Goal: Task Accomplishment & Management: Use online tool/utility

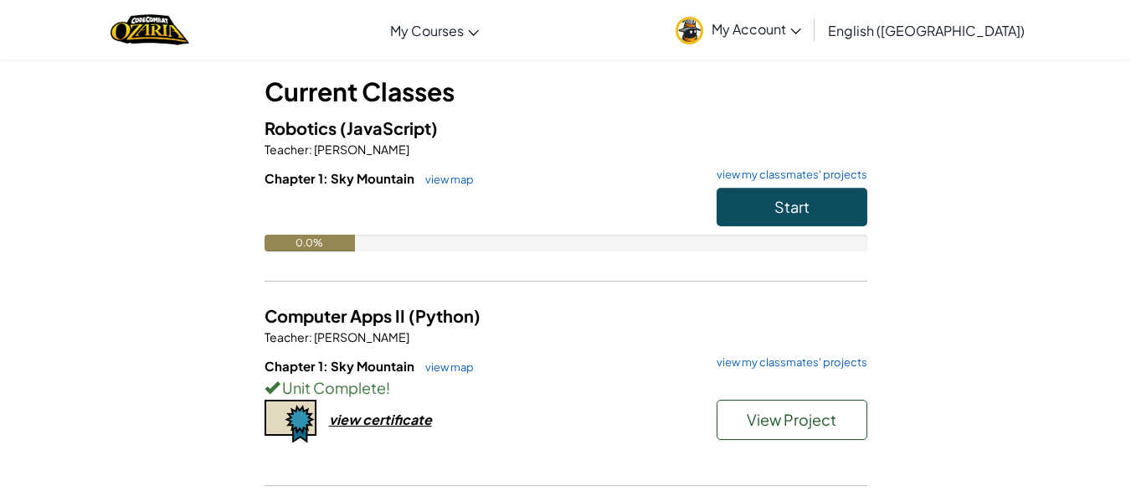
scroll to position [85, 0]
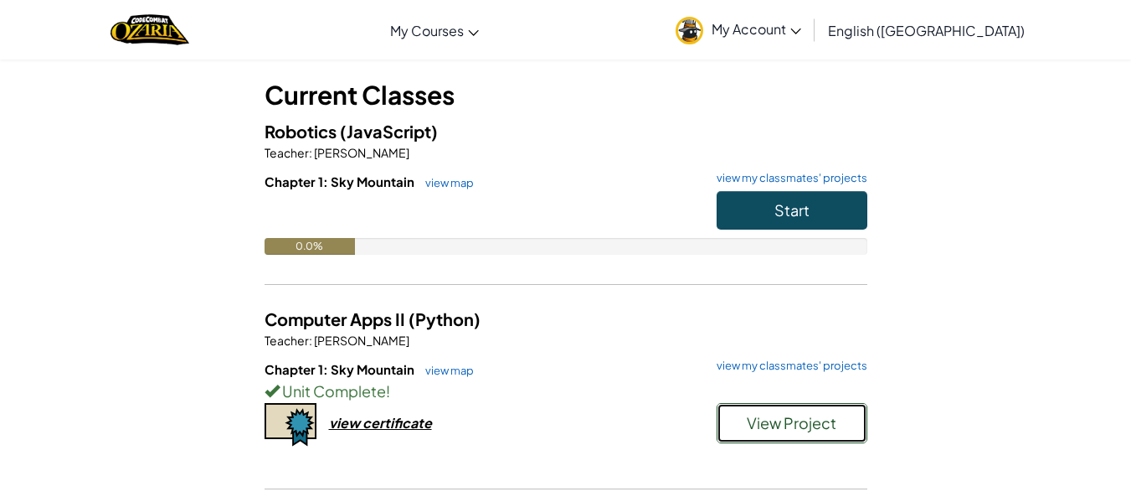
click at [777, 425] on span "View Project" at bounding box center [792, 422] width 90 height 19
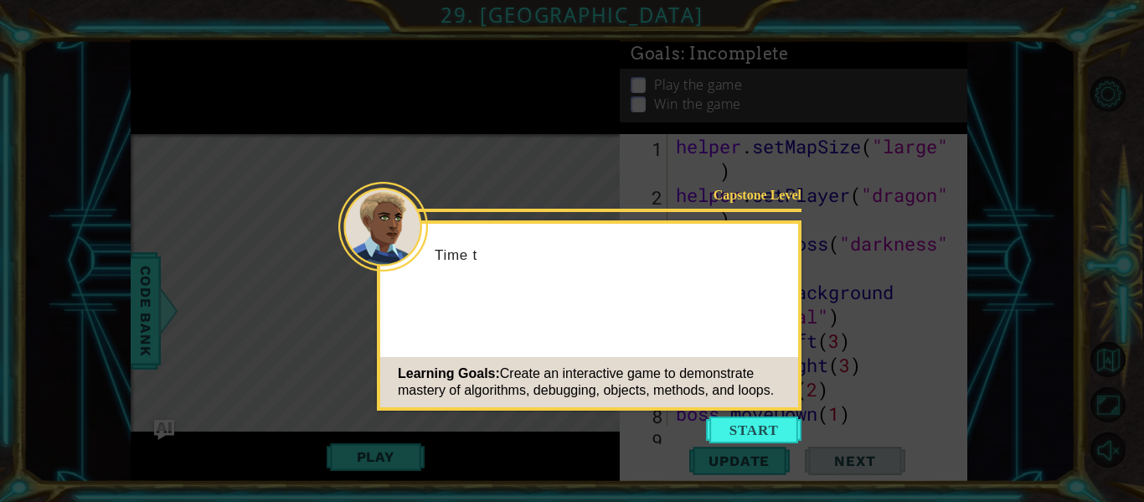
scroll to position [1579, 0]
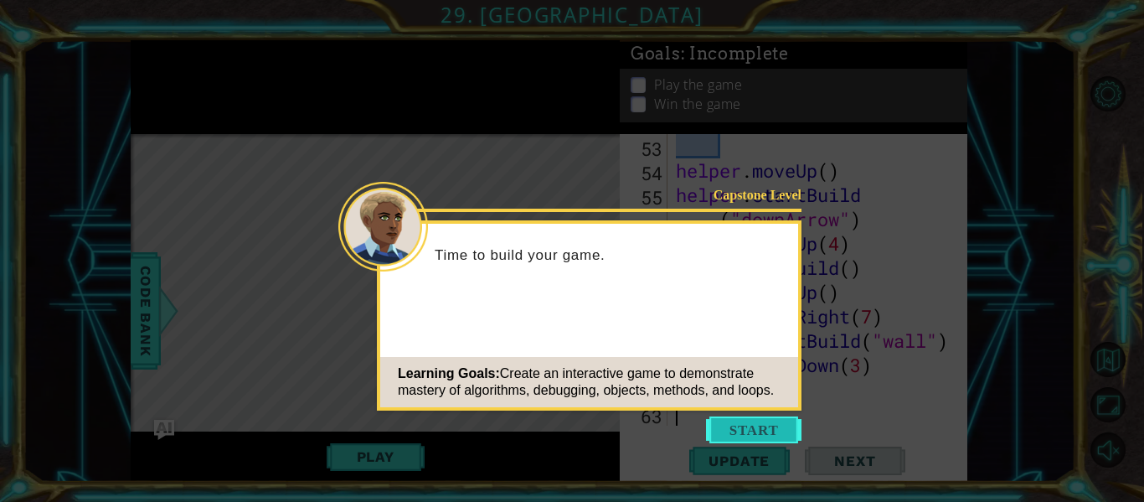
click at [766, 420] on button "Start" at bounding box center [753, 429] width 95 height 27
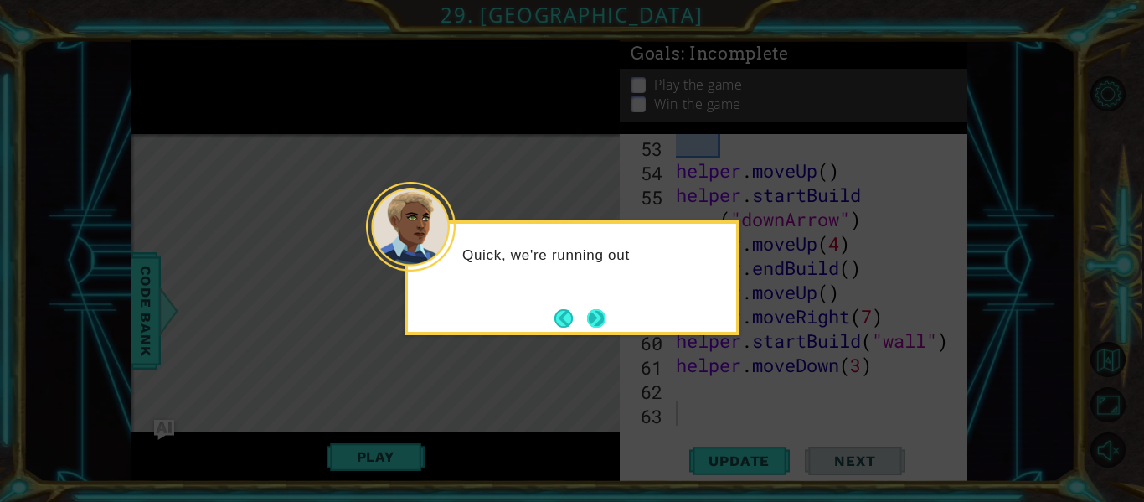
click at [601, 321] on button "Next" at bounding box center [596, 317] width 19 height 19
click at [601, 321] on button "Next" at bounding box center [596, 318] width 18 height 18
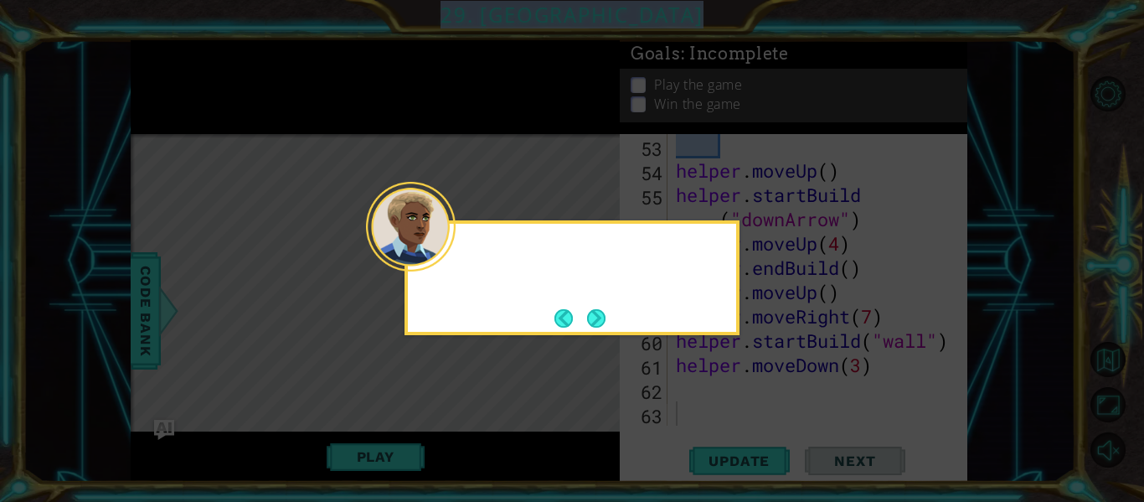
click at [601, 321] on icon at bounding box center [572, 251] width 1144 height 502
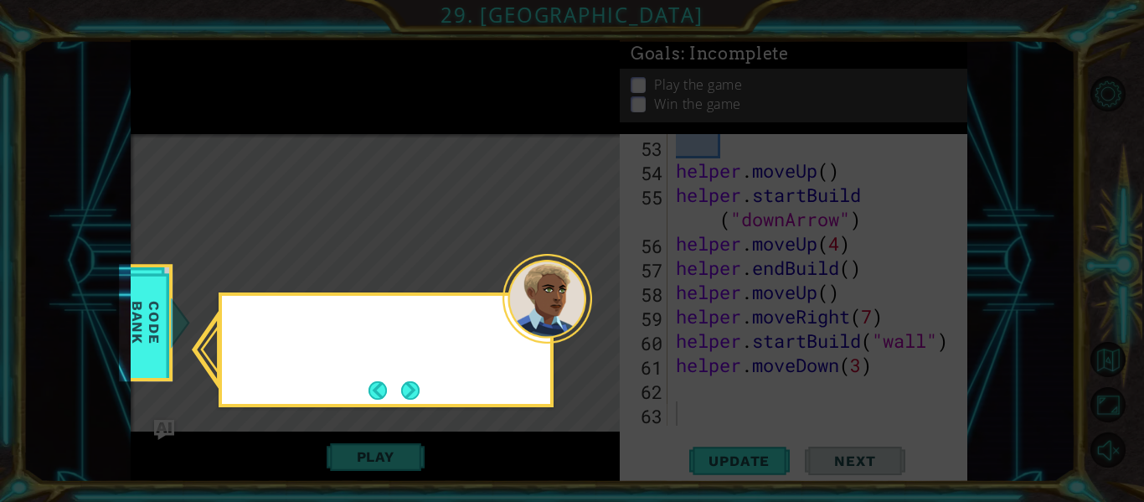
click at [601, 321] on icon at bounding box center [572, 251] width 1144 height 502
click at [415, 383] on button "Next" at bounding box center [410, 390] width 18 height 18
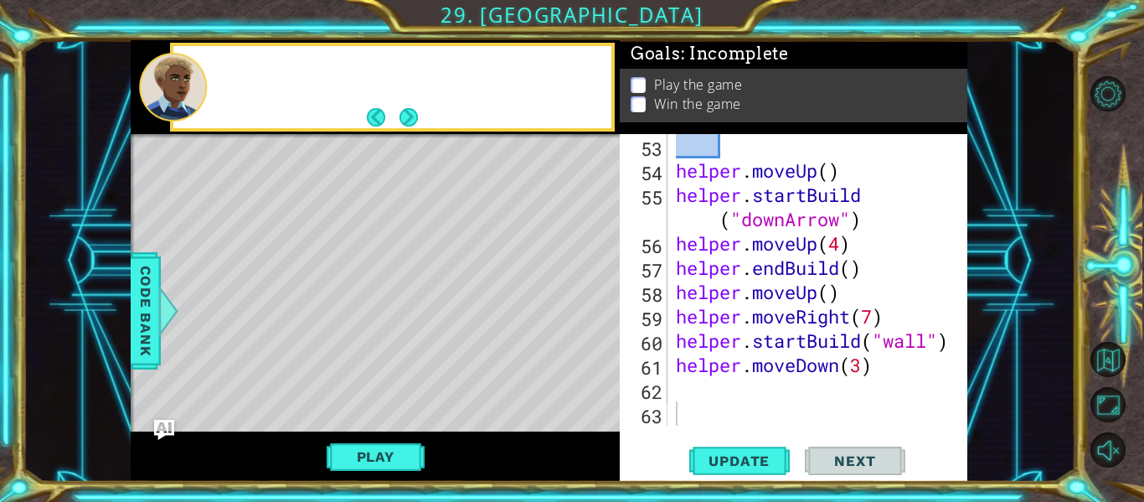
click at [415, 383] on div "Level Map" at bounding box center [518, 380] width 774 height 493
click at [402, 120] on button "Next" at bounding box center [408, 116] width 18 height 18
click at [402, 120] on button "Next" at bounding box center [408, 116] width 19 height 19
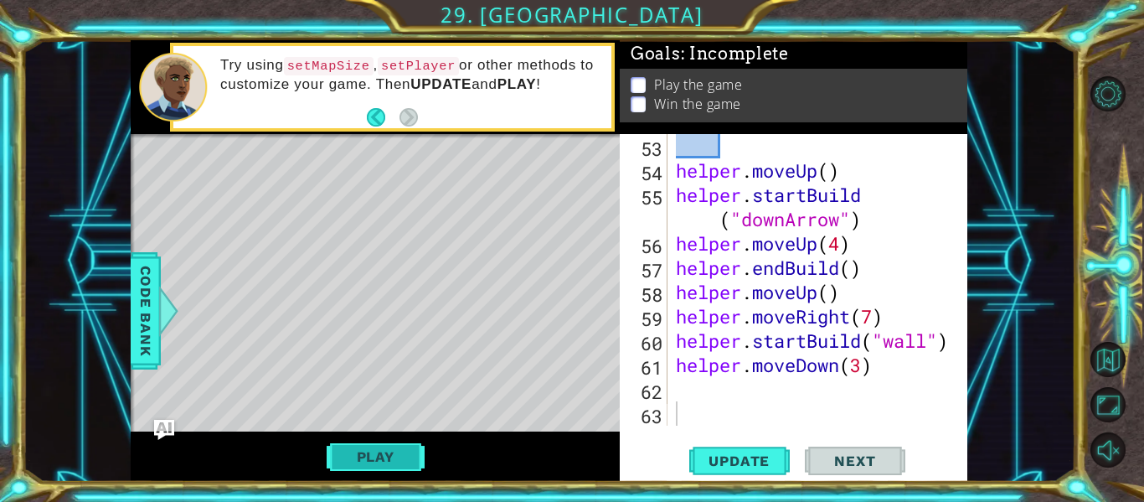
click at [379, 447] on button "Play" at bounding box center [376, 457] width 98 height 32
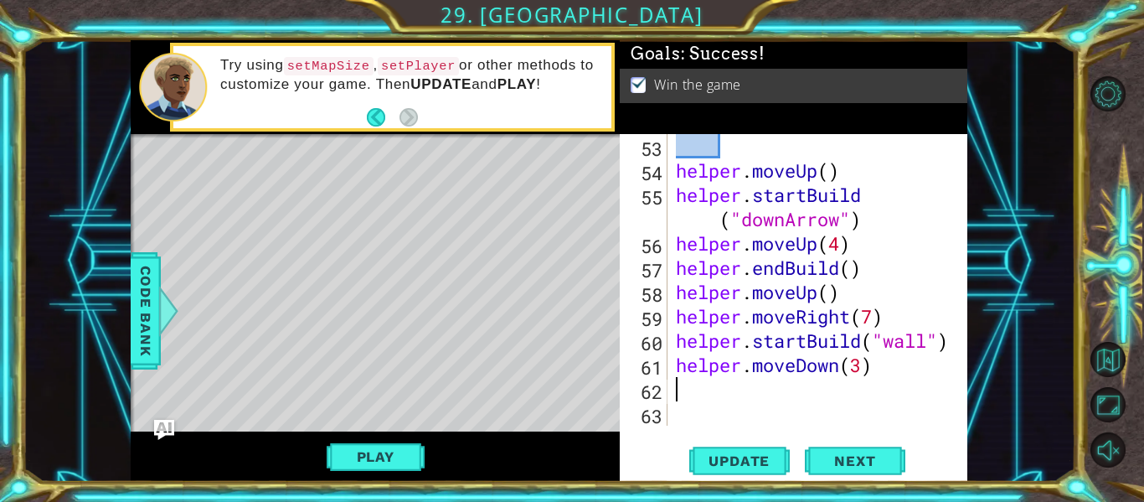
click at [787, 384] on div "helper . moveUp ( ) helper . startBuild ( "downArrow" ) helper . moveUp ( 4 ) h…" at bounding box center [816, 304] width 287 height 340
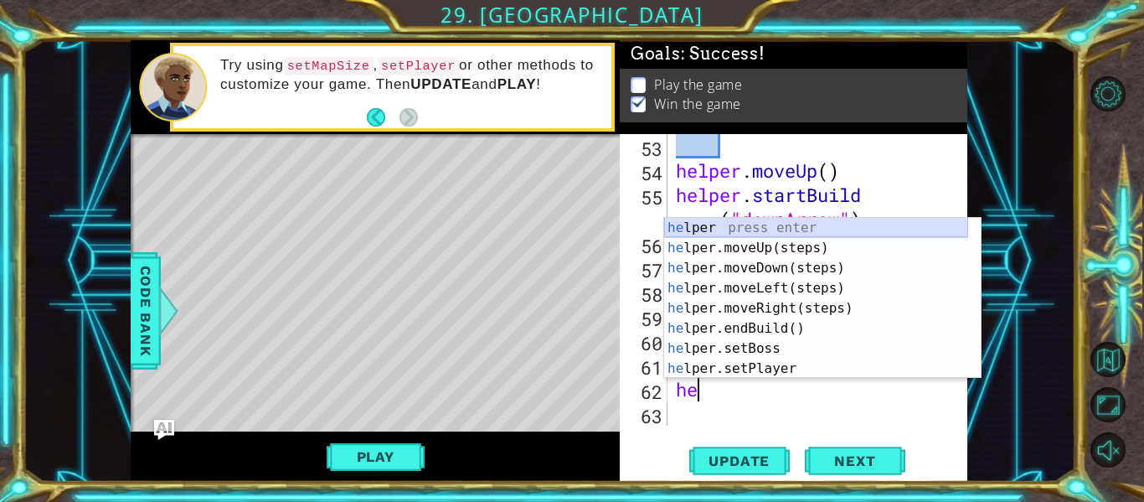
click at [728, 233] on div "he lper press enter he lper.moveUp(steps) press enter he lper.moveDown(steps) p…" at bounding box center [816, 318] width 304 height 201
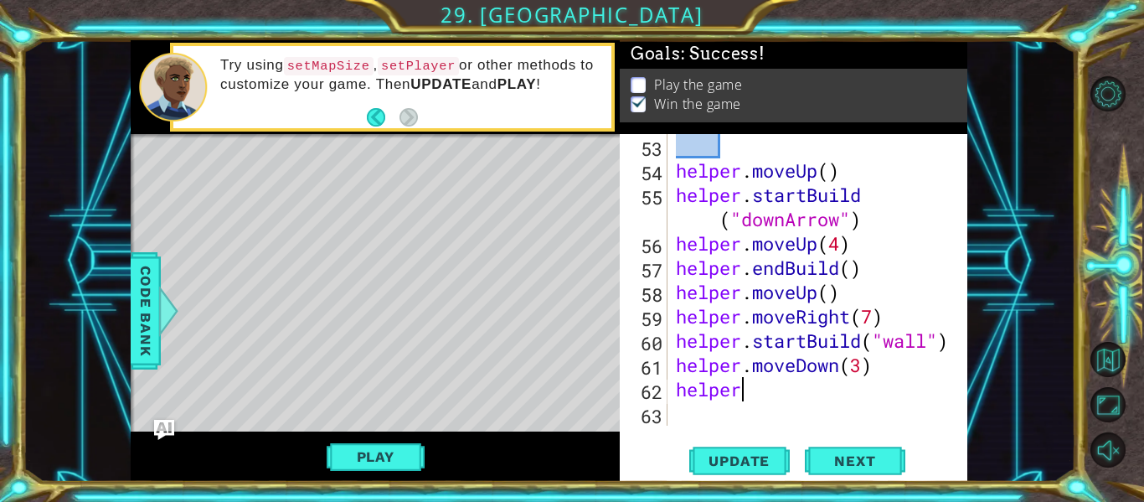
type textarea "helper."
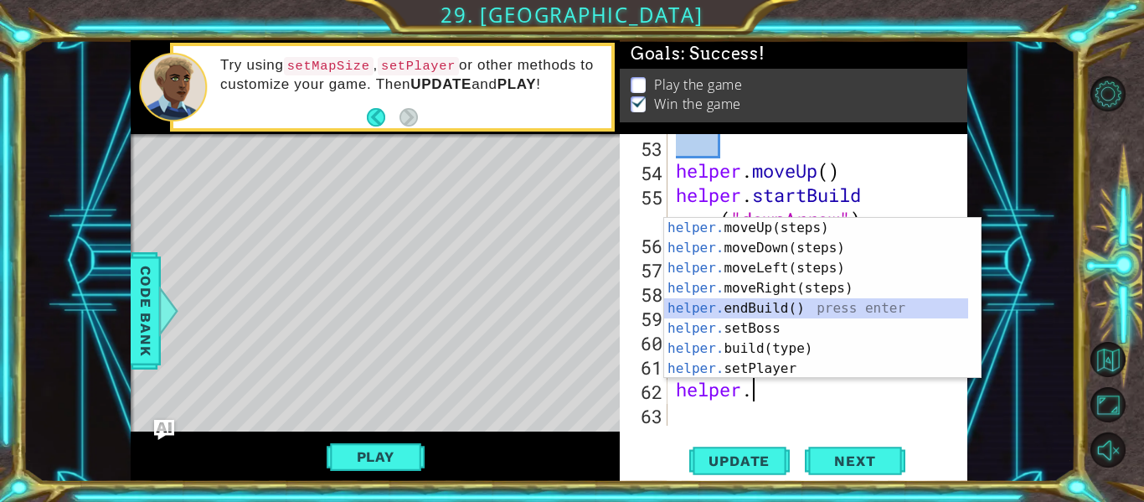
click at [760, 306] on div "helper. moveUp(steps) press enter helper. moveDown(steps) press enter helper. m…" at bounding box center [816, 318] width 304 height 201
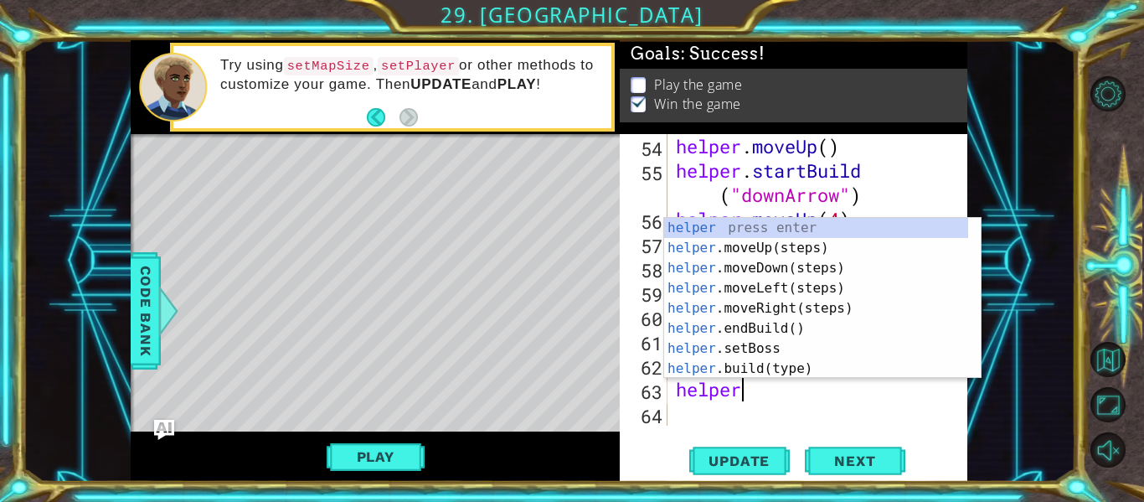
type textarea "helper."
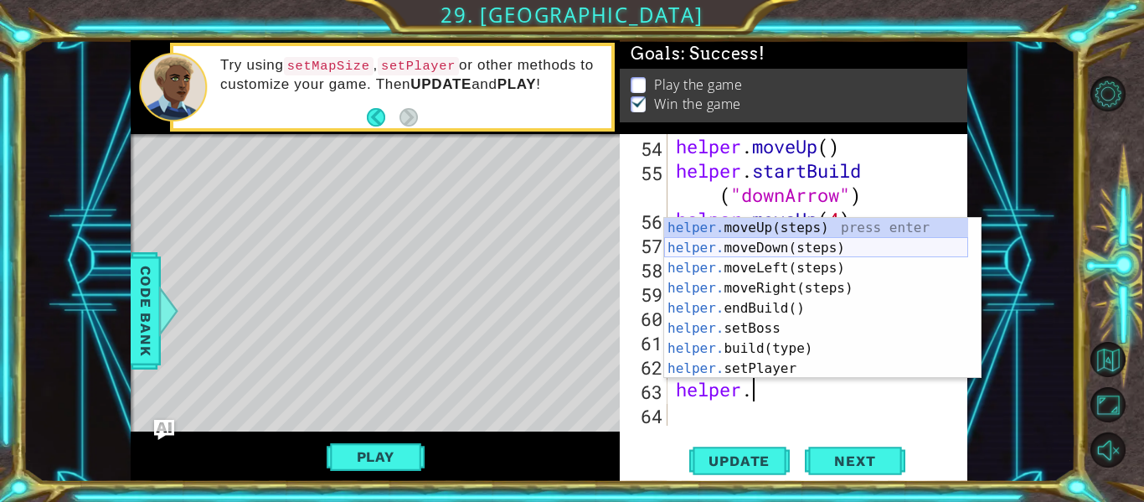
click at [812, 247] on div "helper. moveUp(steps) press enter helper. moveDown(steps) press enter helper. m…" at bounding box center [816, 318] width 304 height 201
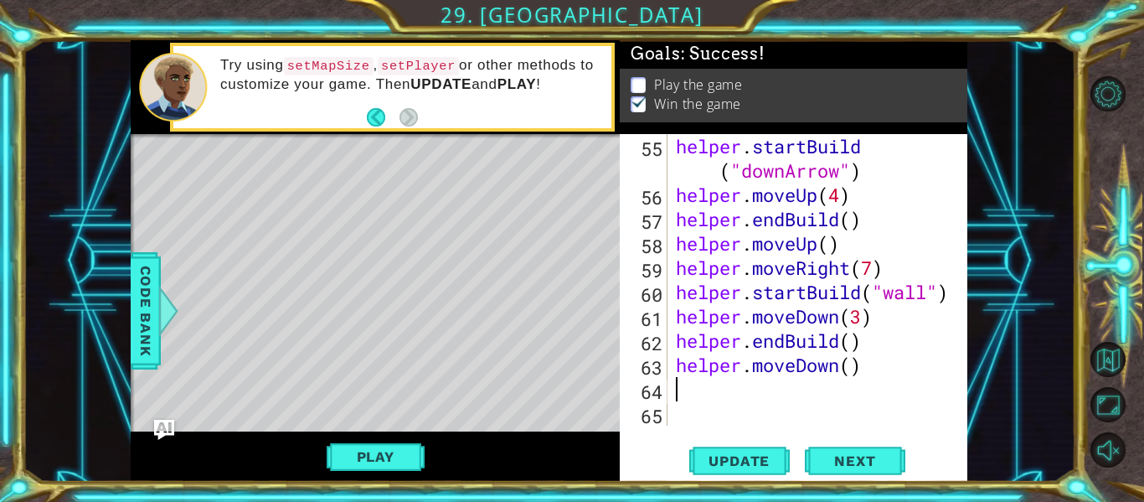
scroll to position [1627, 0]
click at [851, 364] on div "helper . startBuild ( "downArrow" ) helper . moveUp ( 4 ) helper . endBuild ( )…" at bounding box center [816, 316] width 287 height 364
type textarea "helper.moveDown(2)"
click at [799, 403] on div "helper . startBuild ( "downArrow" ) helper . moveUp ( 4 ) helper . endBuild ( )…" at bounding box center [816, 316] width 287 height 364
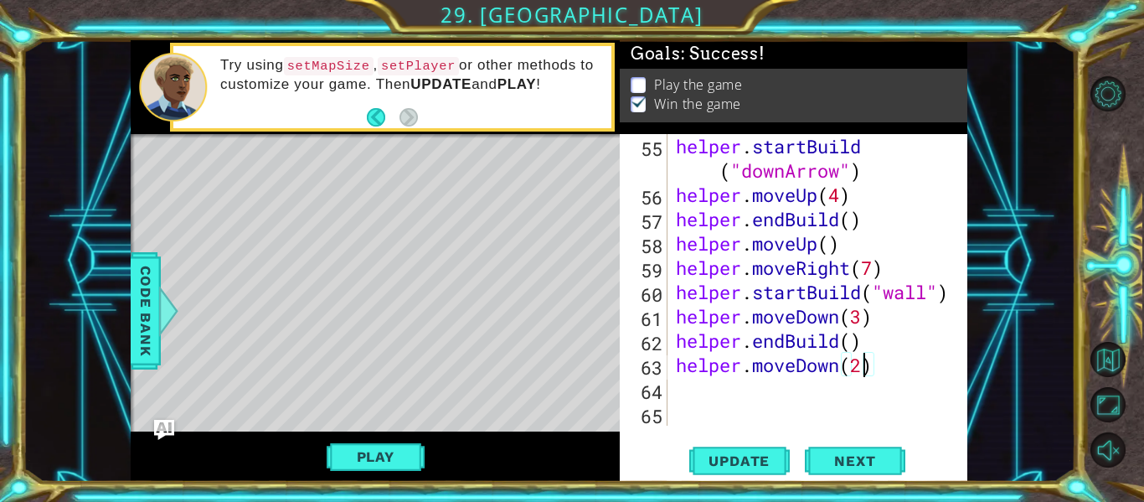
scroll to position [0, 0]
click at [796, 389] on div "helper . startBuild ( "downArrow" ) helper . moveUp ( 4 ) helper . endBuild ( )…" at bounding box center [816, 316] width 287 height 364
type textarea "he"
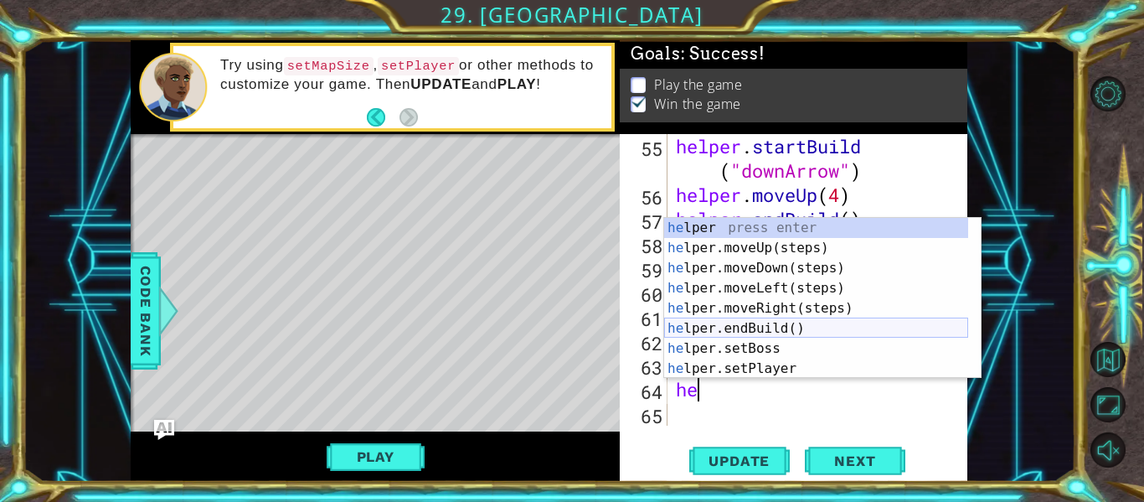
click at [804, 327] on div "he lper press enter he lper.moveUp(steps) press enter he lper.moveDown(steps) p…" at bounding box center [816, 318] width 304 height 201
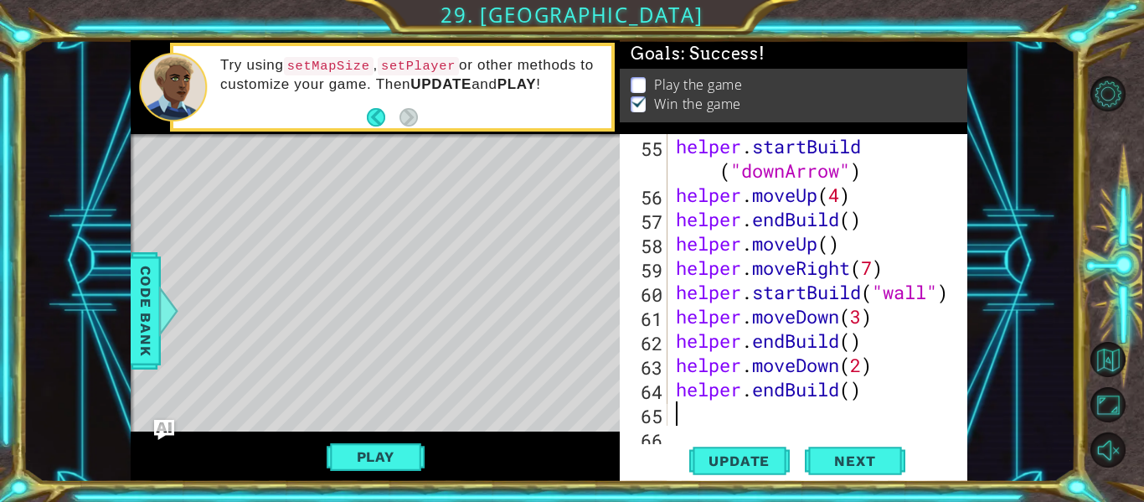
scroll to position [1652, 0]
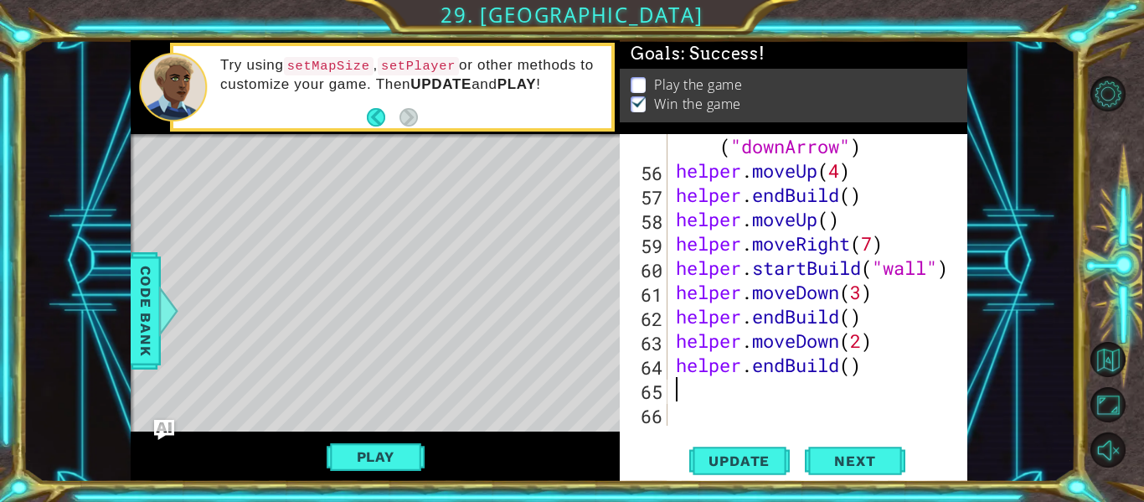
click at [847, 369] on div "helper . startBuild ( "downArrow" ) helper . moveUp ( 4 ) helper . endBuild ( )…" at bounding box center [816, 292] width 287 height 364
click at [852, 363] on div "helper . startBuild ( "downArrow" ) helper . moveUp ( 4 ) helper . endBuild ( )…" at bounding box center [816, 292] width 287 height 364
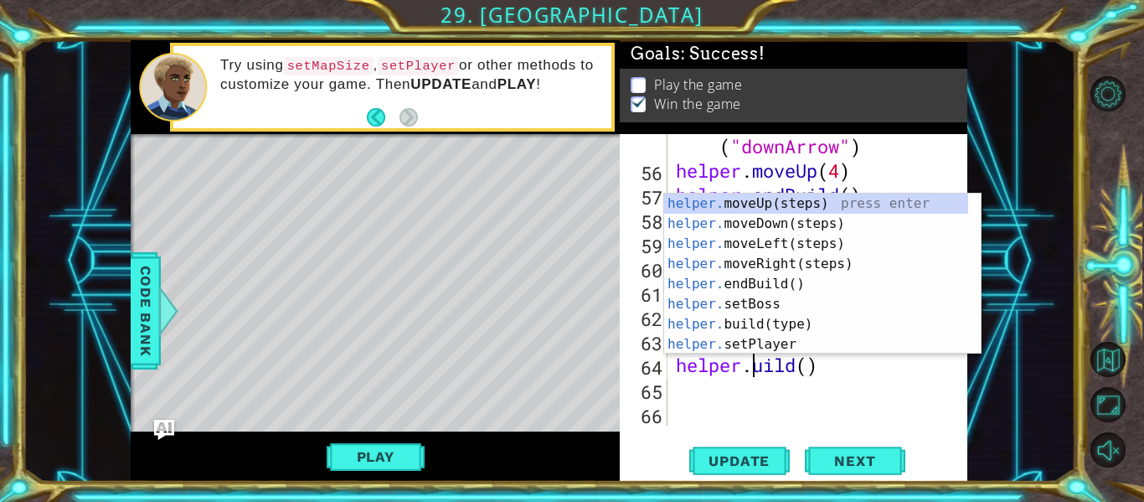
scroll to position [0, 4]
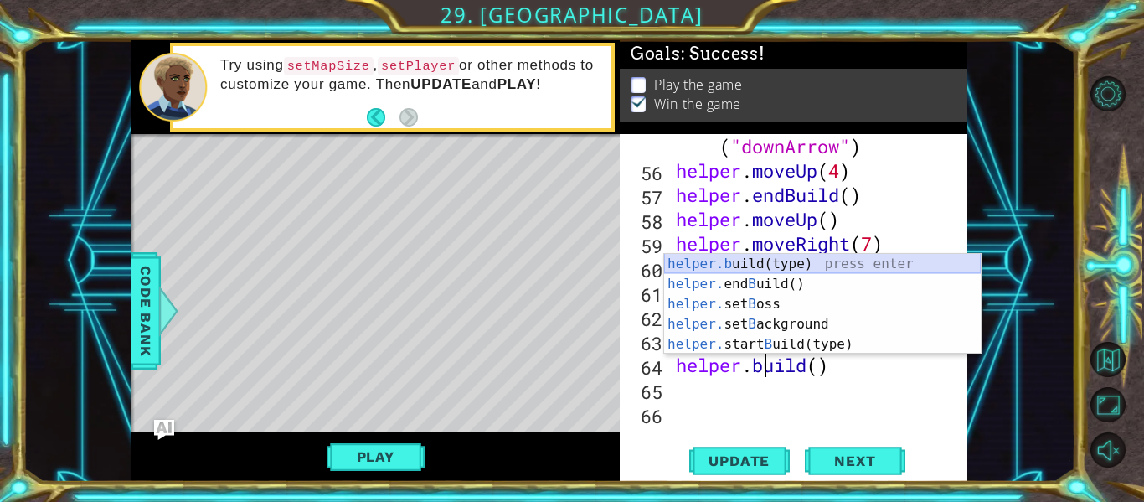
click at [792, 257] on div "helper.b uild(type) press enter helper. end B uild() press enter helper. set B …" at bounding box center [822, 324] width 317 height 141
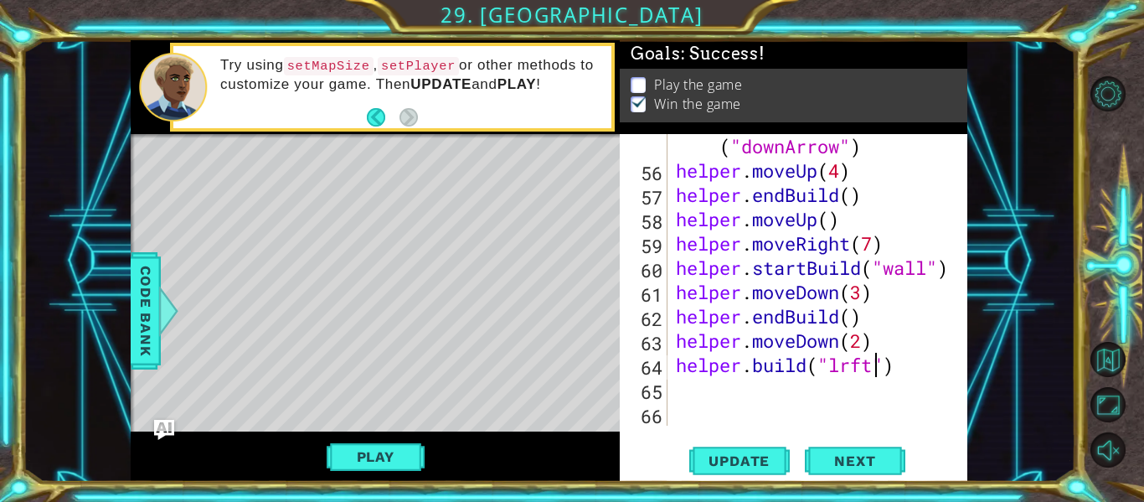
scroll to position [0, 9]
click at [845, 368] on div "helper . startBuild ( "downArrow" ) helper . moveUp ( 4 ) helper . endBuild ( )…" at bounding box center [816, 292] width 287 height 364
type textarea "[DOMAIN_NAME]("left")"
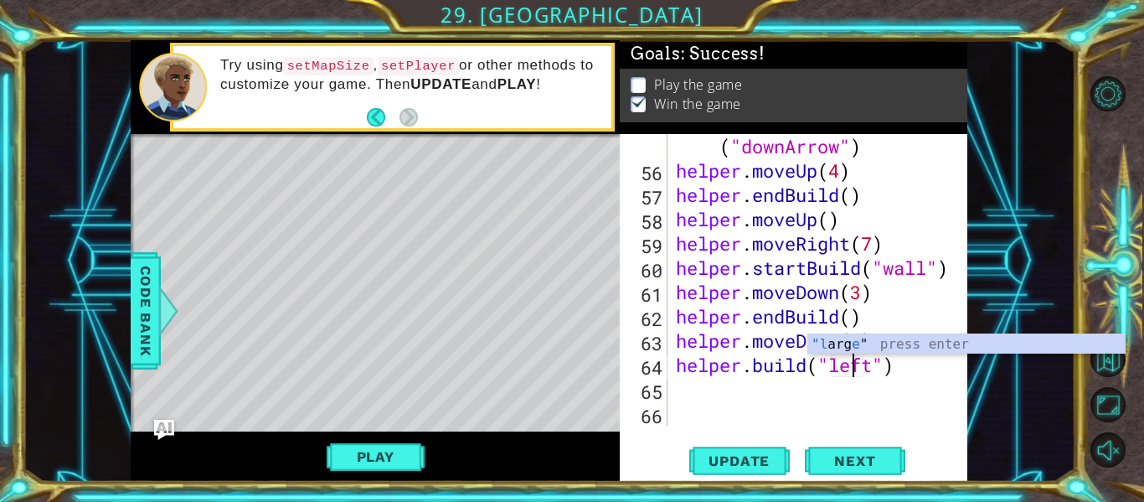
click at [865, 403] on div "helper . startBuild ( "downArrow" ) helper . moveUp ( 4 ) helper . endBuild ( )…" at bounding box center [816, 292] width 287 height 364
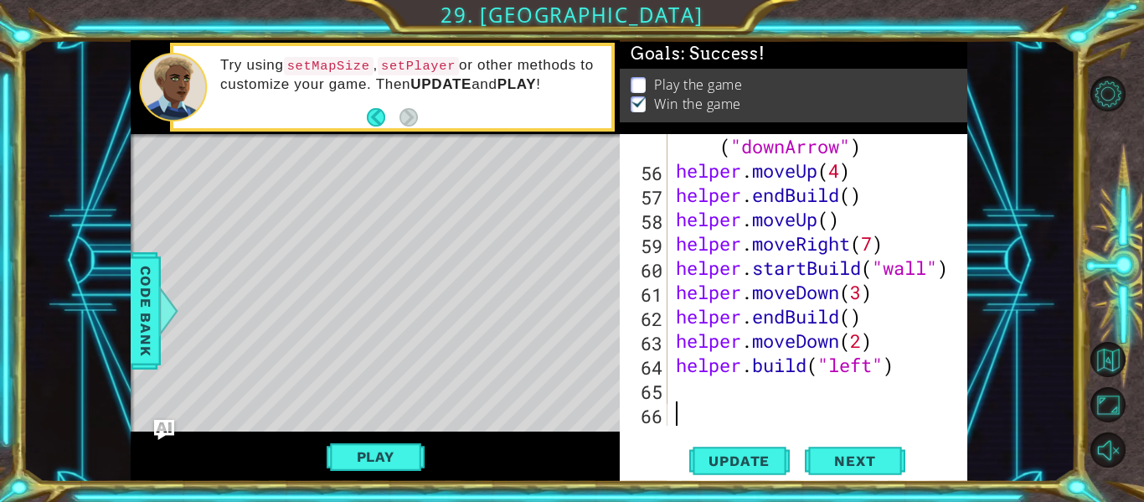
scroll to position [0, 0]
click at [735, 405] on div "helper . startBuild ( "downArrow" ) helper . moveUp ( 4 ) helper . endBuild ( )…" at bounding box center [816, 292] width 287 height 364
click at [732, 395] on div "helper . startBuild ( "downArrow" ) helper . moveUp ( 4 ) helper . endBuild ( )…" at bounding box center [816, 292] width 287 height 364
click at [874, 363] on div "helper . startBuild ( "downArrow" ) helper . moveUp ( 4 ) helper . endBuild ( )…" at bounding box center [816, 292] width 287 height 364
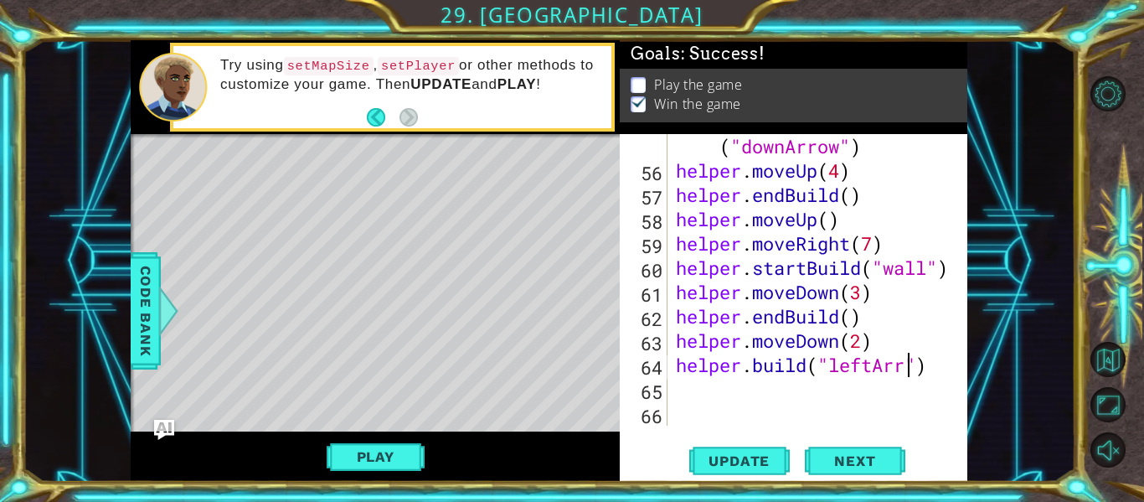
type textarea "[DOMAIN_NAME]("leftArrow")"
click at [893, 394] on div "helper . startBuild ( "downArrow" ) helper . moveUp ( 4 ) helper . endBuild ( )…" at bounding box center [816, 292] width 287 height 364
click at [802, 388] on div "helper . startBuild ( "downArrow" ) helper . moveUp ( 4 ) helper . endBuild ( )…" at bounding box center [816, 292] width 287 height 364
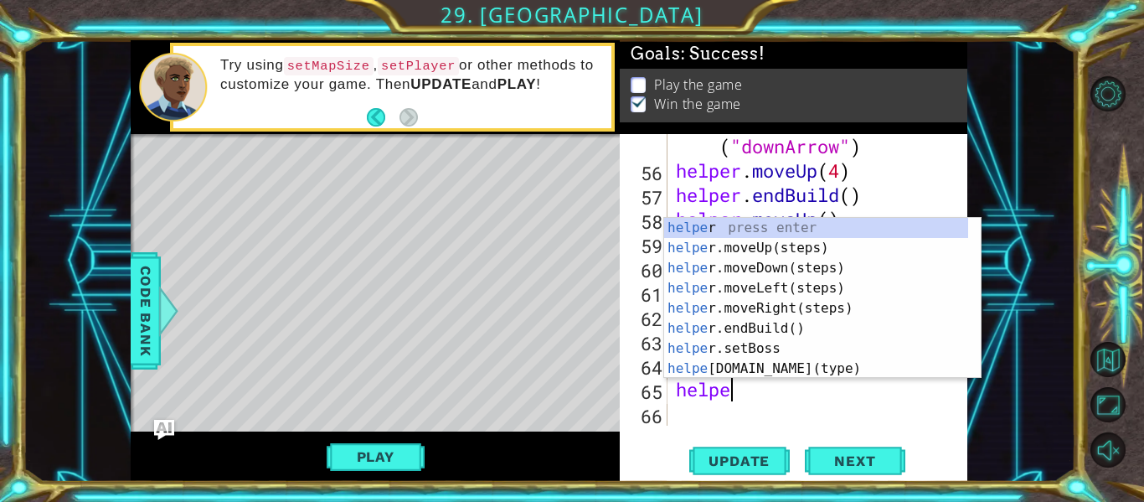
scroll to position [0, 3]
type textarea "helper"
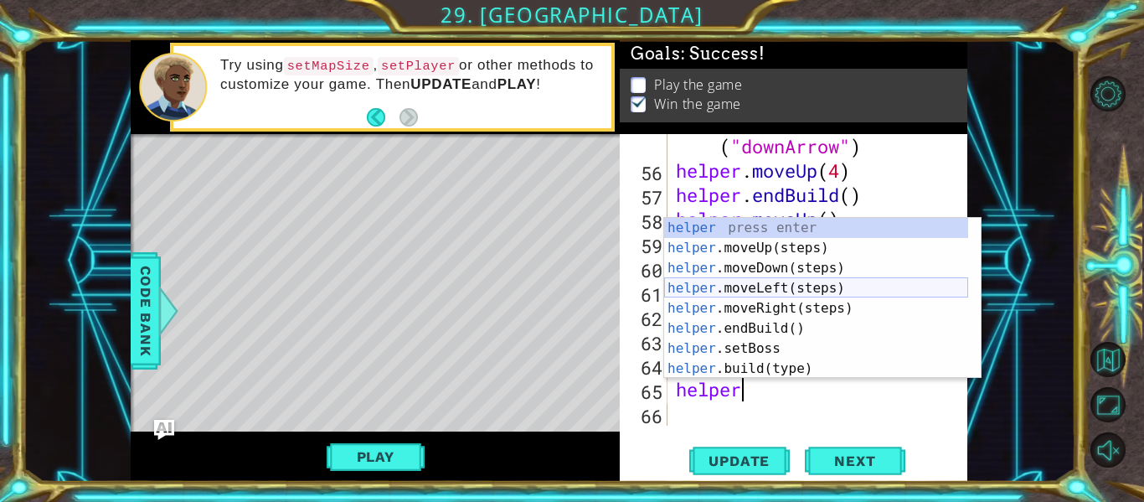
click at [760, 293] on div "helper press enter helper .moveUp(steps) press enter helper .moveDown(steps) pr…" at bounding box center [816, 318] width 304 height 201
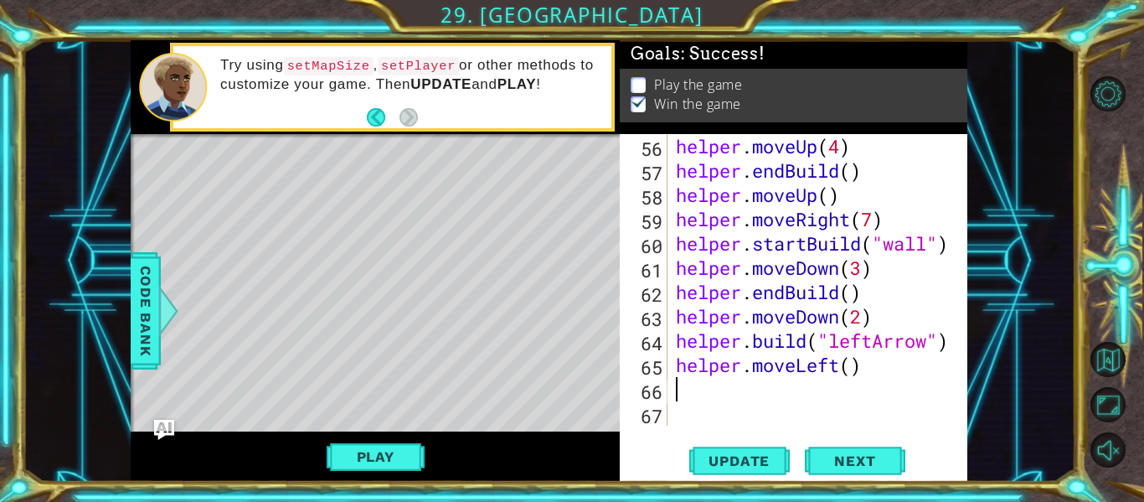
scroll to position [1676, 0]
type textarea "h"
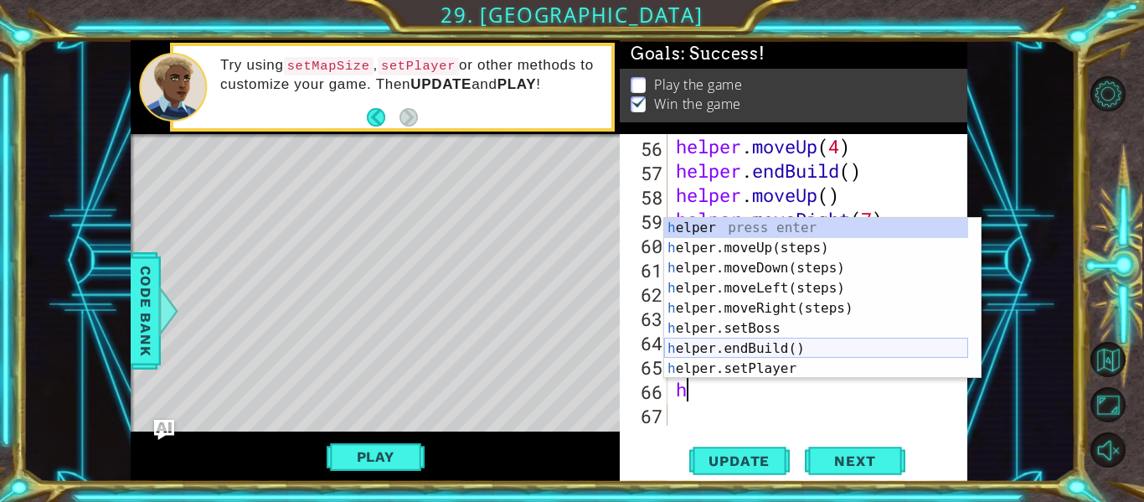
click at [752, 349] on div "h elper press enter h elper.moveUp(steps) press enter h elper.moveDown(steps) p…" at bounding box center [816, 318] width 304 height 201
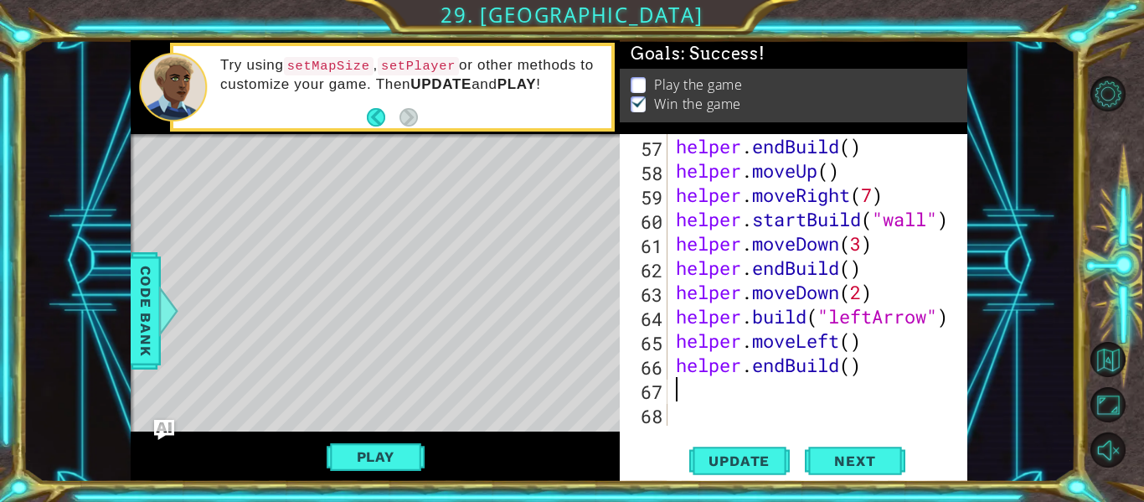
scroll to position [1700, 0]
click at [850, 366] on div "helper . endBuild ( ) helper . moveUp ( ) helper . moveRight ( 7 ) helper . sta…" at bounding box center [816, 304] width 287 height 340
click at [855, 364] on div "helper . endBuild ( ) helper . moveUp ( ) helper . moveRight ( 7 ) helper . sta…" at bounding box center [816, 304] width 287 height 340
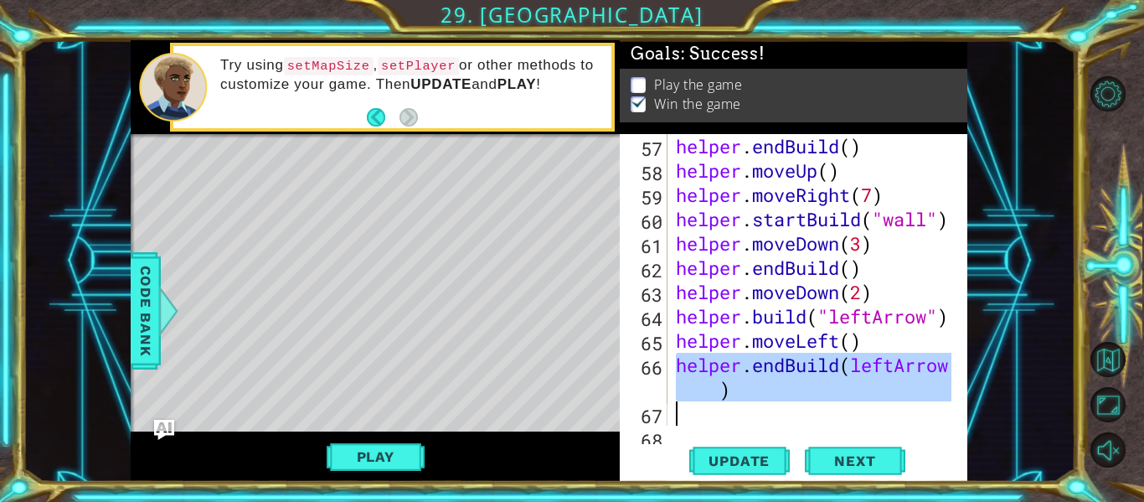
drag, startPoint x: 673, startPoint y: 367, endPoint x: 807, endPoint y: 404, distance: 139.0
click at [807, 404] on div "helper . endBuild ( ) helper . moveUp ( ) helper . moveRight ( 7 ) helper . sta…" at bounding box center [816, 304] width 287 height 340
type textarea "helper.endBuild(leftArrow)"
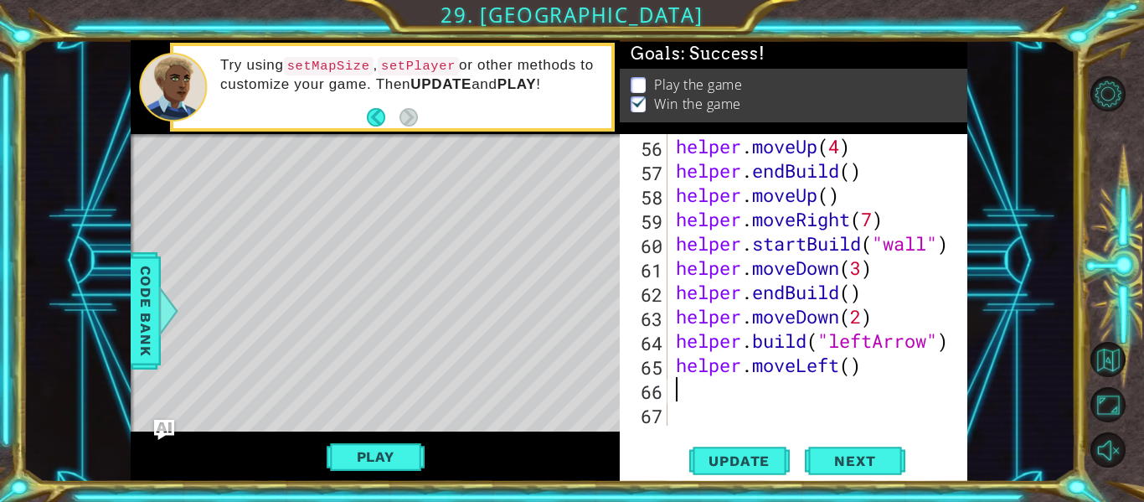
type textarea "b"
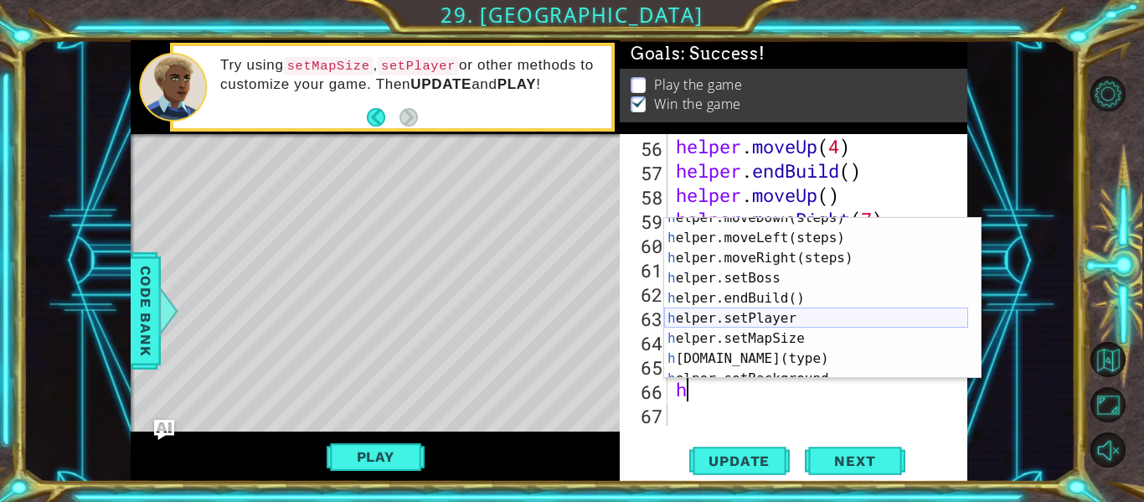
scroll to position [56, 0]
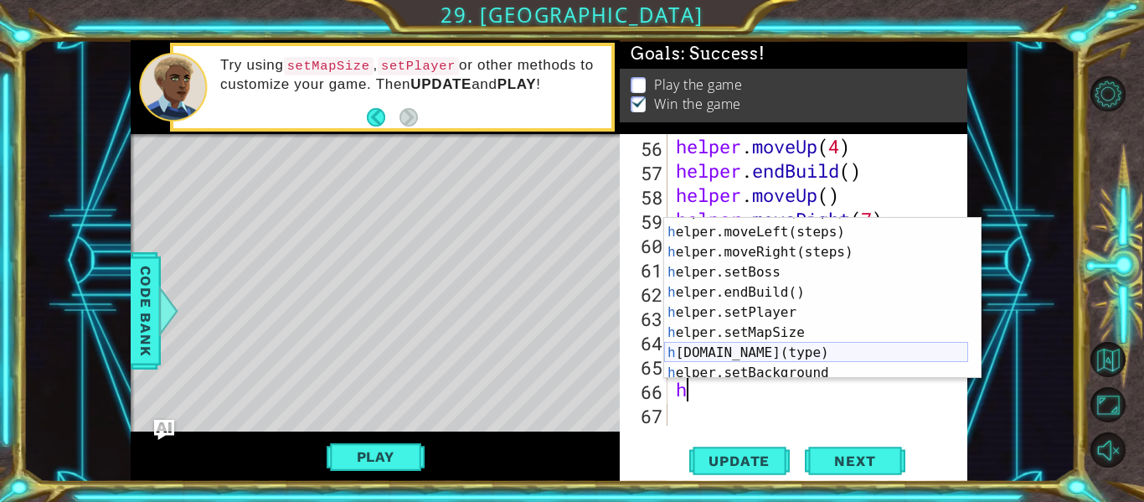
click at [796, 350] on div "h elper.moveDown(steps) press enter h elper.moveLeft(steps) press enter h elper…" at bounding box center [816, 302] width 304 height 201
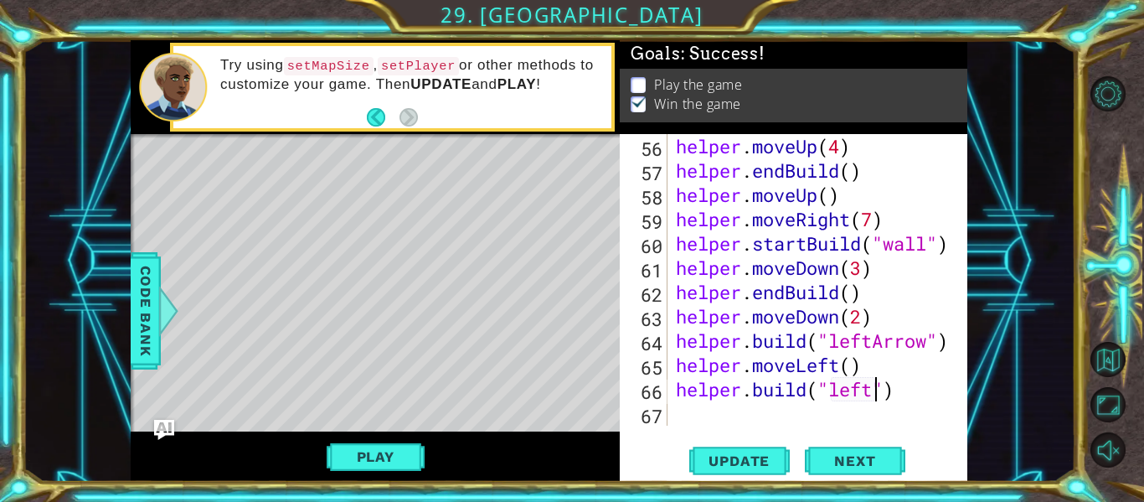
scroll to position [0, 10]
type textarea "[DOMAIN_NAME]("leftArrow")"
click at [799, 413] on div "helper . moveUp ( 4 ) helper . endBuild ( ) helper . moveUp ( ) helper . moveRi…" at bounding box center [816, 304] width 287 height 340
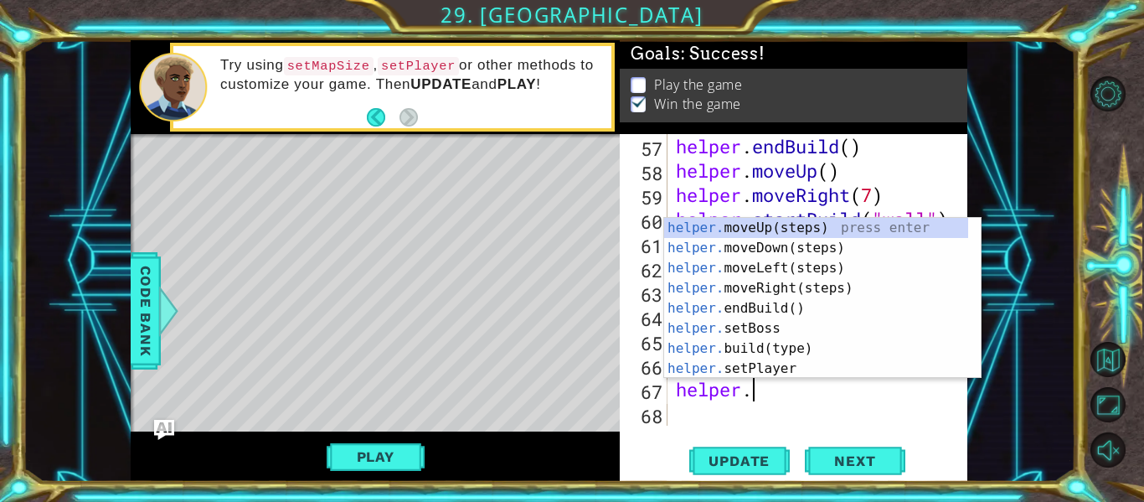
scroll to position [0, 3]
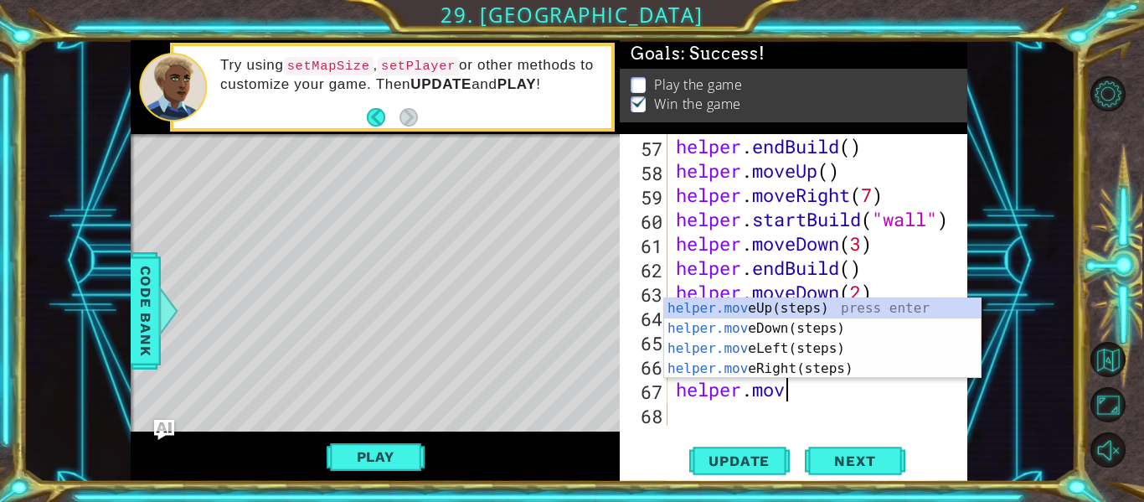
type textarea "helper.move"
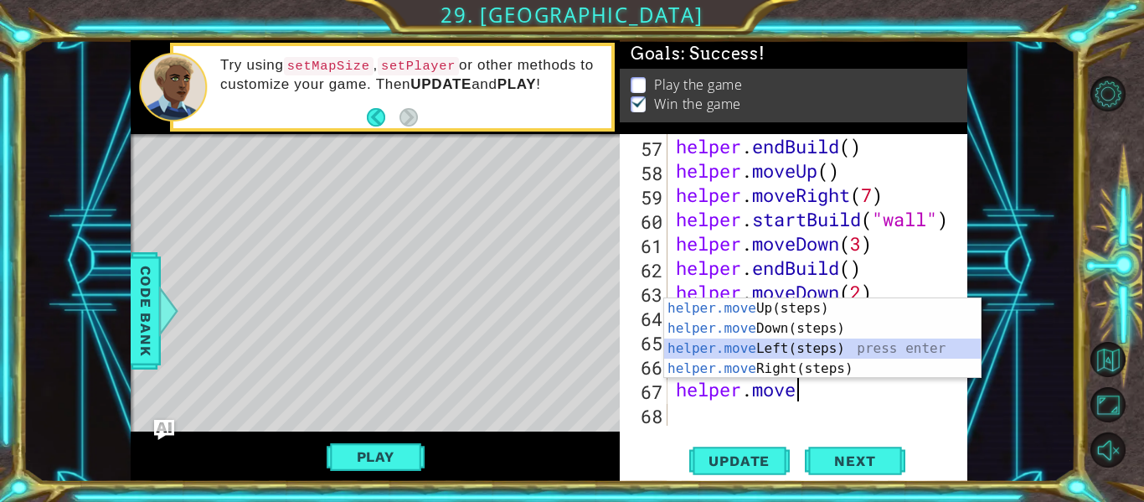
click at [778, 343] on div "helper.move Up(steps) press enter helper.move Down(steps) press enter helper.mo…" at bounding box center [822, 358] width 317 height 121
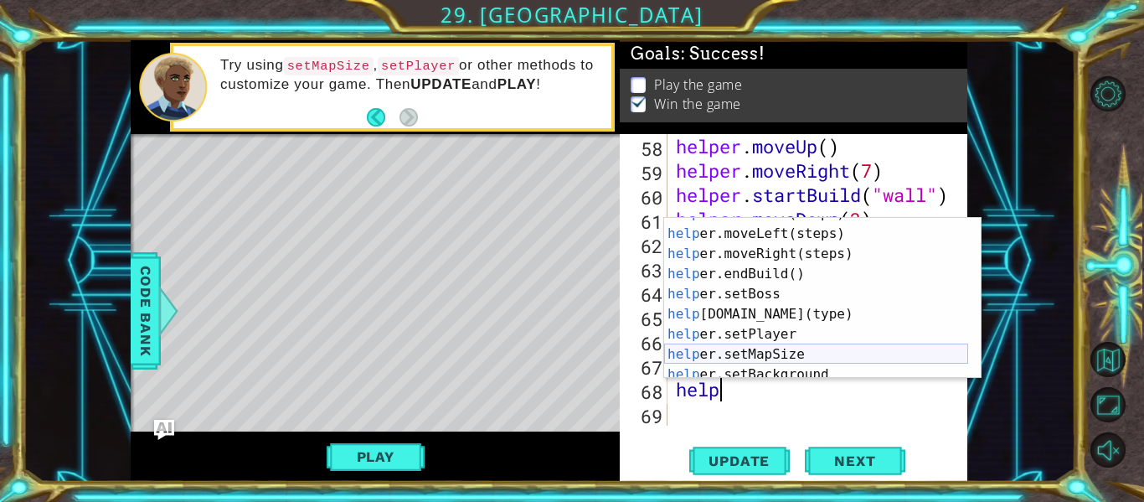
scroll to position [52, 0]
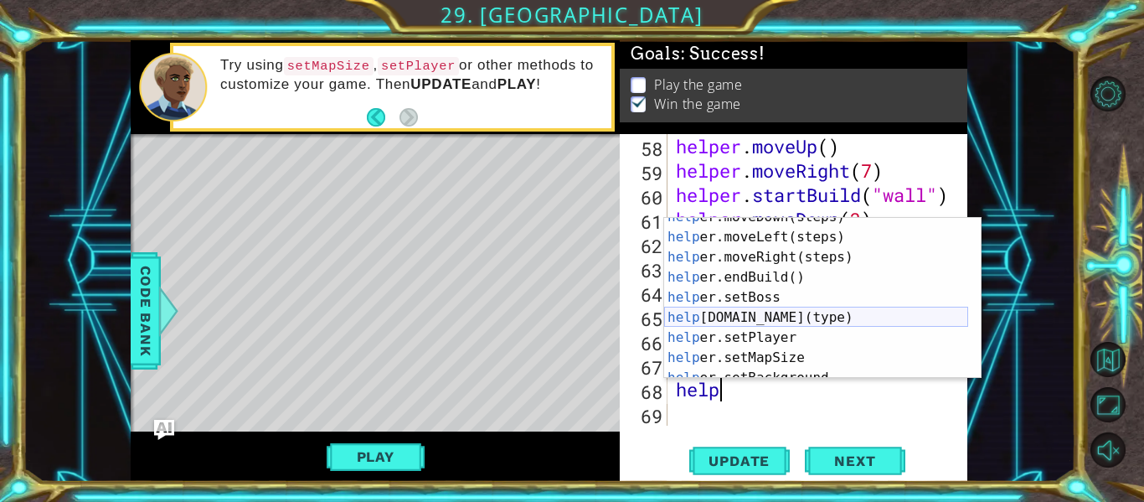
click at [805, 318] on div "help er.moveDown(steps) press enter help er.moveLeft(steps) press enter help er…" at bounding box center [816, 307] width 304 height 201
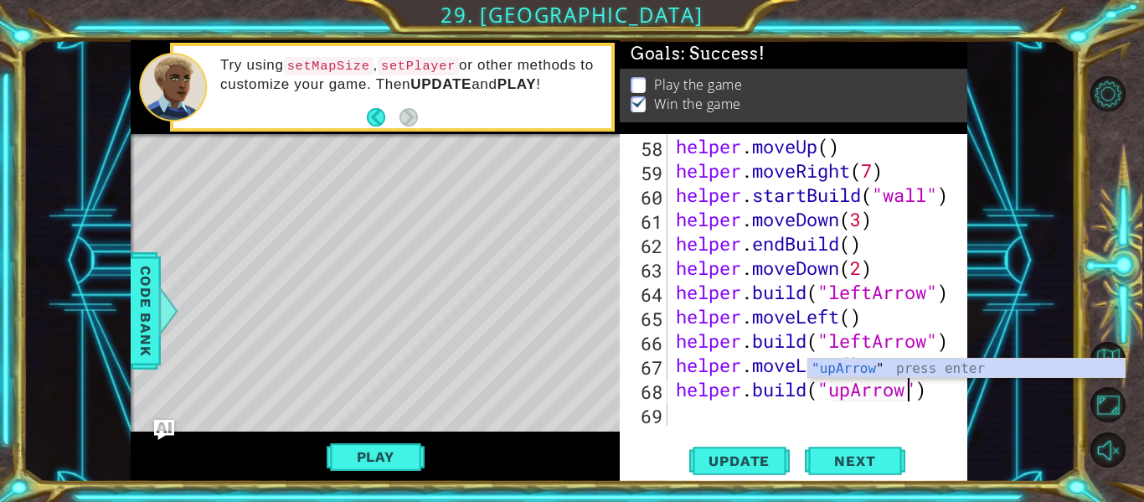
scroll to position [0, 11]
type textarea "[DOMAIN_NAME]("upArrow")"
click at [750, 455] on span "Update" at bounding box center [739, 460] width 95 height 17
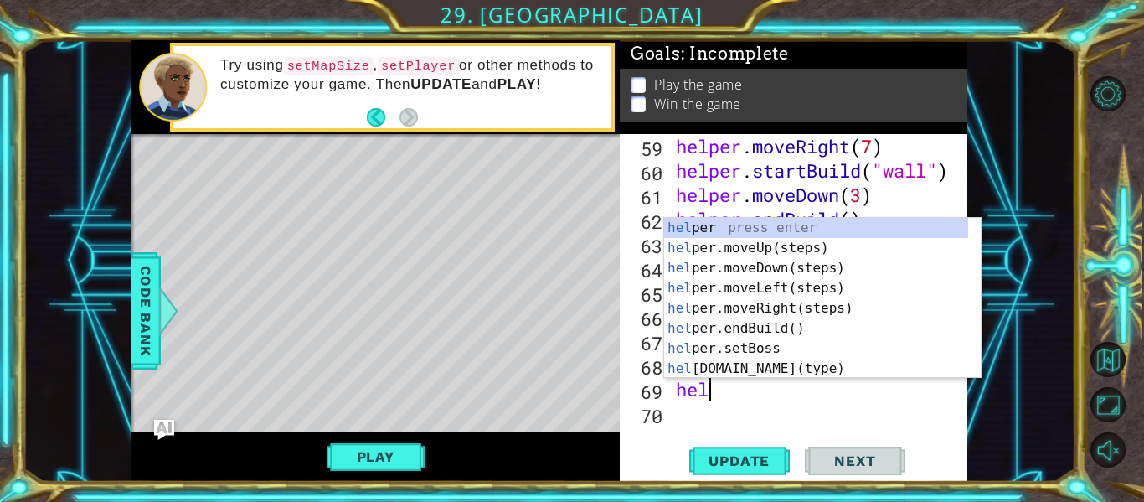
scroll to position [0, 1]
type textarea "help"
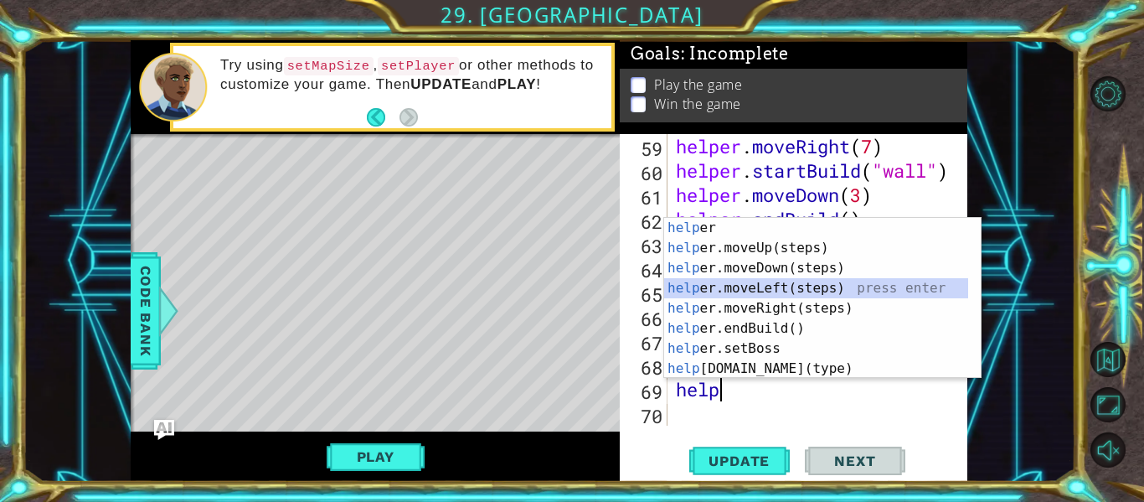
click at [760, 288] on div "help er press enter help er.moveUp(steps) press enter help er.moveDown(steps) p…" at bounding box center [816, 318] width 304 height 201
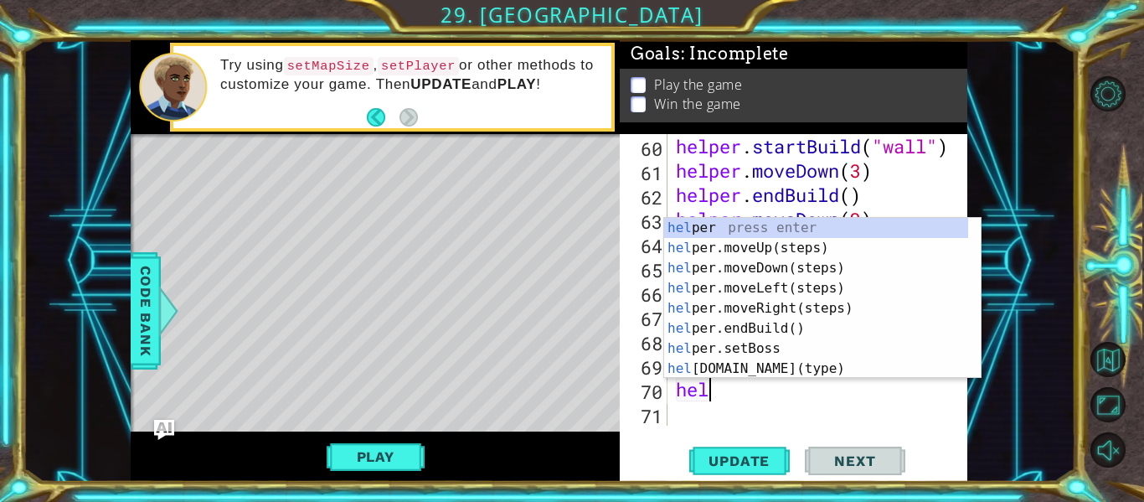
type textarea "help"
click at [763, 247] on div "help er press enter help er.moveUp(steps) press enter help er.moveDown(steps) p…" at bounding box center [816, 318] width 304 height 201
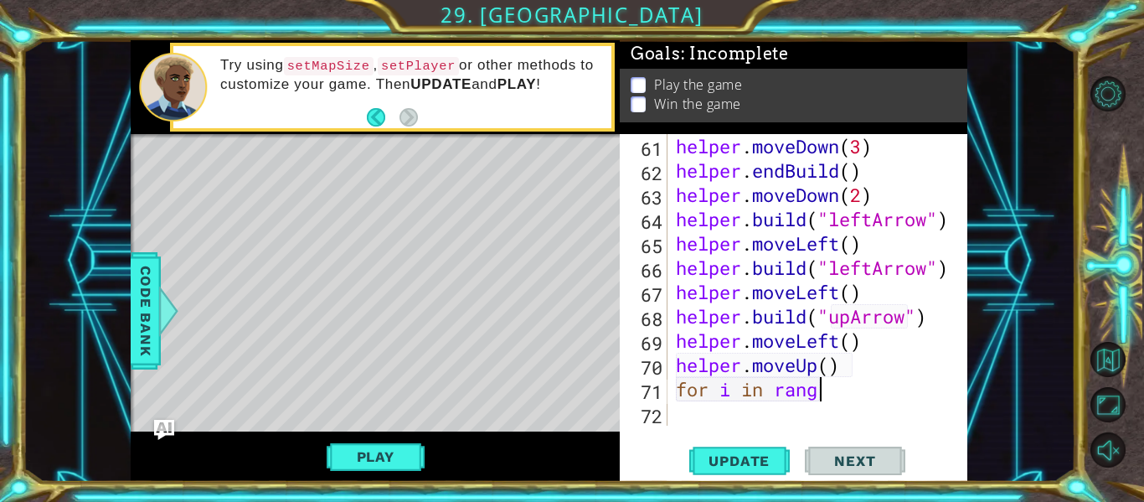
scroll to position [0, 6]
type textarea "for i in range:"
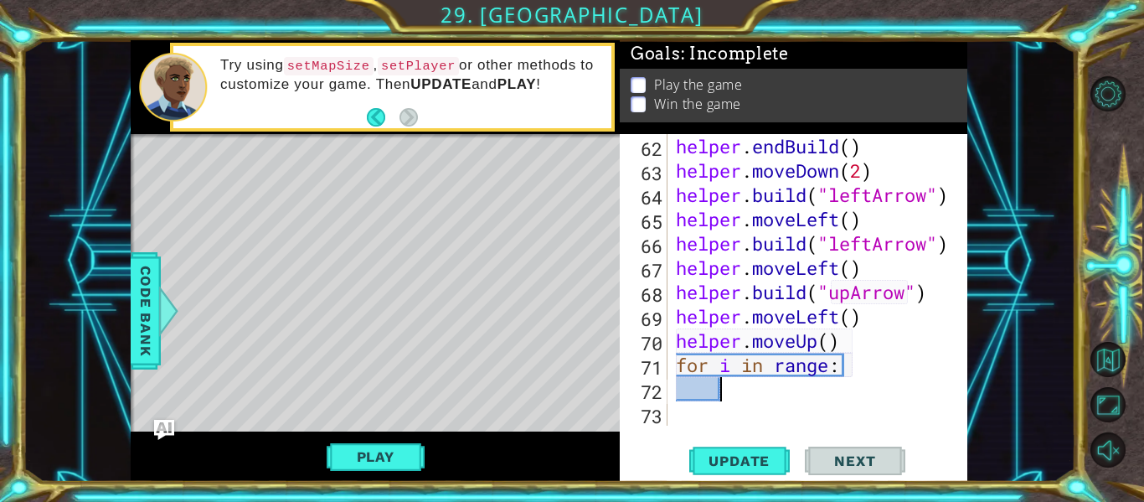
scroll to position [1822, 0]
click at [835, 372] on div "helper . endBuild ( ) helper . moveDown ( 2 ) helper . build ( "leftArrow" ) he…" at bounding box center [816, 304] width 287 height 340
type textarea "for i in range(2):"
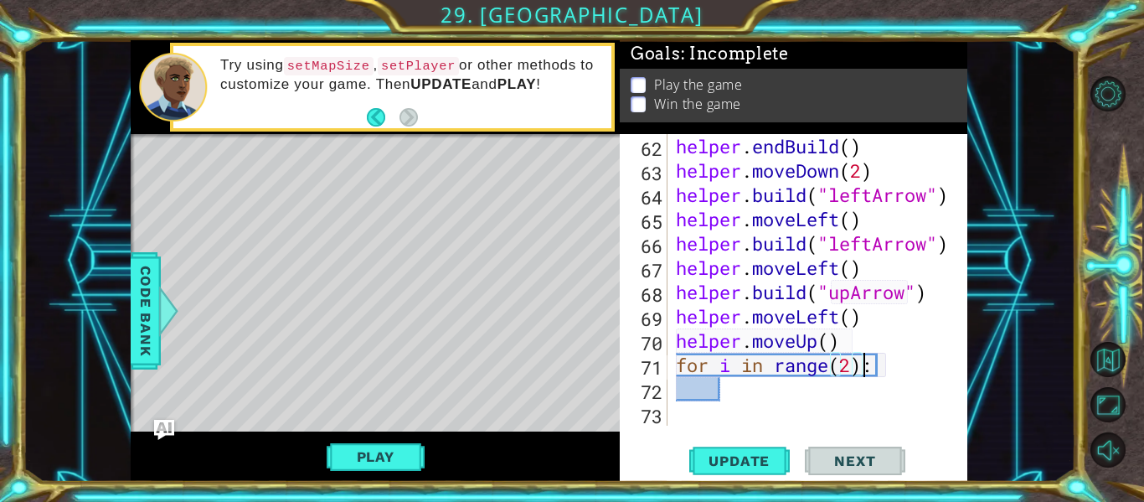
click at [766, 409] on div "helper . endBuild ( ) helper . moveDown ( 2 ) helper . build ( "leftArrow" ) he…" at bounding box center [816, 304] width 287 height 340
click at [765, 394] on div "helper . endBuild ( ) helper . moveDown ( 2 ) helper . build ( "leftArrow" ) he…" at bounding box center [816, 304] width 287 height 340
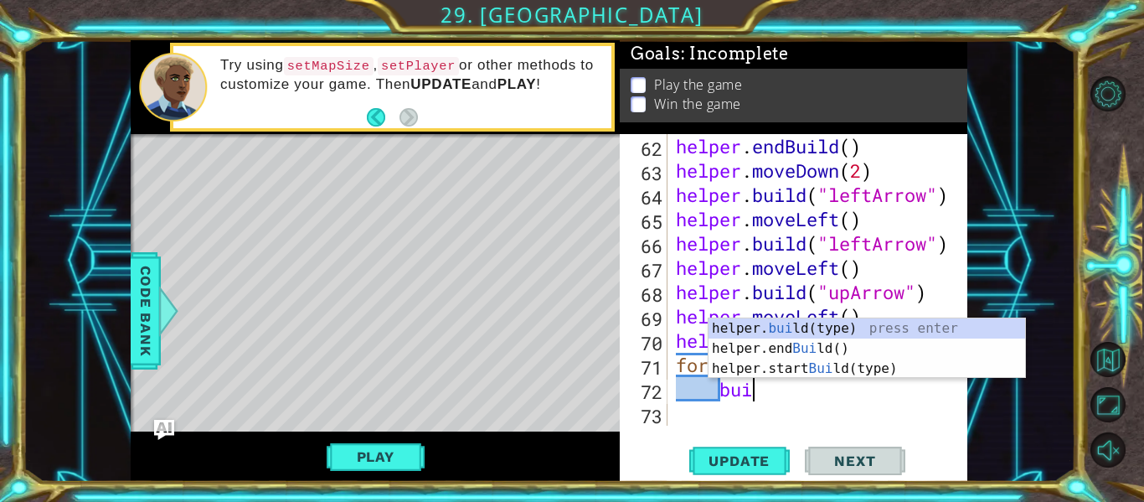
scroll to position [0, 3]
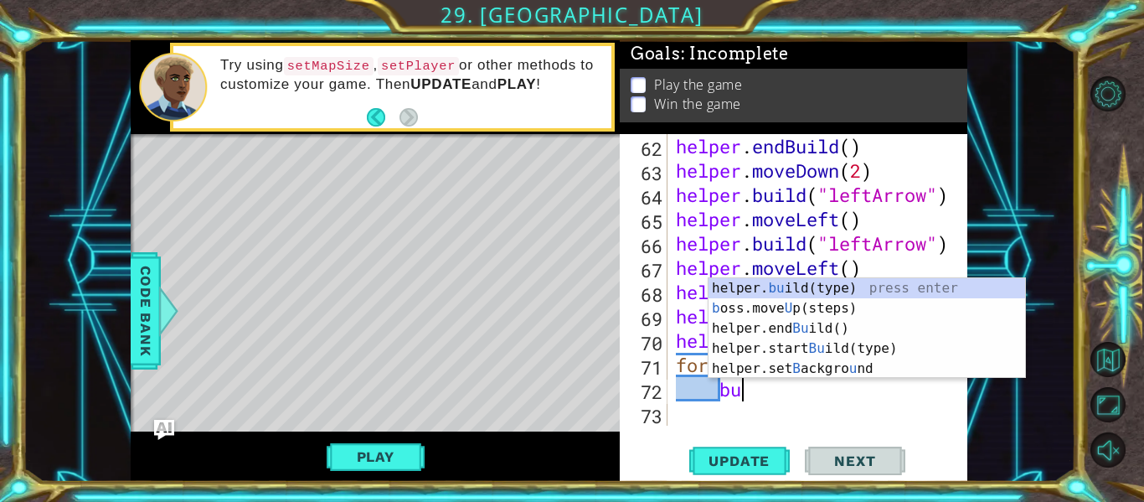
type textarea "b"
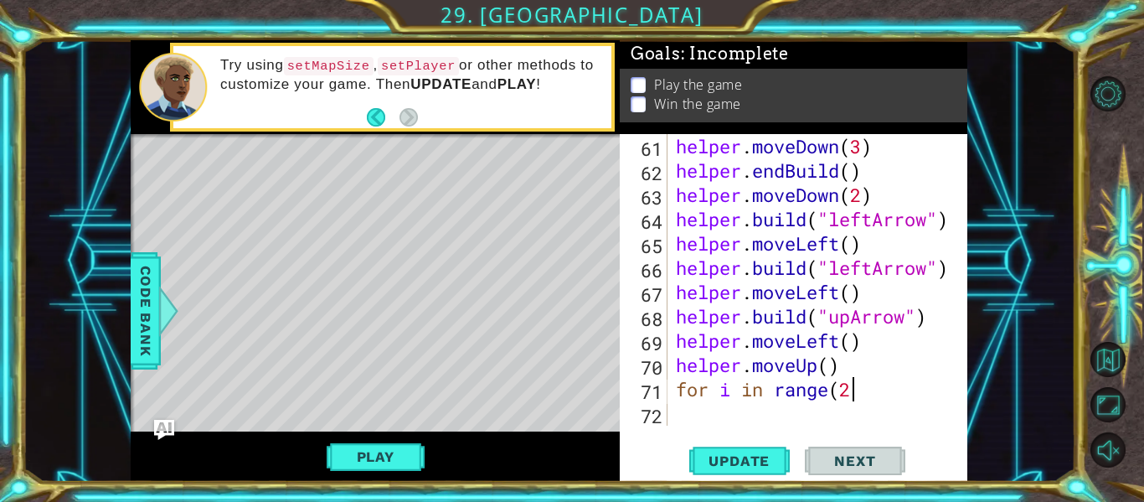
scroll to position [1797, 0]
type textarea "f"
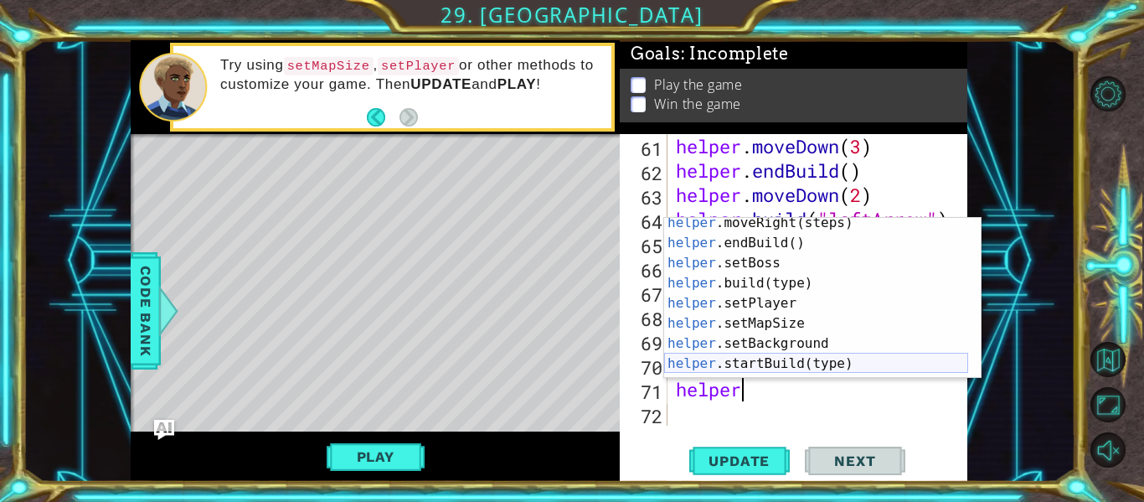
scroll to position [101, 0]
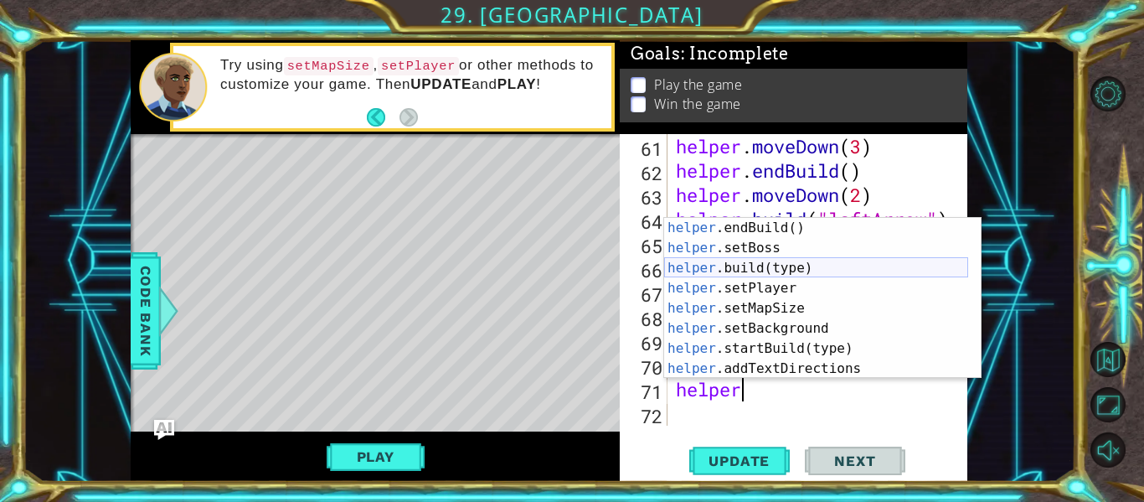
click at [781, 271] on div "helper .endBuild() press enter helper .setBoss press enter helper .build(type) …" at bounding box center [816, 318] width 304 height 201
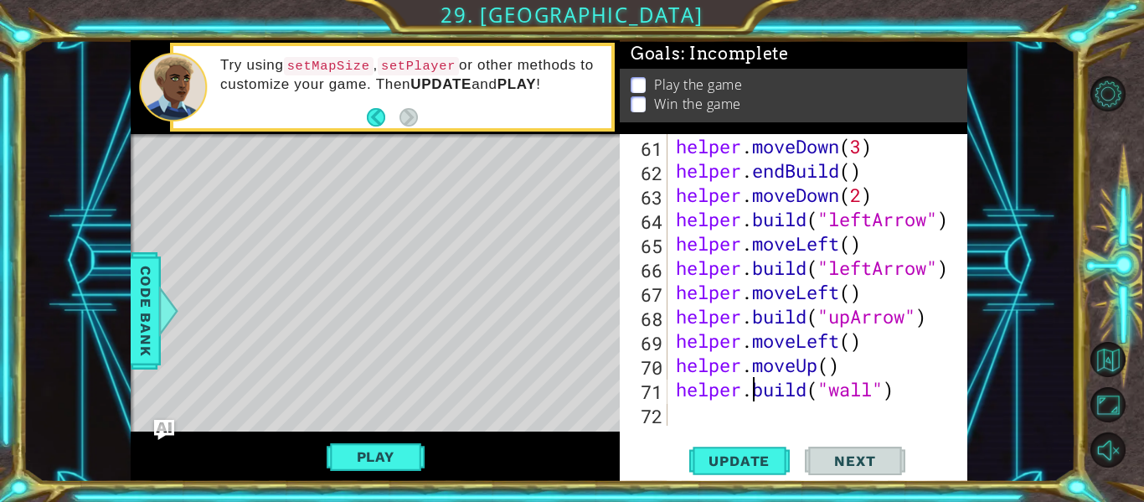
click at [755, 390] on div "helper . moveDown ( 3 ) helper . endBuild ( ) helper . moveDown ( 2 ) helper . …" at bounding box center [816, 304] width 287 height 340
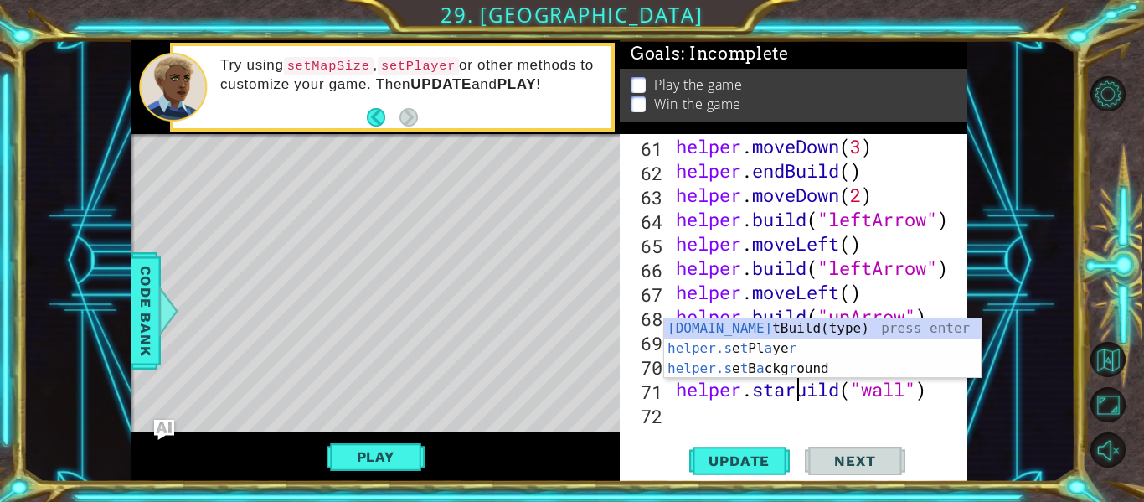
scroll to position [0, 7]
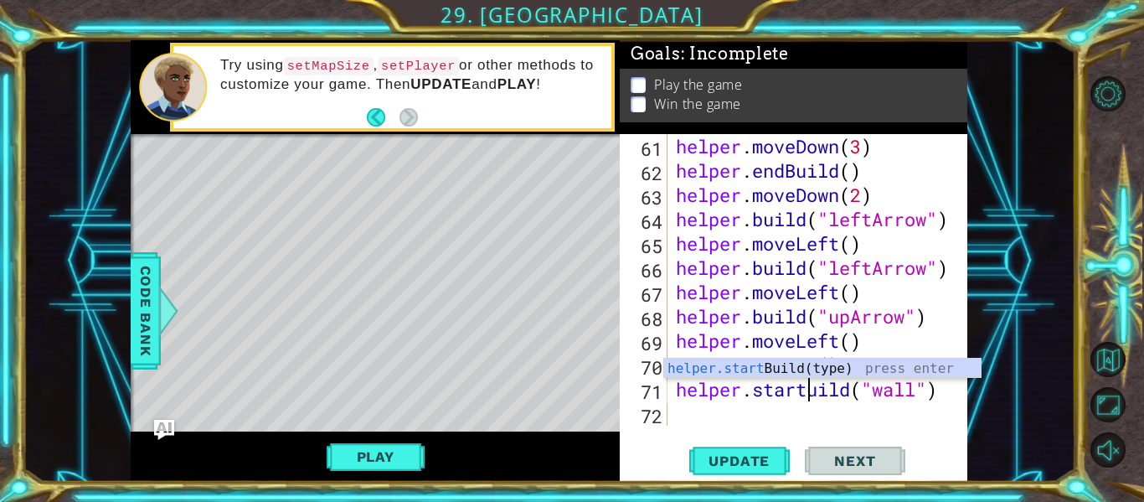
click at [816, 376] on div "helper.start Build(type) press enter" at bounding box center [822, 388] width 317 height 60
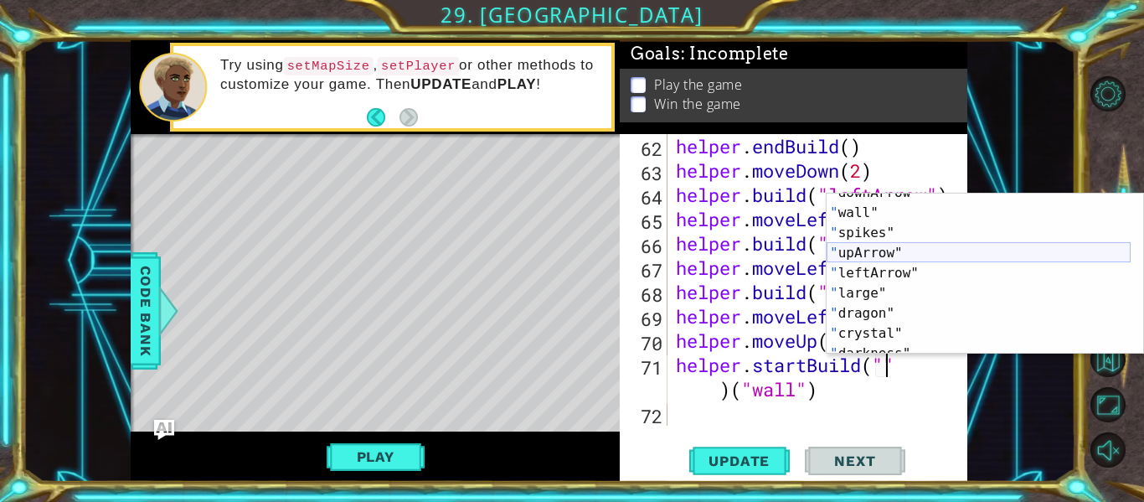
scroll to position [40, 0]
click at [899, 241] on div "" wall" press enter " spikes" press enter " upArrow" press enter " leftArrow" p…" at bounding box center [979, 293] width 304 height 201
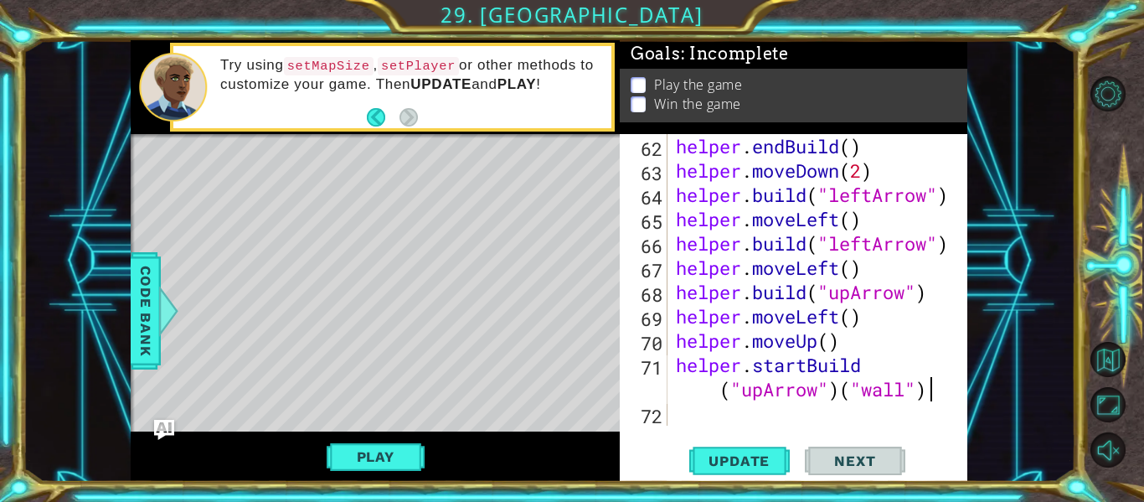
click at [930, 399] on div "helper . endBuild ( ) helper . moveDown ( 2 ) helper . build ( "leftArrow" ) he…" at bounding box center [816, 304] width 287 height 340
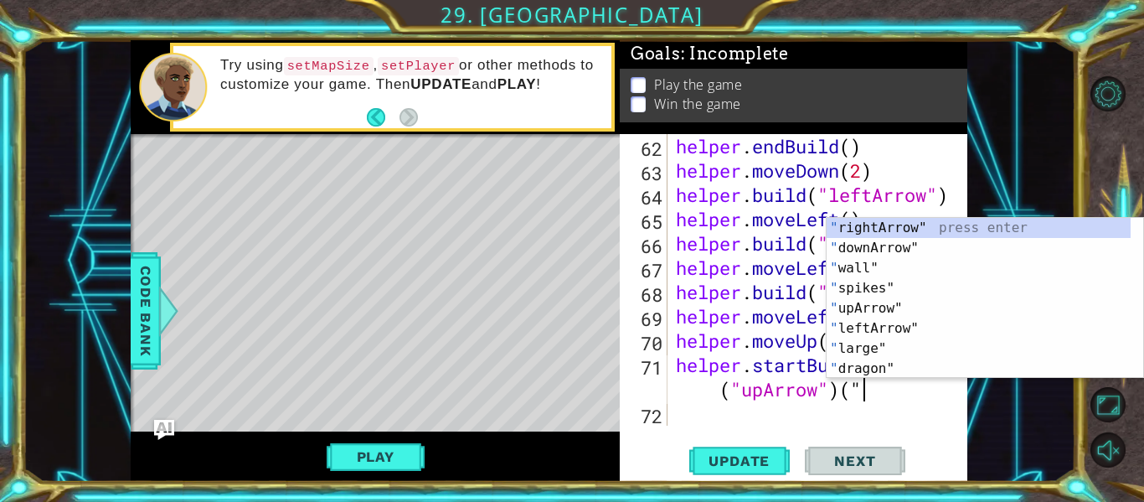
scroll to position [0, 0]
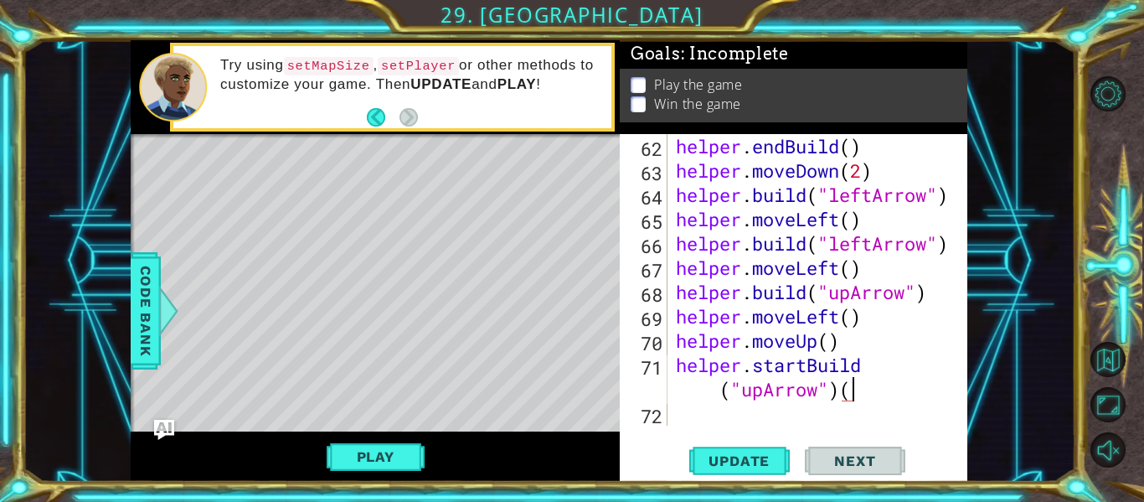
type textarea "helper.startBuild("upArrow")"
click at [688, 409] on div "helper . endBuild ( ) helper . moveDown ( 2 ) helper . build ( "leftArrow" ) he…" at bounding box center [816, 304] width 287 height 340
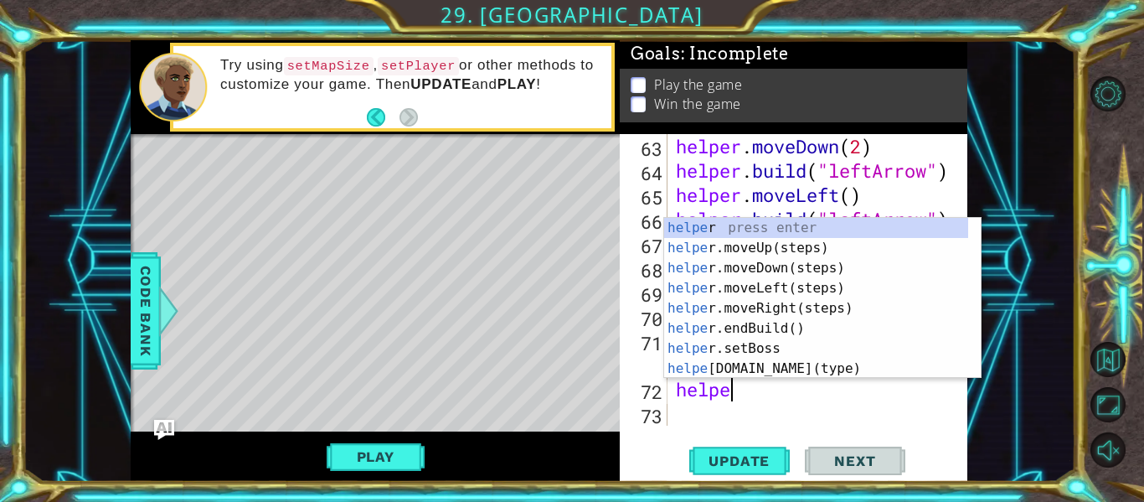
scroll to position [0, 3]
type textarea "helper."
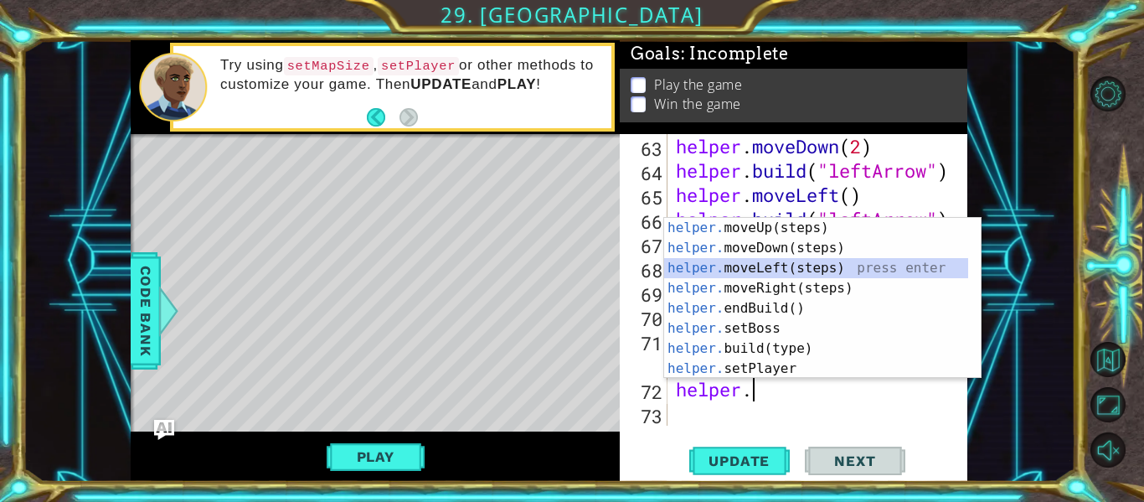
click at [770, 265] on div "helper. moveUp(steps) press enter helper. moveDown(steps) press enter helper. m…" at bounding box center [816, 318] width 304 height 201
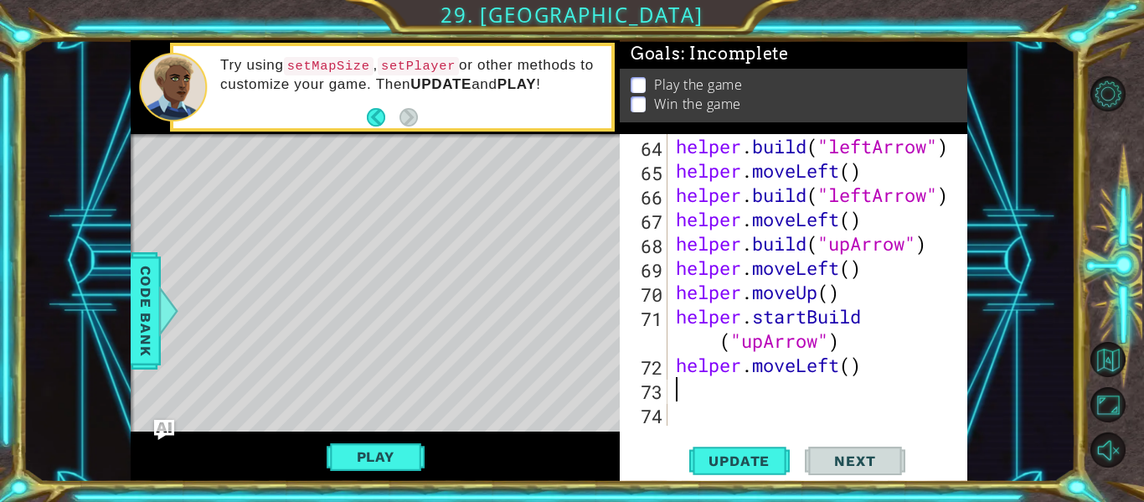
click at [851, 364] on div "helper . build ( "leftArrow" ) helper . moveLeft ( ) helper . build ( "leftArro…" at bounding box center [816, 304] width 287 height 340
type textarea "helper.moveLeft(3)"
click at [838, 386] on div "helper . build ( "leftArrow" ) helper . moveLeft ( ) helper . build ( "leftArro…" at bounding box center [816, 304] width 287 height 340
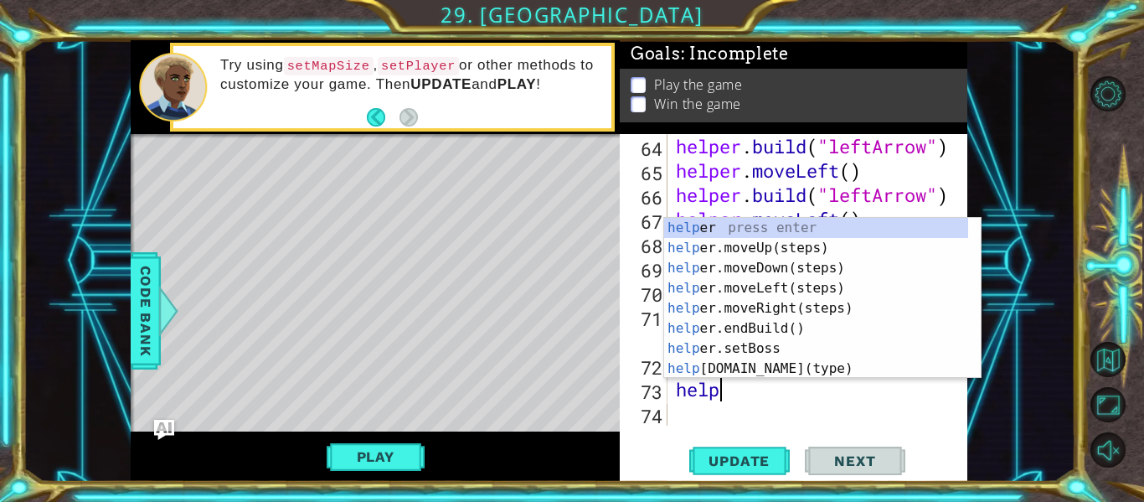
scroll to position [0, 3]
type textarea "helper."
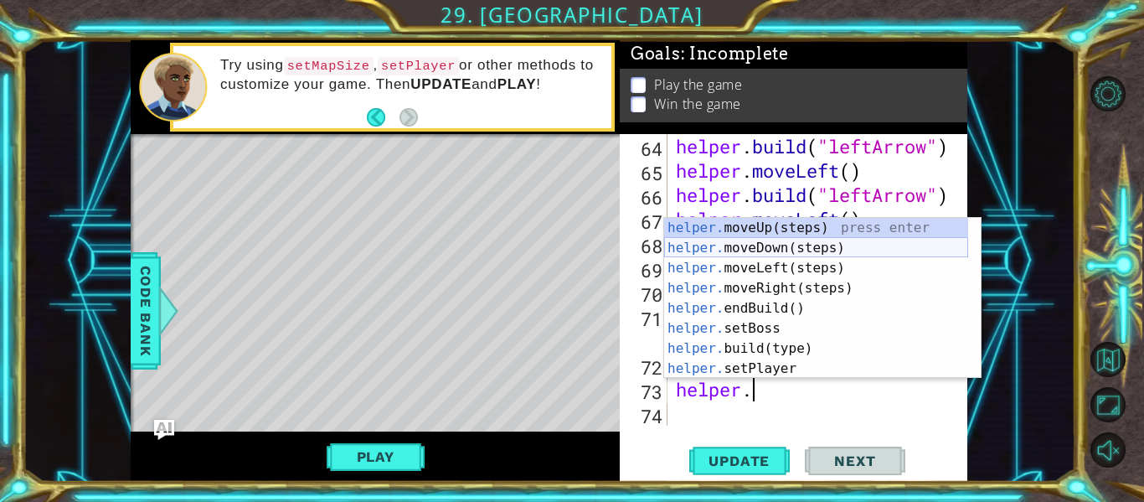
click at [759, 245] on div "helper. moveUp(steps) press enter helper. moveDown(steps) press enter helper. m…" at bounding box center [816, 318] width 304 height 201
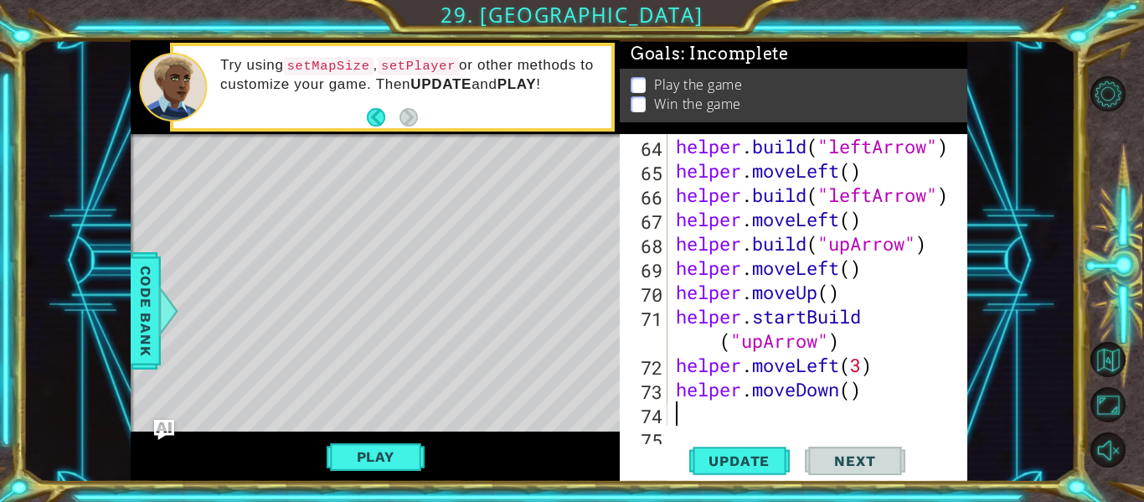
scroll to position [1894, 0]
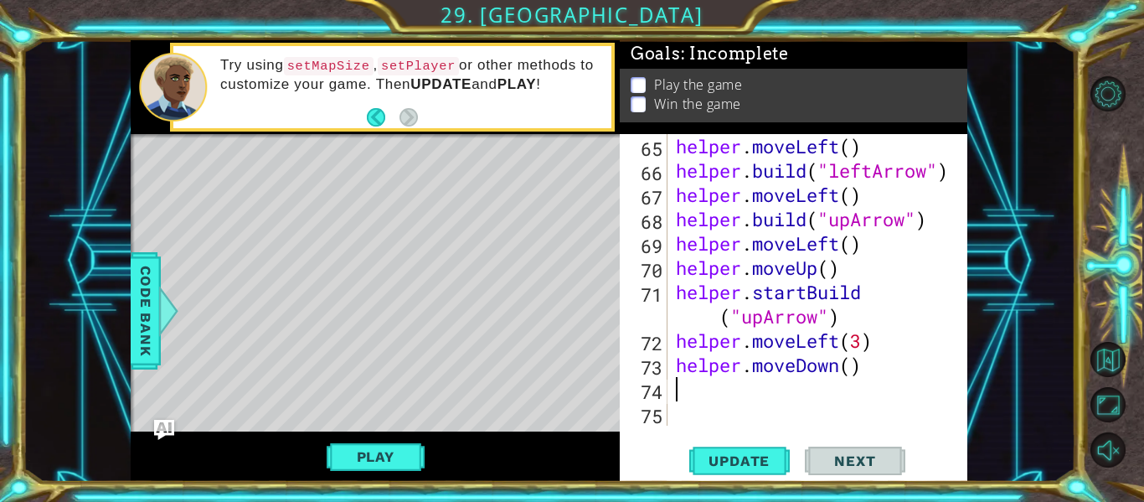
click at [729, 389] on div "helper . moveLeft ( ) helper . build ( "leftArrow" ) helper . moveLeft ( ) help…" at bounding box center [816, 304] width 287 height 340
type textarea "he"
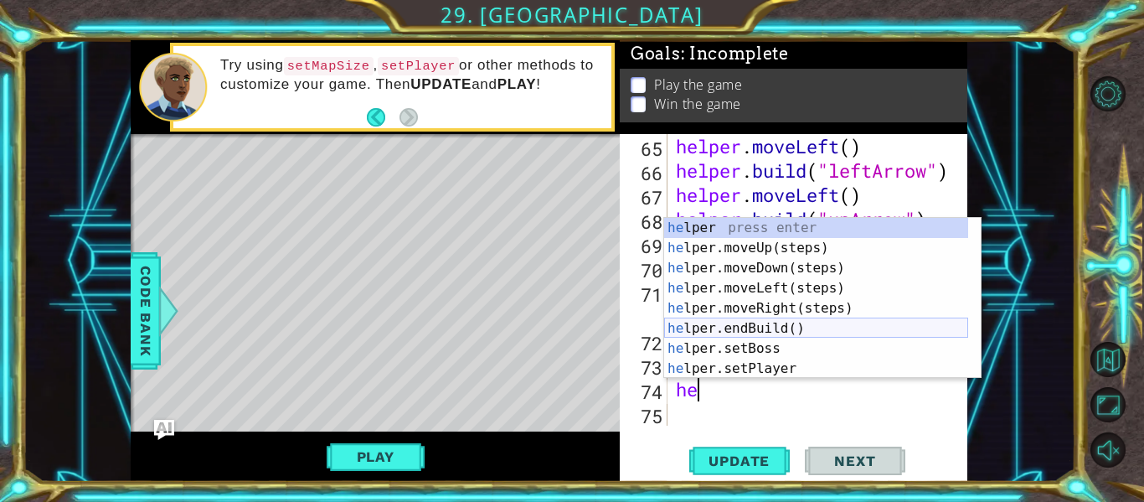
click at [771, 323] on div "he lper press enter he lper.moveUp(steps) press enter he lper.moveDown(steps) p…" at bounding box center [816, 318] width 304 height 201
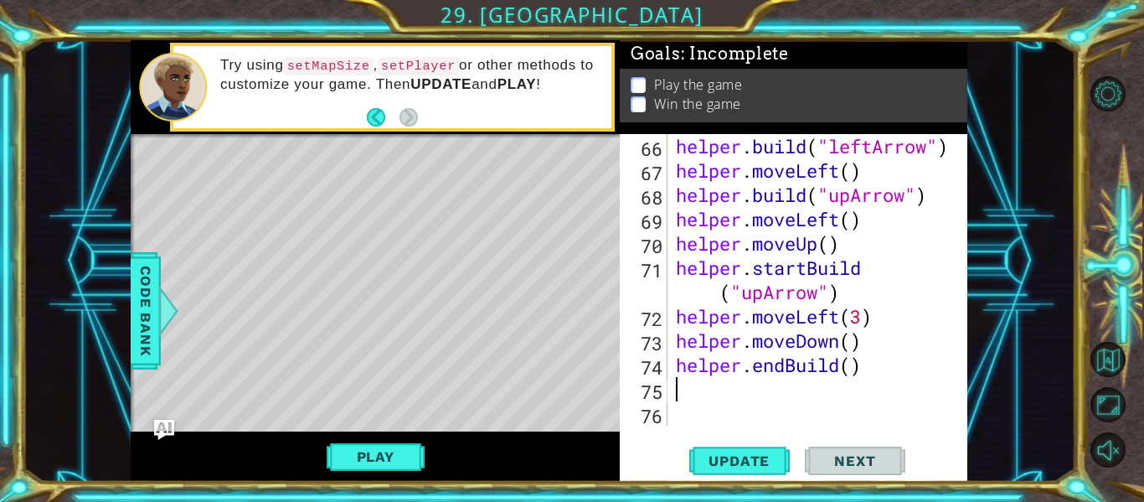
scroll to position [1919, 0]
click at [693, 390] on div "helper . build ( "leftArrow" ) helper . moveLeft ( ) helper . build ( "upArrow"…" at bounding box center [816, 304] width 287 height 340
click at [729, 454] on span "Update" at bounding box center [739, 460] width 95 height 17
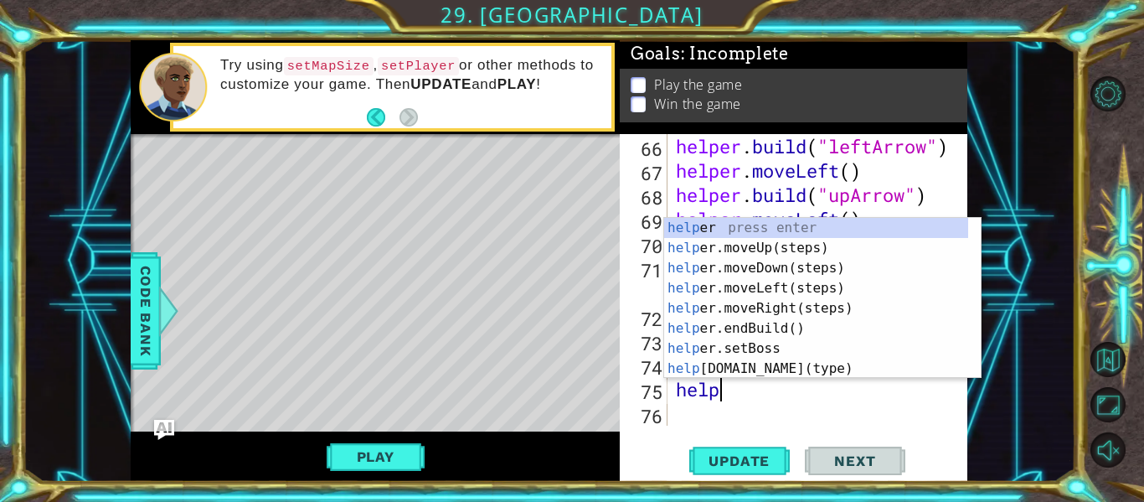
type textarea "helper"
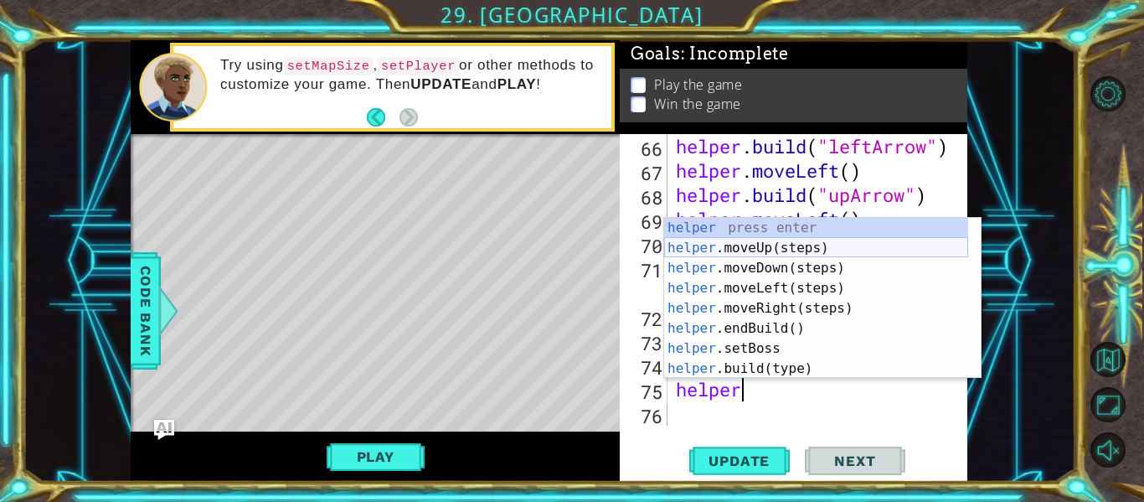
click at [750, 249] on div "helper press enter helper .moveUp(steps) press enter helper .moveDown(steps) pr…" at bounding box center [816, 318] width 304 height 201
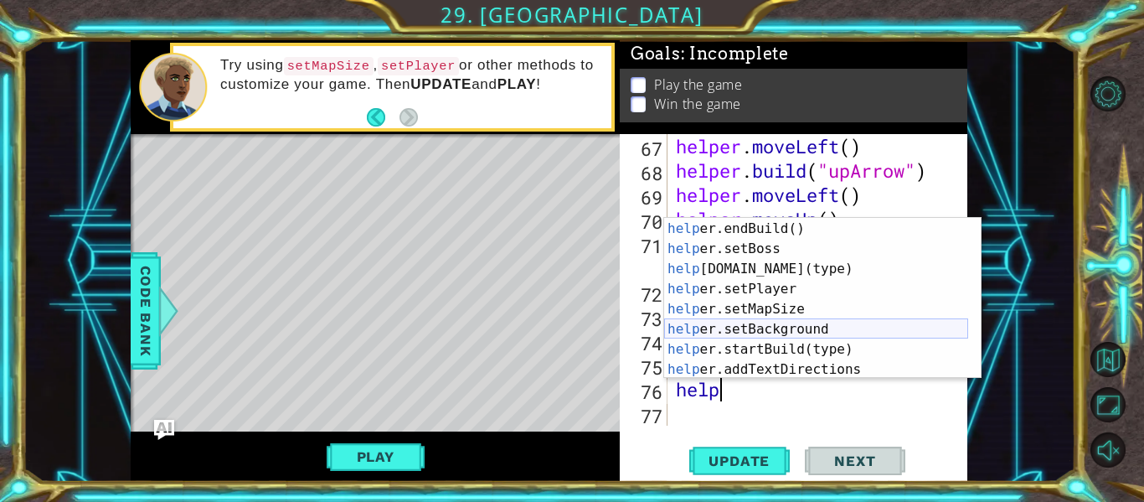
scroll to position [101, 0]
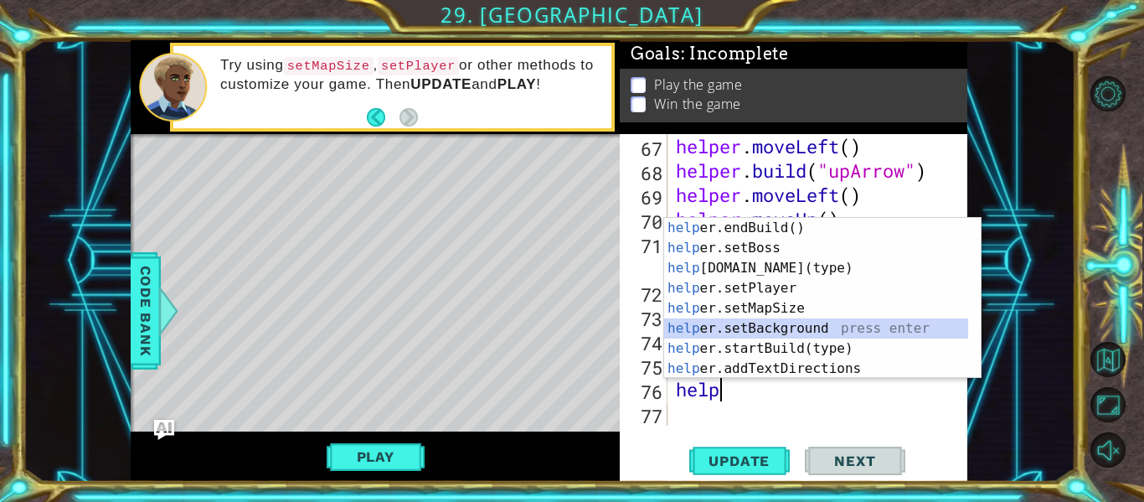
click at [755, 338] on div "help er.endBuild() press enter help er.setBoss press enter help [DOMAIN_NAME](t…" at bounding box center [816, 318] width 304 height 201
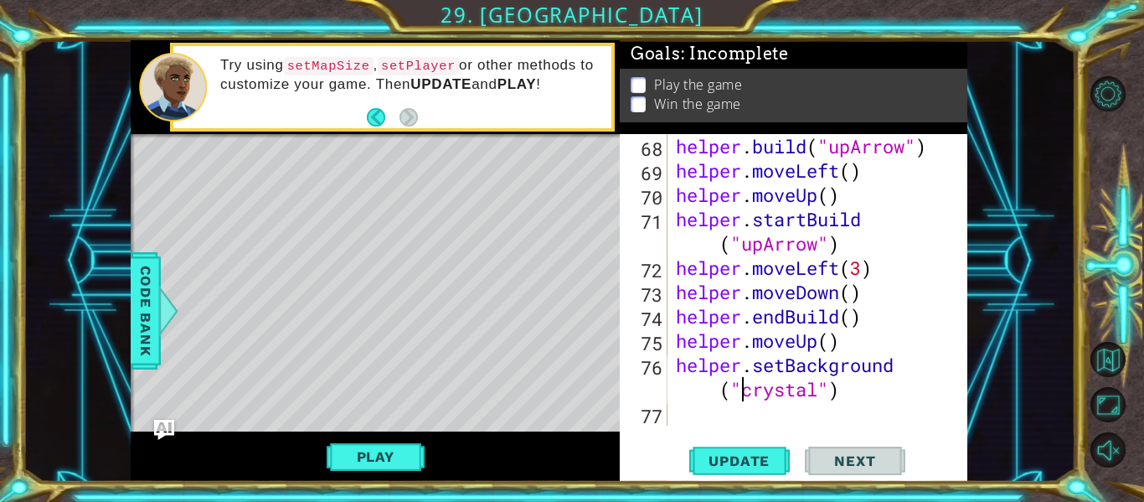
click at [847, 387] on div "helper . build ( "upArrow" ) helper . moveLeft ( ) helper . moveUp ( ) helper .…" at bounding box center [816, 304] width 287 height 340
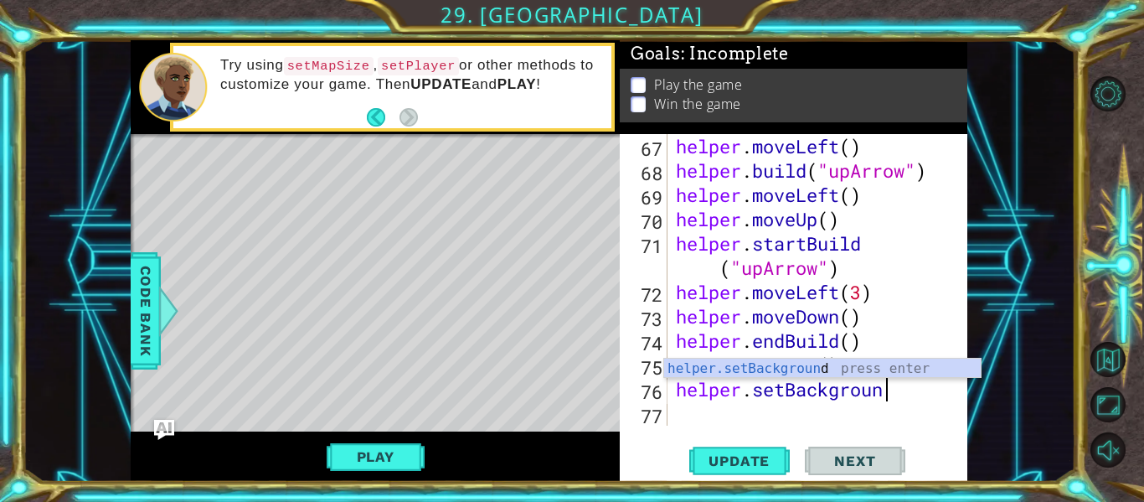
scroll to position [0, 0]
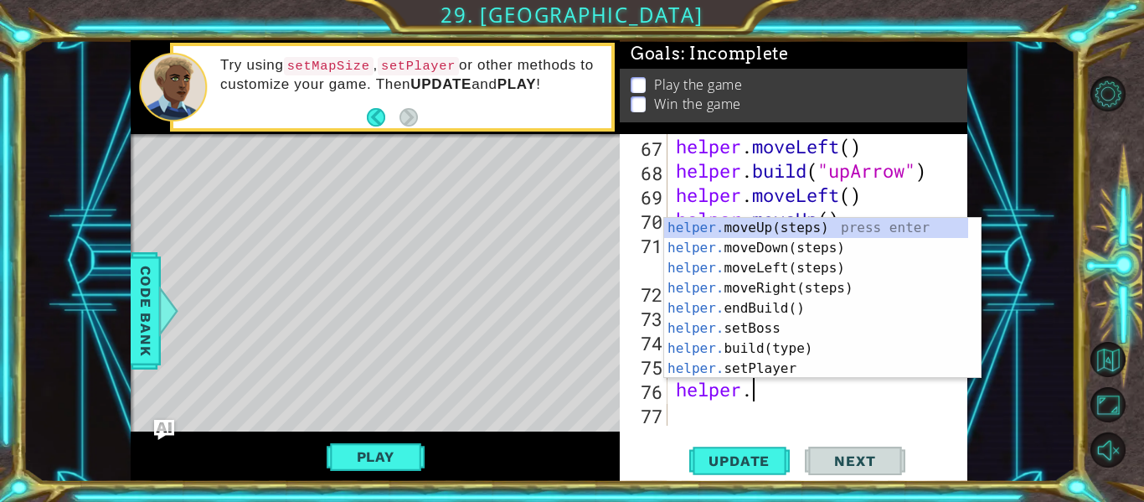
type textarea "h"
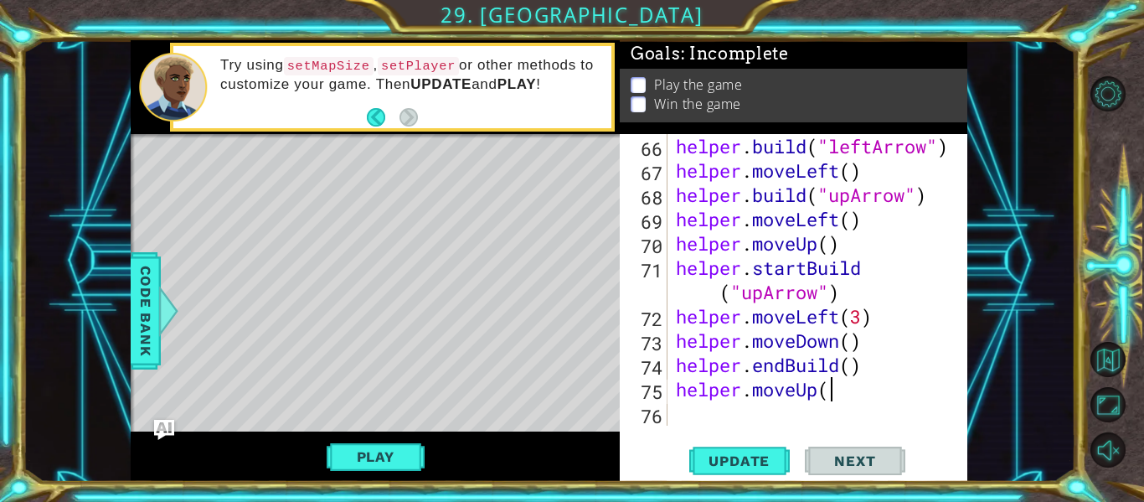
scroll to position [1919, 0]
type textarea "helper.moveUp()"
click at [771, 414] on div "helper . build ( "leftArrow" ) helper . moveLeft ( ) helper . build ( "upArrow"…" at bounding box center [816, 304] width 287 height 340
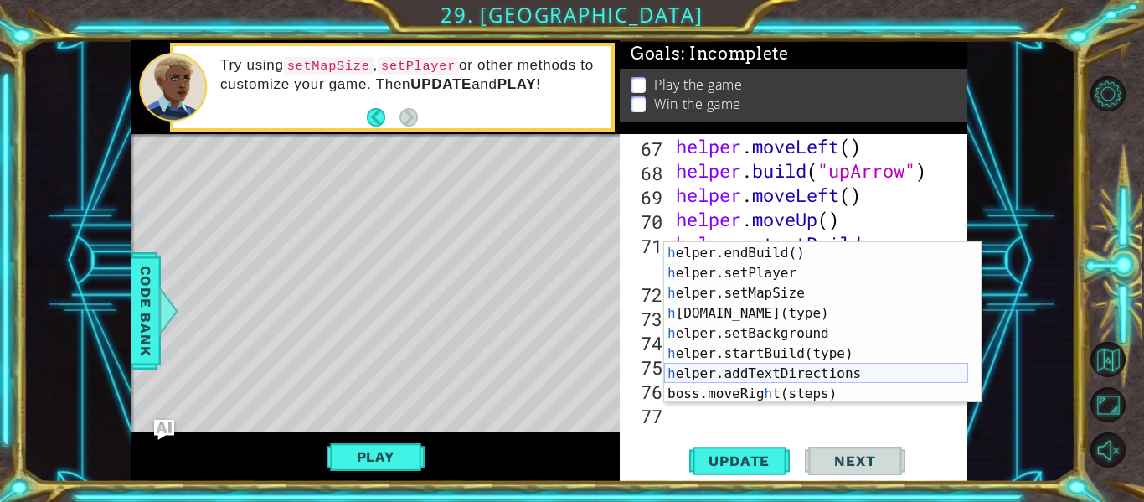
scroll to position [121, 0]
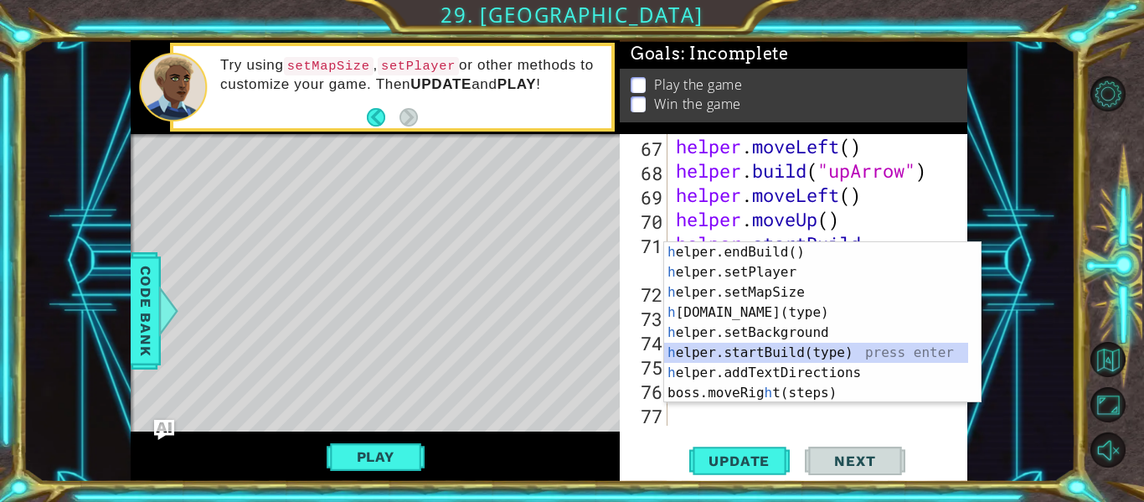
click at [796, 352] on div "h elper.endBuild() press enter h elper.setPlayer press enter h elper.setMapSize…" at bounding box center [816, 342] width 304 height 201
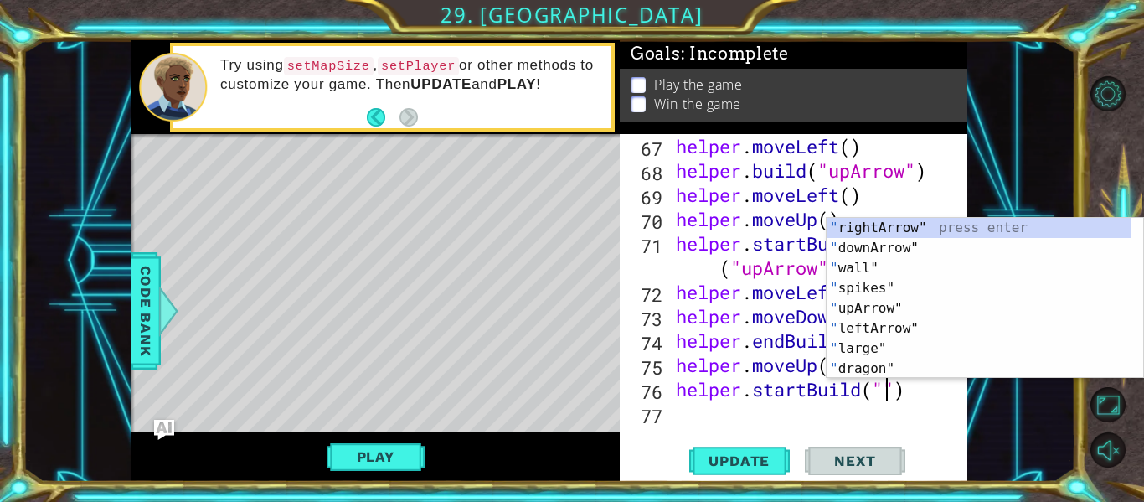
scroll to position [0, 0]
type textarea "helper.startBuild("rightArrow")"
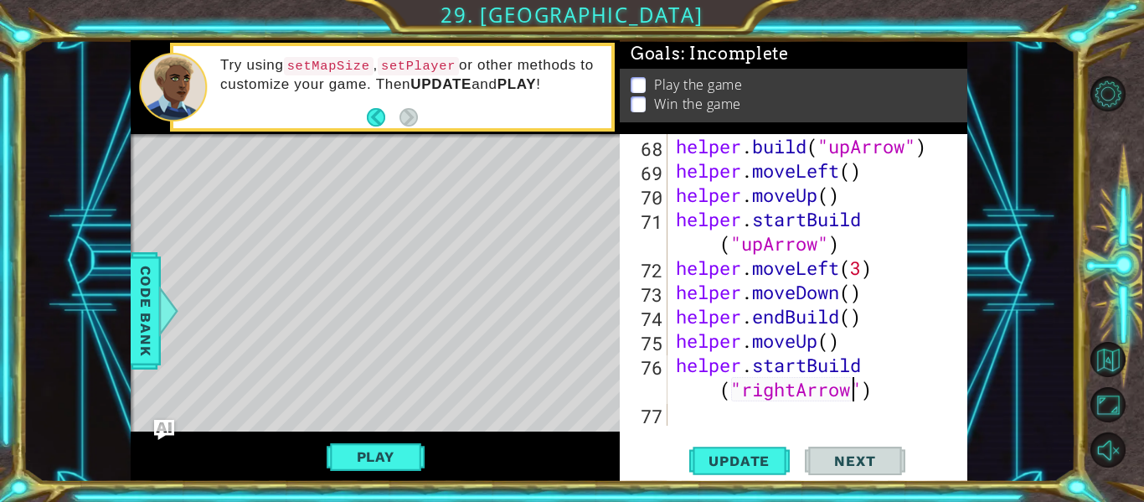
click at [715, 419] on div "helper . build ( "upArrow" ) helper . moveLeft ( ) helper . moveUp ( ) helper .…" at bounding box center [816, 304] width 287 height 340
type textarea "h"
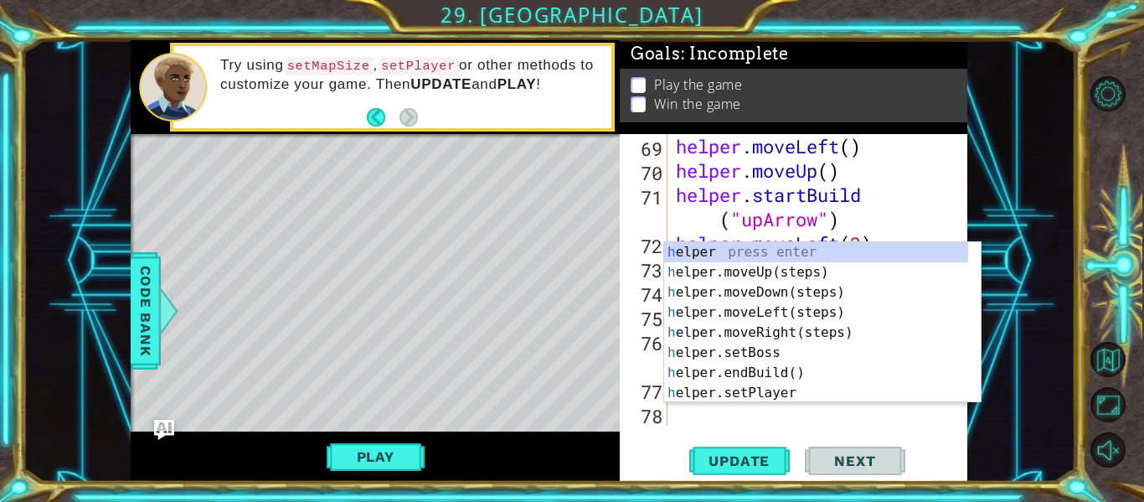
scroll to position [1992, 0]
click at [767, 275] on div "h elper press enter h elper.moveUp(steps) press enter h elper.moveDown(steps) p…" at bounding box center [816, 342] width 304 height 201
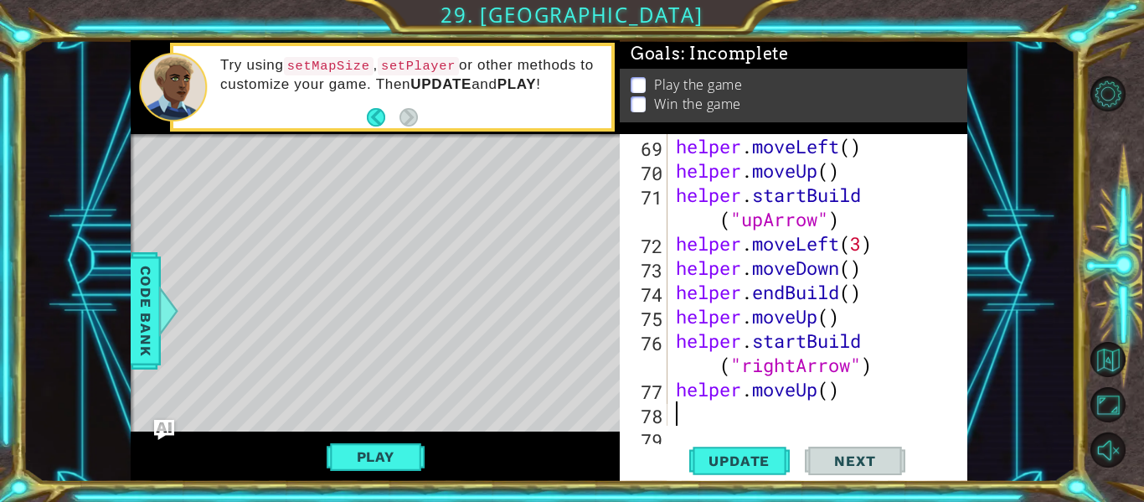
scroll to position [2016, 0]
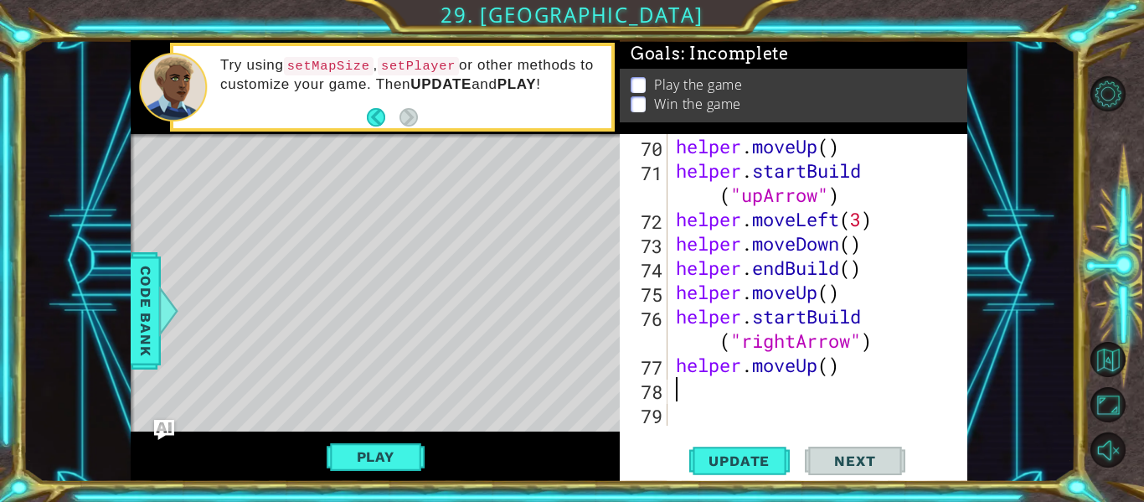
click at [827, 366] on div "helper . moveUp ( ) helper . startBuild ( "upArrow" ) helper . moveLeft ( 3 ) h…" at bounding box center [816, 304] width 287 height 340
type textarea "helper.moveUp(2)"
click at [757, 415] on div "helper . moveUp ( ) helper . startBuild ( "upArrow" ) helper . moveLeft ( 3 ) h…" at bounding box center [816, 304] width 287 height 340
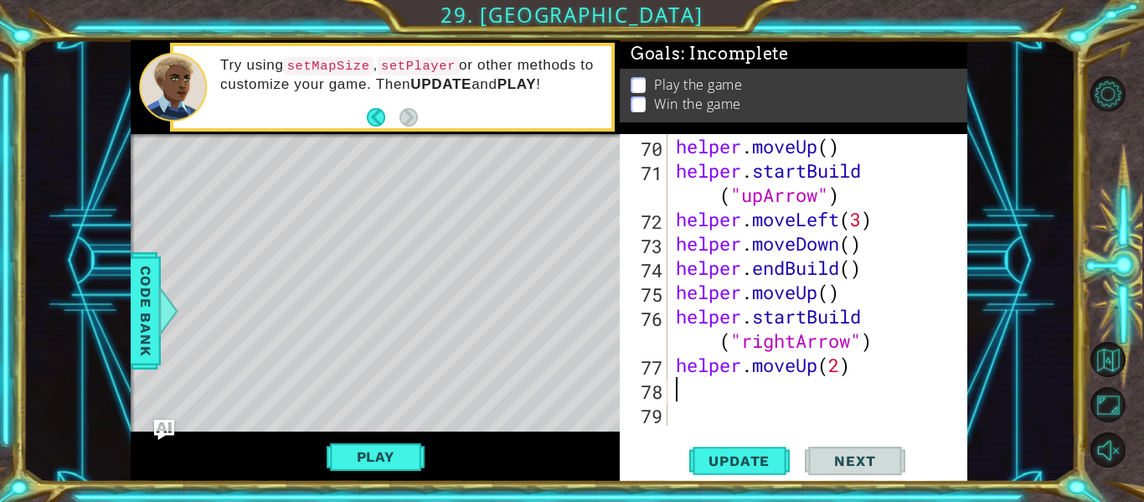
click at [714, 386] on div "helper . moveUp ( ) helper . startBuild ( "upArrow" ) helper . moveLeft ( 3 ) h…" at bounding box center [816, 304] width 287 height 340
type textarea "h"
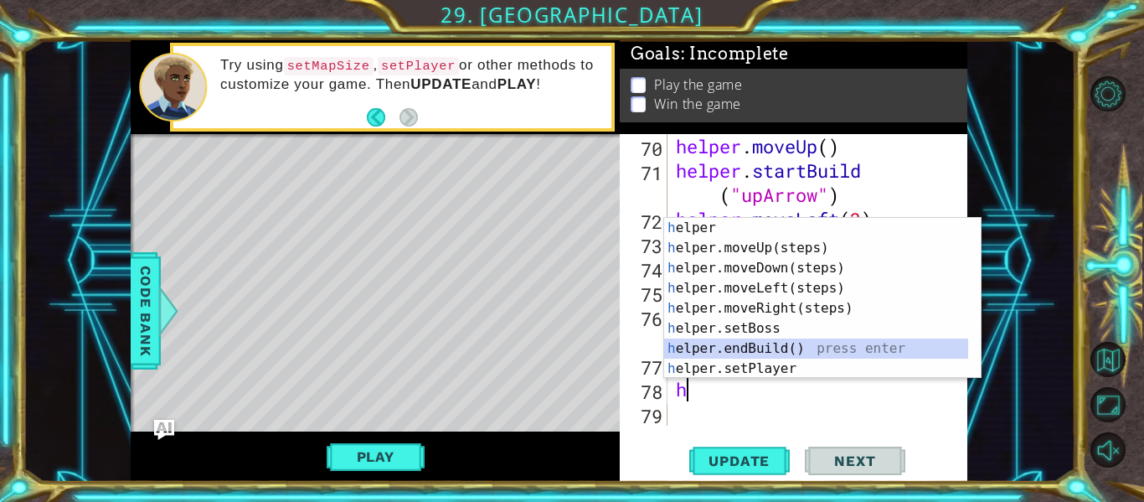
click at [754, 351] on div "h elper press enter h elper.moveUp(steps) press enter h elper.moveDown(steps) p…" at bounding box center [816, 318] width 304 height 201
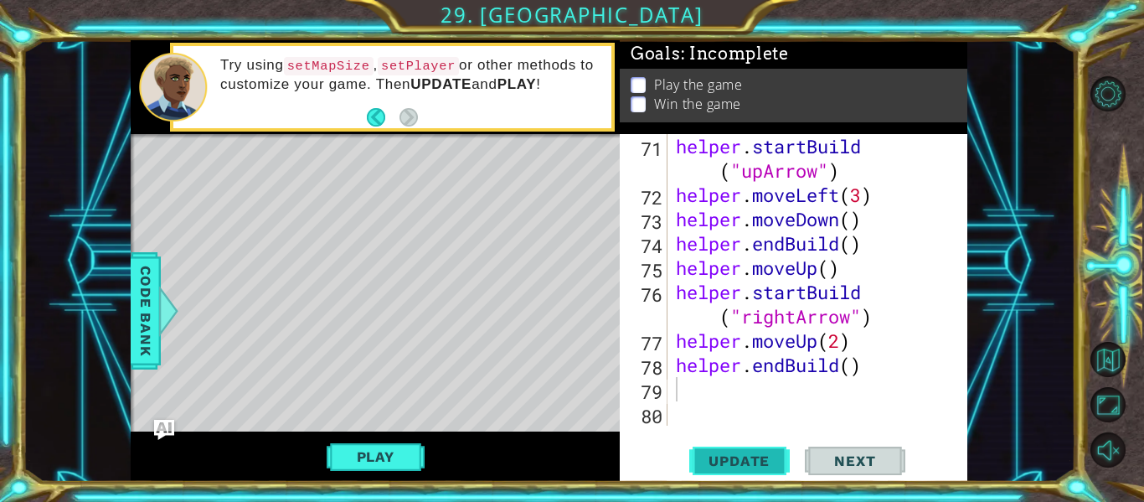
click at [724, 459] on span "Update" at bounding box center [739, 460] width 95 height 17
click at [858, 369] on div "helper . startBuild ( "upArrow" ) helper . moveLeft ( 3 ) helper . moveDown ( )…" at bounding box center [816, 316] width 287 height 364
click at [860, 363] on div "helper . startBuild ( "upArrow" ) helper . moveLeft ( 3 ) helper . moveDown ( )…" at bounding box center [816, 316] width 287 height 364
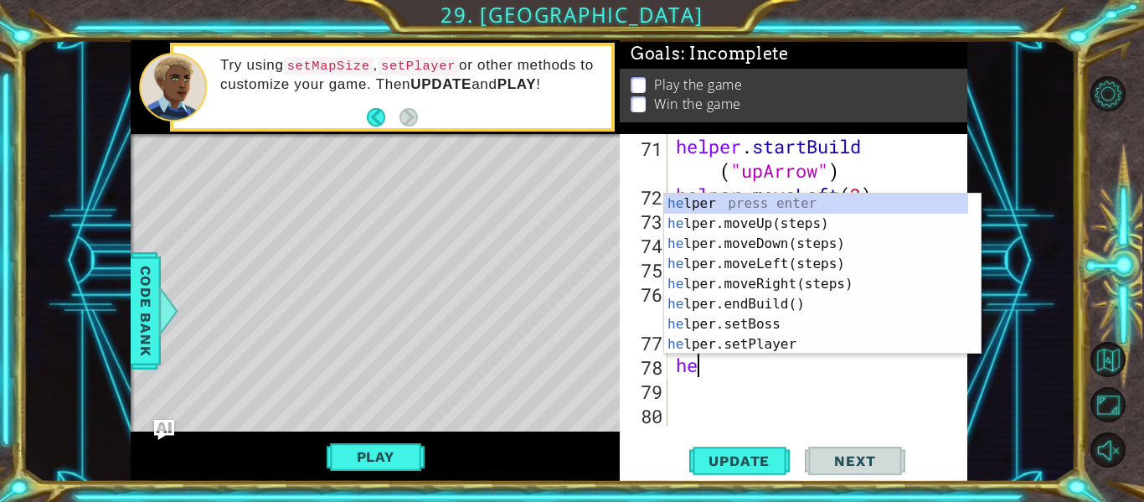
type textarea "h"
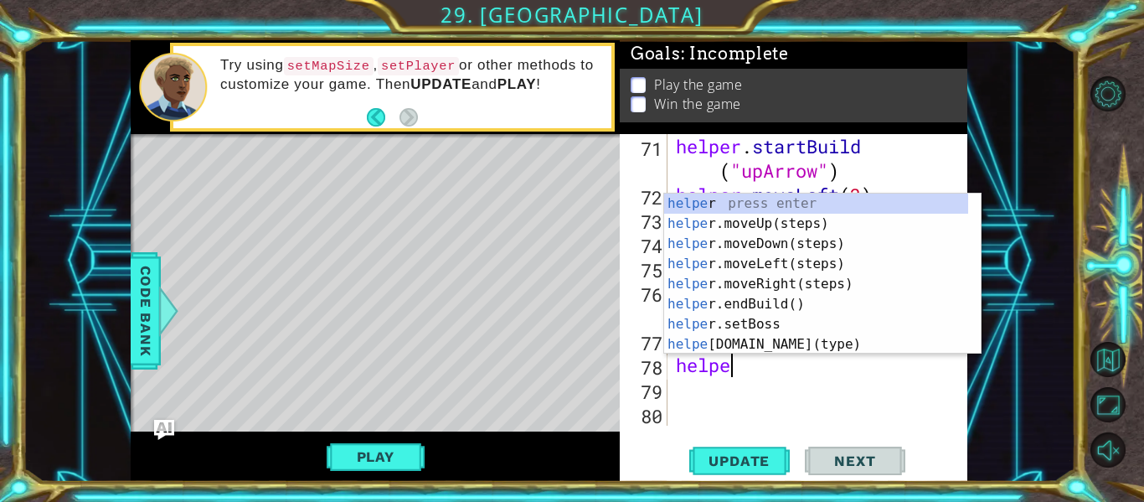
scroll to position [0, 3]
type textarea "helper"
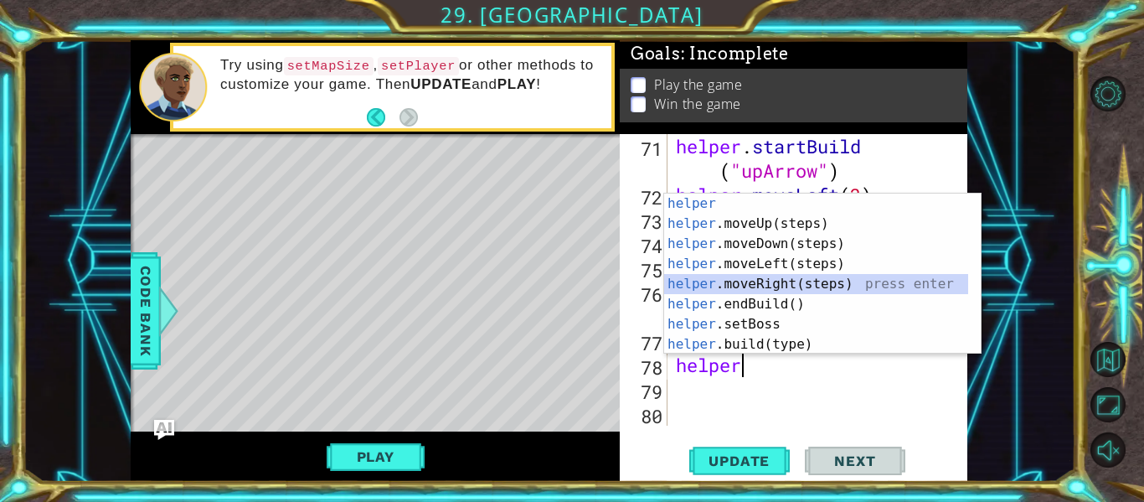
click at [750, 281] on div "helper press enter helper .moveUp(steps) press enter helper .moveDown(steps) pr…" at bounding box center [816, 293] width 304 height 201
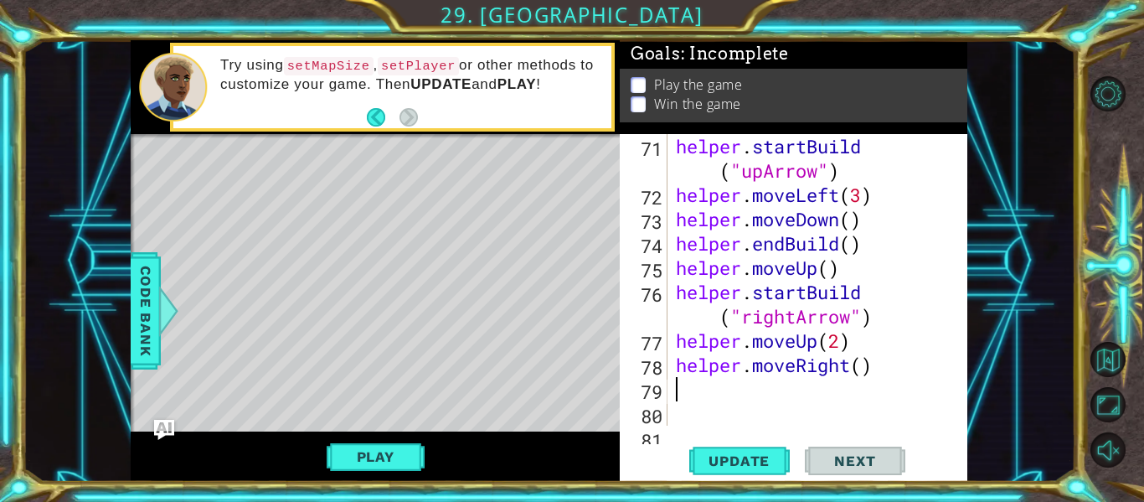
click at [862, 364] on div "helper . startBuild ( "upArrow" ) helper . moveLeft ( 3 ) helper . moveDown ( )…" at bounding box center [816, 316] width 287 height 364
type textarea "helper.moveRight(3)"
click at [760, 392] on div "helper . startBuild ( "upArrow" ) helper . moveLeft ( 3 ) helper . moveDown ( )…" at bounding box center [816, 316] width 287 height 364
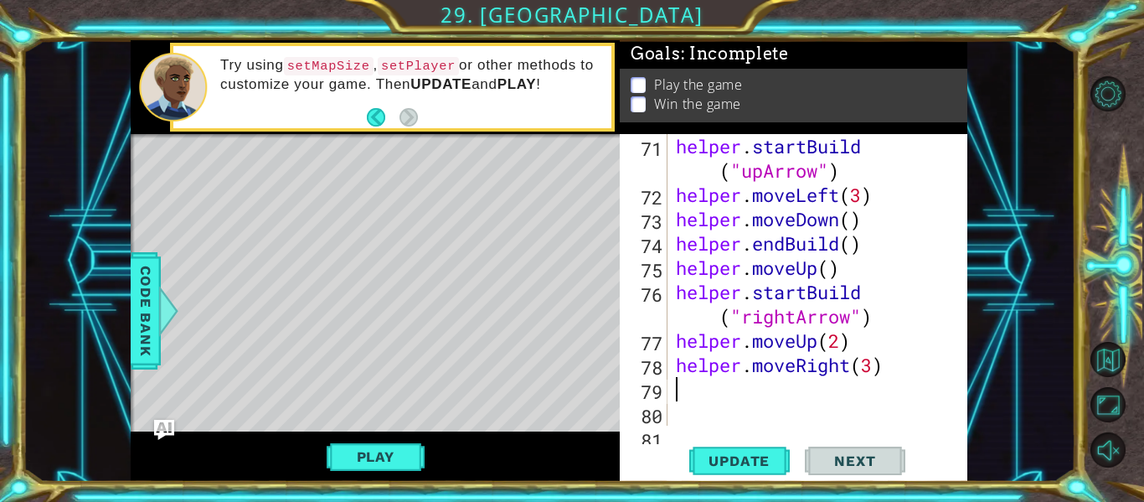
type textarea "h"
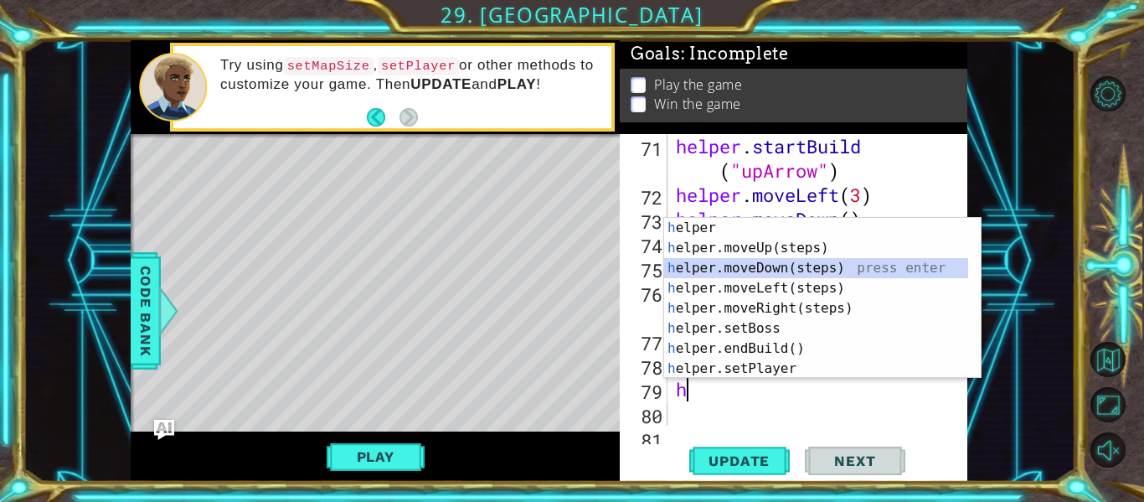
click at [776, 270] on div "h elper press enter h elper.moveUp(steps) press enter h elper.moveDown(steps) p…" at bounding box center [816, 318] width 304 height 201
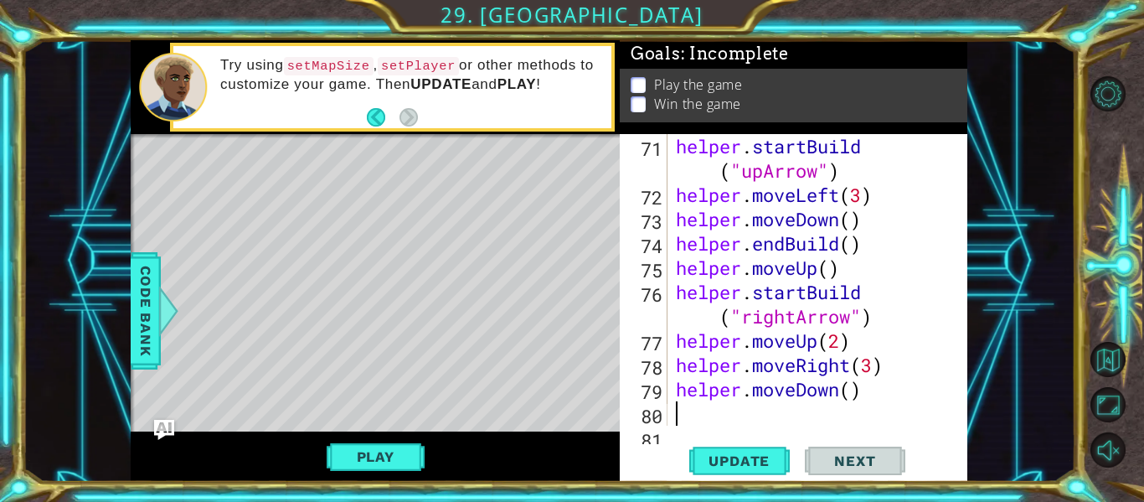
type textarea "h"
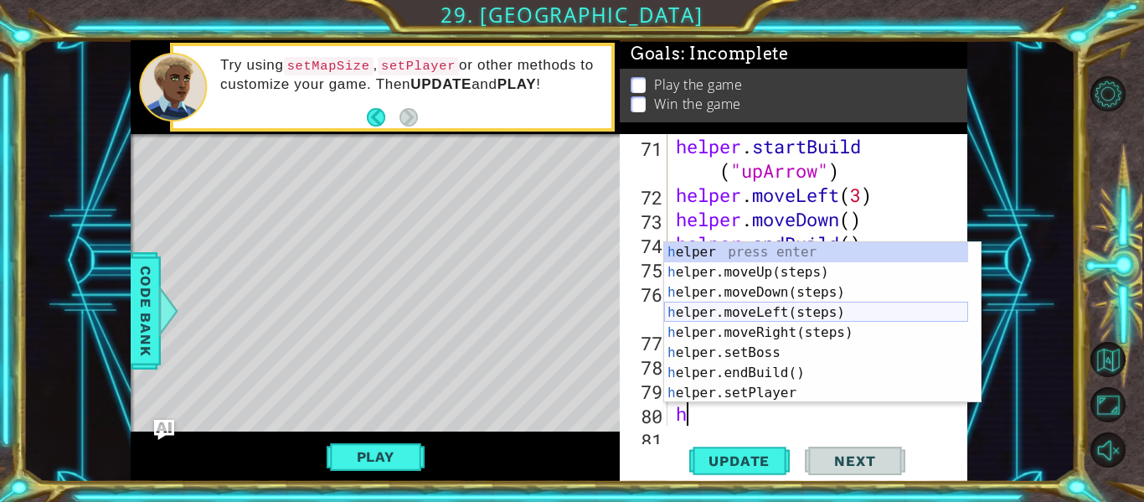
click at [751, 307] on div "h elper press enter h elper.moveUp(steps) press enter h elper.moveDown(steps) p…" at bounding box center [816, 342] width 304 height 201
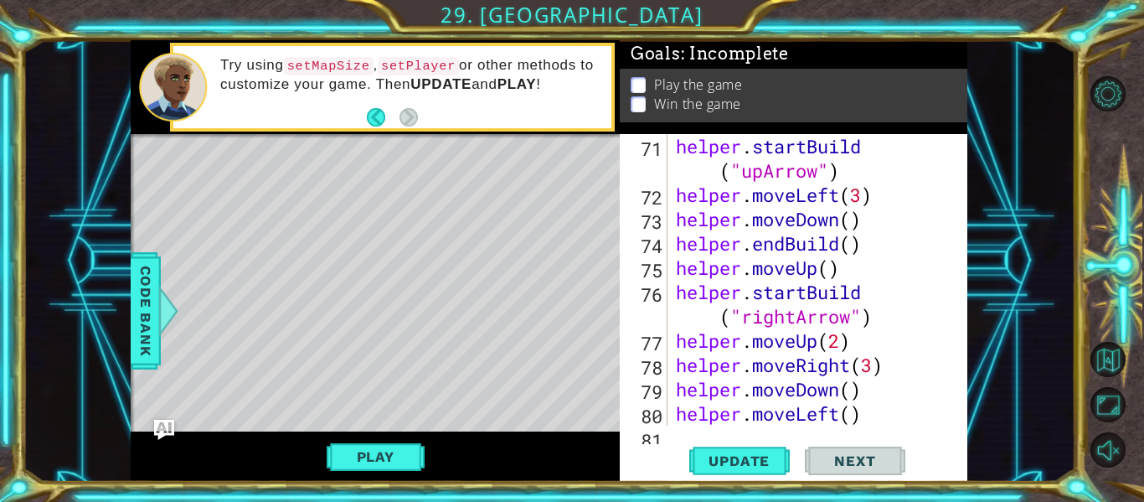
click at [853, 416] on div "helper . startBuild ( "upArrow" ) helper . moveLeft ( 3 ) helper . moveDown ( )…" at bounding box center [816, 316] width 287 height 364
type textarea "helper.moveLeft(3)"
click at [881, 419] on div "helper . startBuild ( "upArrow" ) helper . moveLeft ( 3 ) helper . moveDown ( )…" at bounding box center [816, 316] width 287 height 364
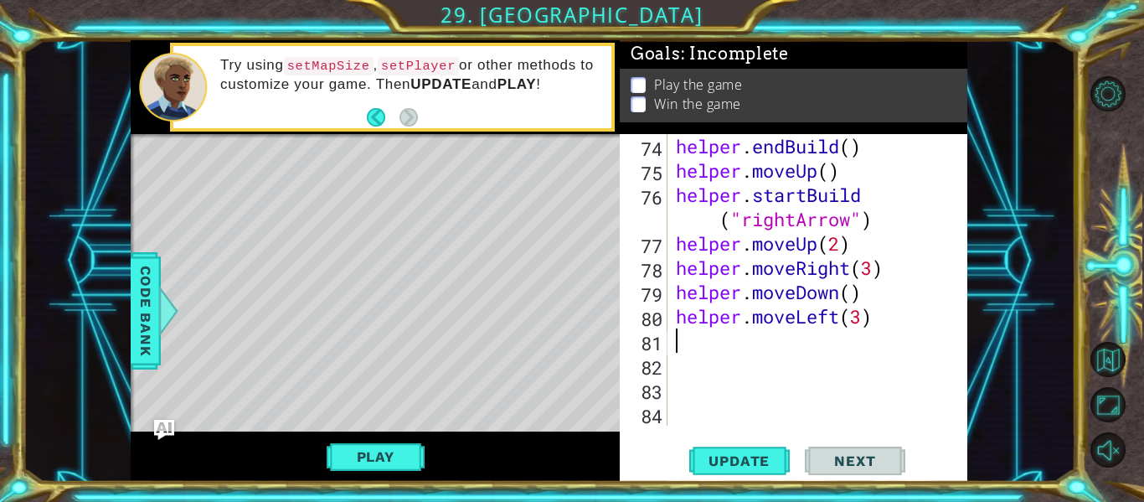
scroll to position [2137, 0]
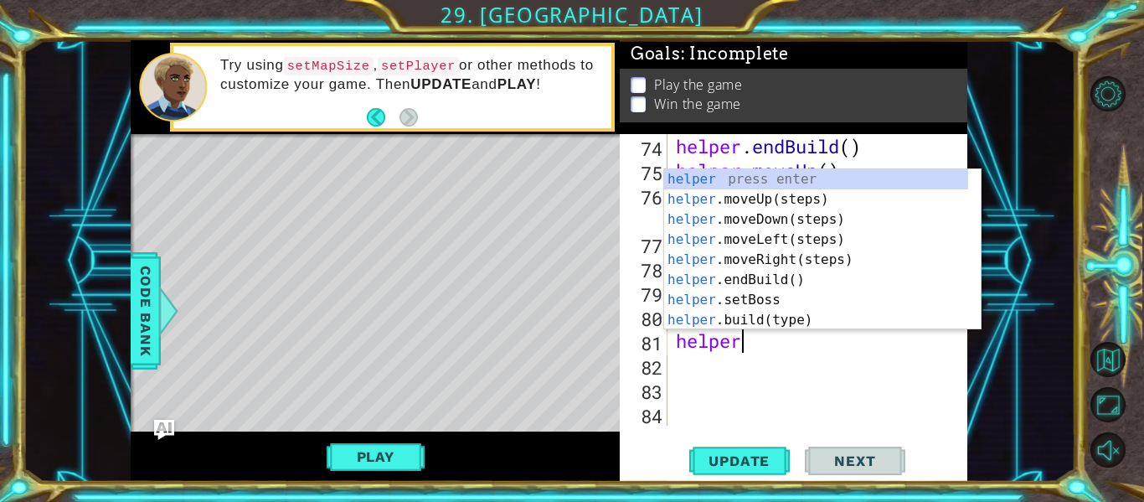
type textarea "helper"
click at [761, 278] on div "helper press enter helper .moveUp(steps) press enter helper .moveDown(steps) pr…" at bounding box center [816, 269] width 304 height 201
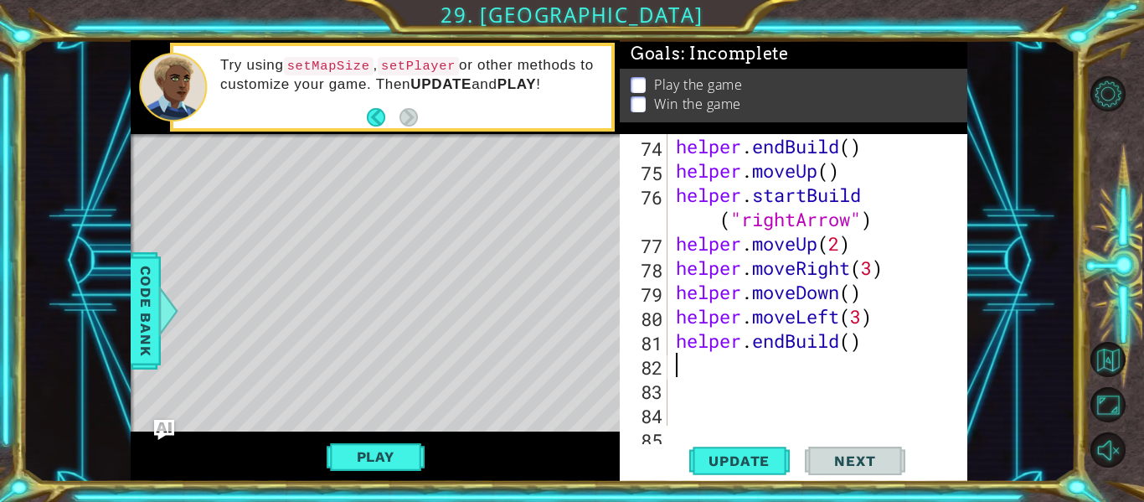
scroll to position [0, 0]
click at [729, 371] on div "helper . endBuild ( ) helper . moveUp ( ) helper . startBuild ( "rightArrow" ) …" at bounding box center [816, 304] width 287 height 340
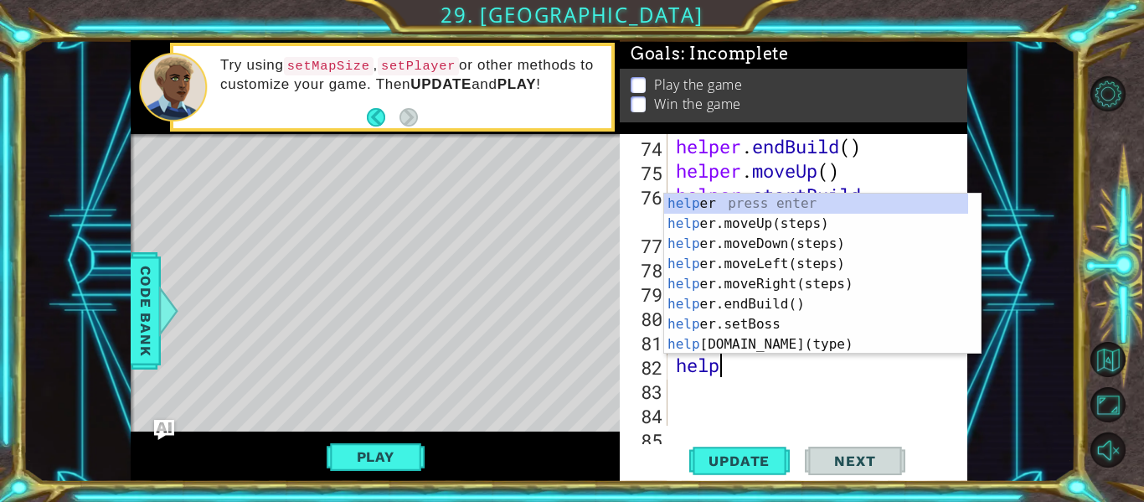
type textarea "helper"
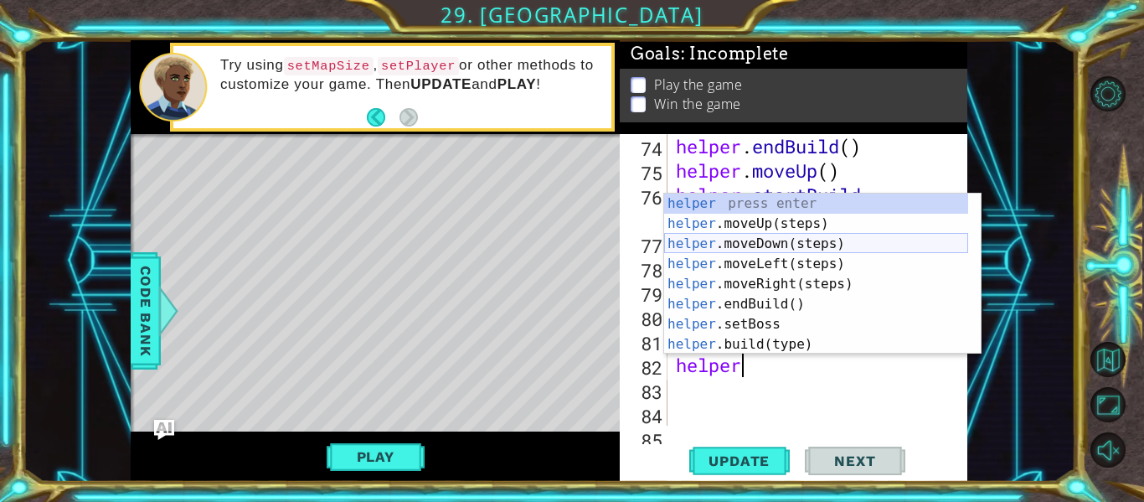
click at [763, 247] on div "helper press enter helper .moveUp(steps) press enter helper .moveDown(steps) pr…" at bounding box center [816, 293] width 304 height 201
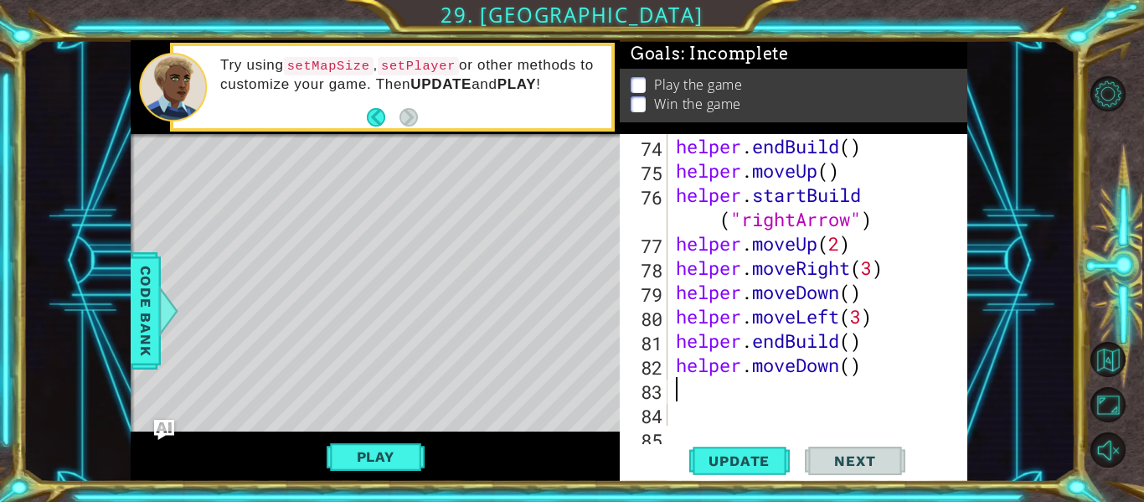
scroll to position [0, 0]
click at [852, 366] on div "helper . endBuild ( ) helper . moveUp ( ) helper . startBuild ( "rightArrow" ) …" at bounding box center [816, 304] width 287 height 340
type textarea "helper.moveDown(4)"
click at [863, 397] on div "helper . endBuild ( ) helper . moveUp ( ) helper . startBuild ( "rightArrow" ) …" at bounding box center [816, 304] width 287 height 340
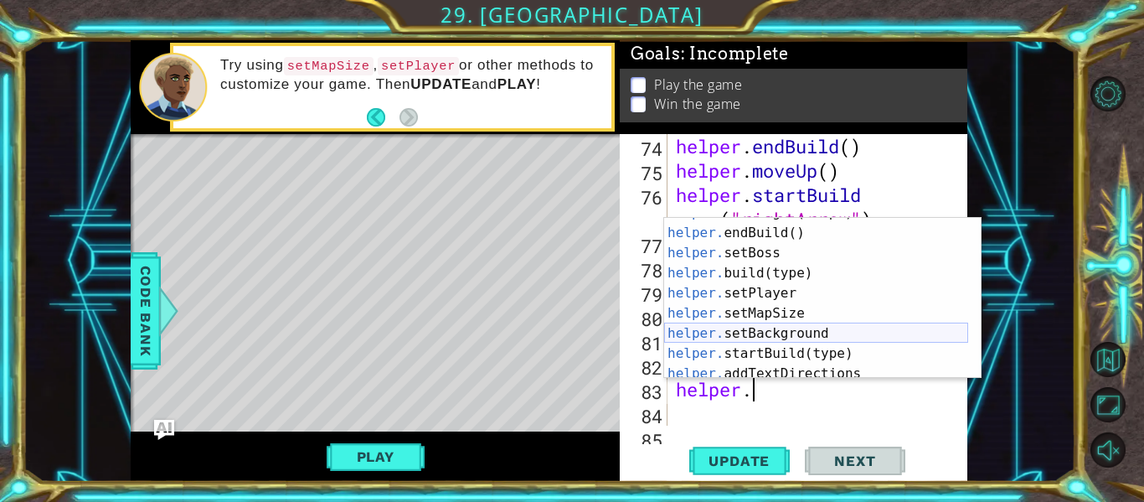
scroll to position [80, 0]
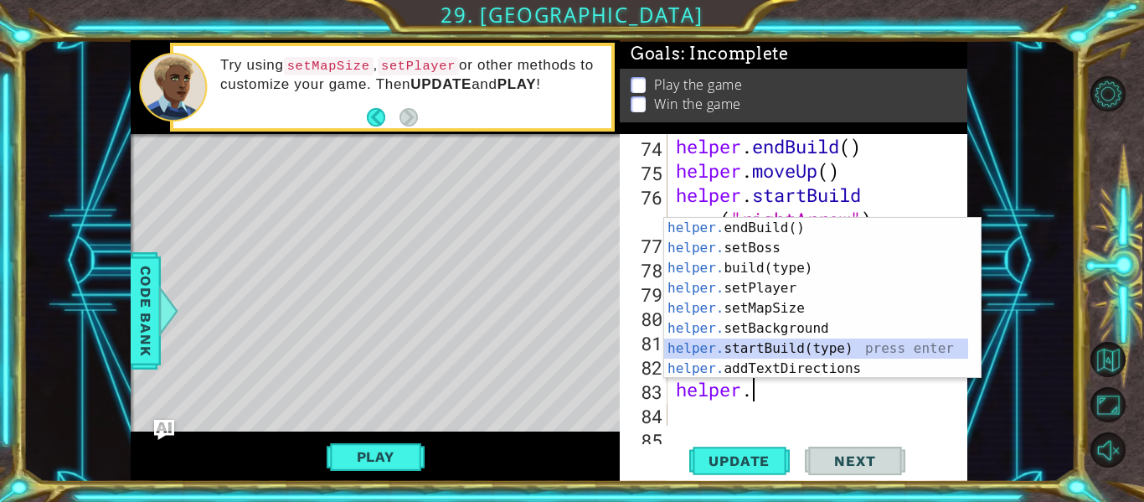
click at [817, 347] on div "helper. endBuild() press enter helper. setBoss press enter helper. build(type) …" at bounding box center [816, 318] width 304 height 201
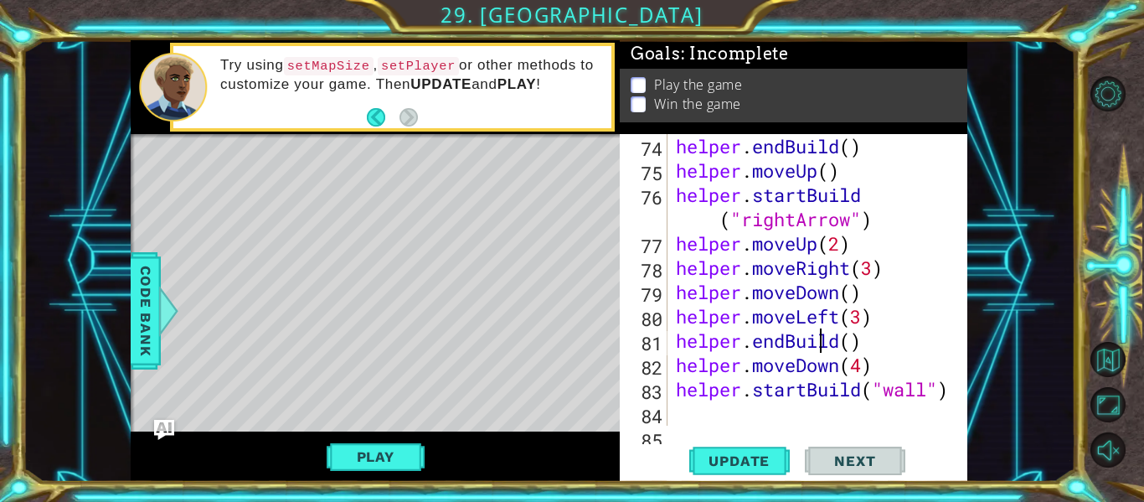
click at [817, 347] on div "helper . endBuild ( ) helper . moveUp ( ) helper . startBuild ( "rightArrow" ) …" at bounding box center [816, 304] width 287 height 340
click at [928, 394] on div "helper . endBuild ( ) helper . moveUp ( ) helper . startBuild ( "rightArrow" ) …" at bounding box center [816, 304] width 287 height 340
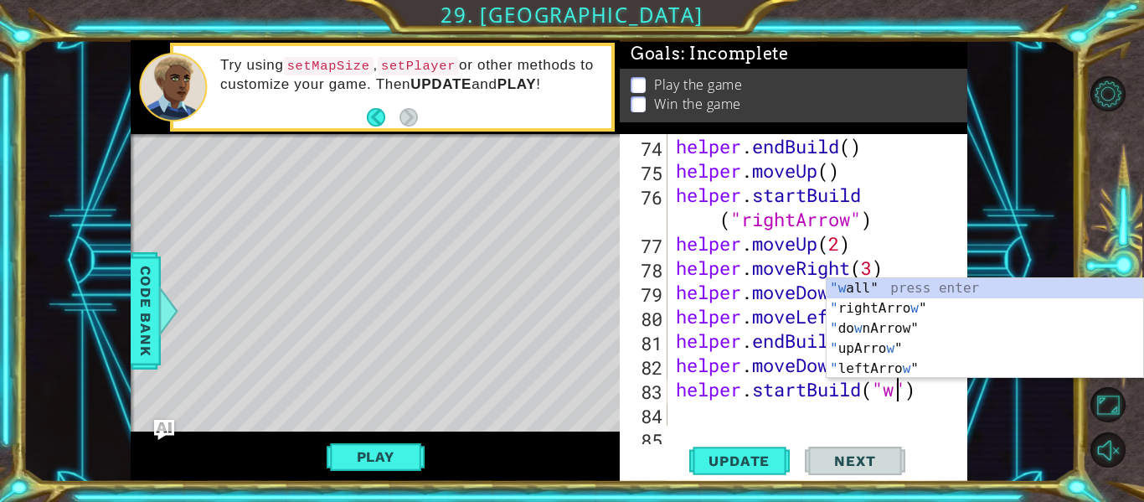
scroll to position [0, 0]
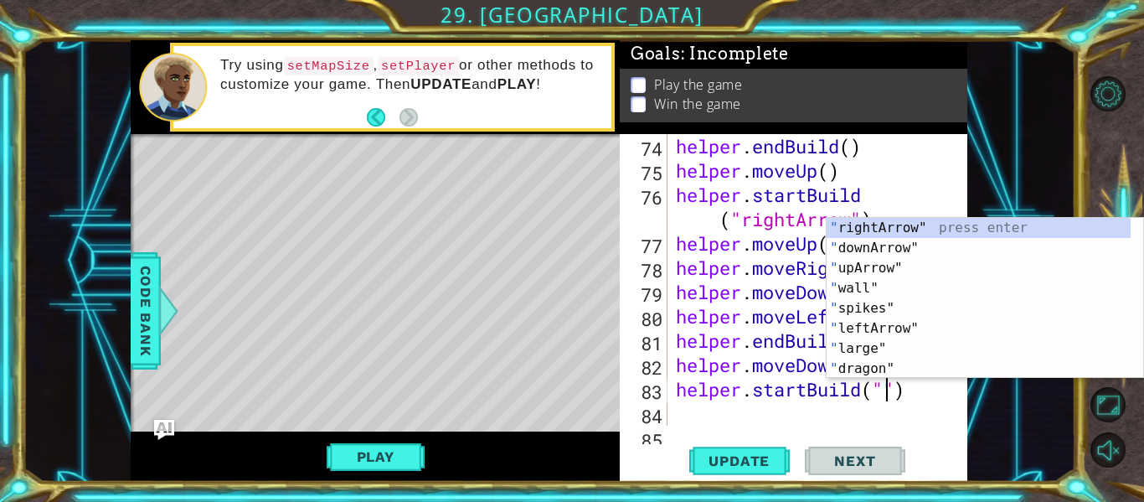
type textarea "helper.startBuild("rightArrow")"
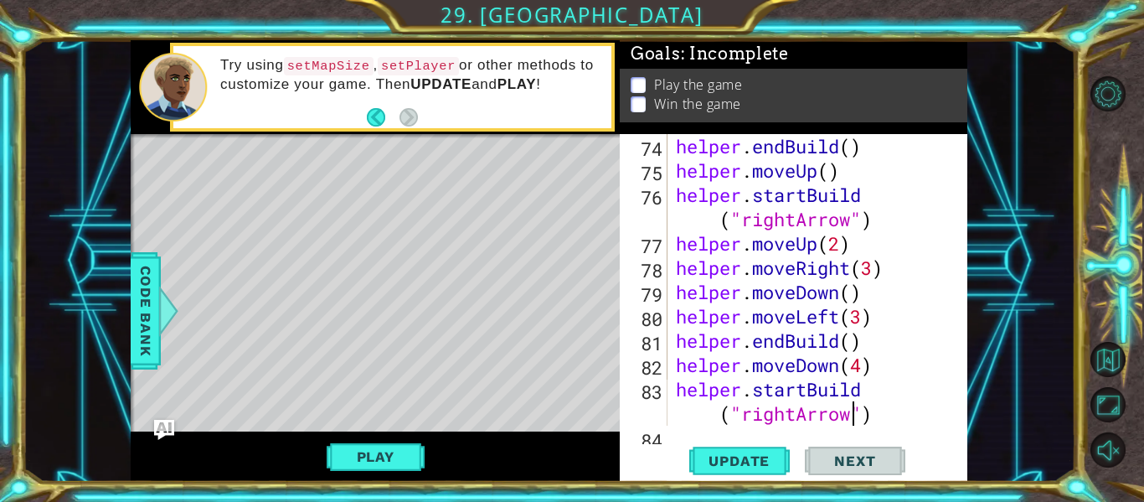
scroll to position [2162, 0]
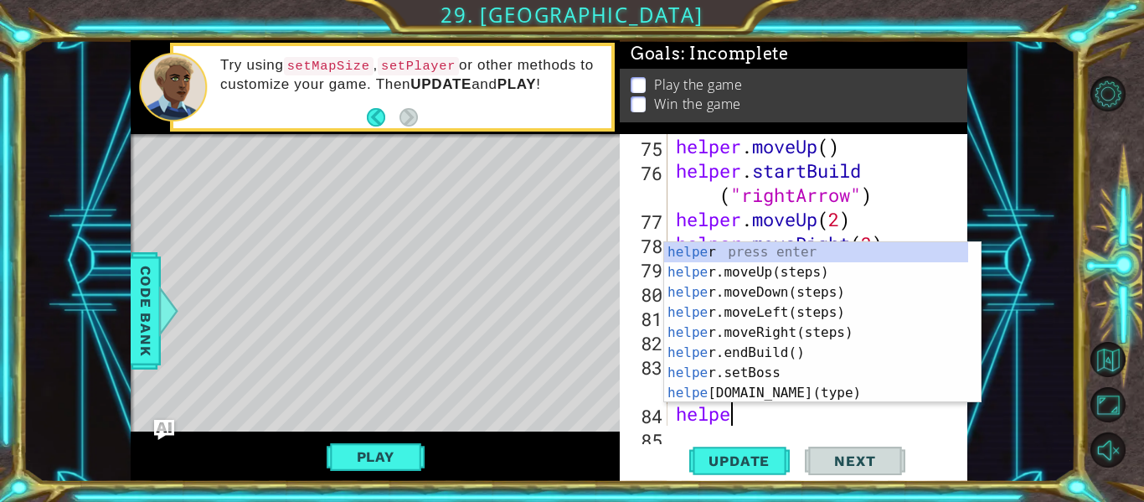
type textarea "helper"
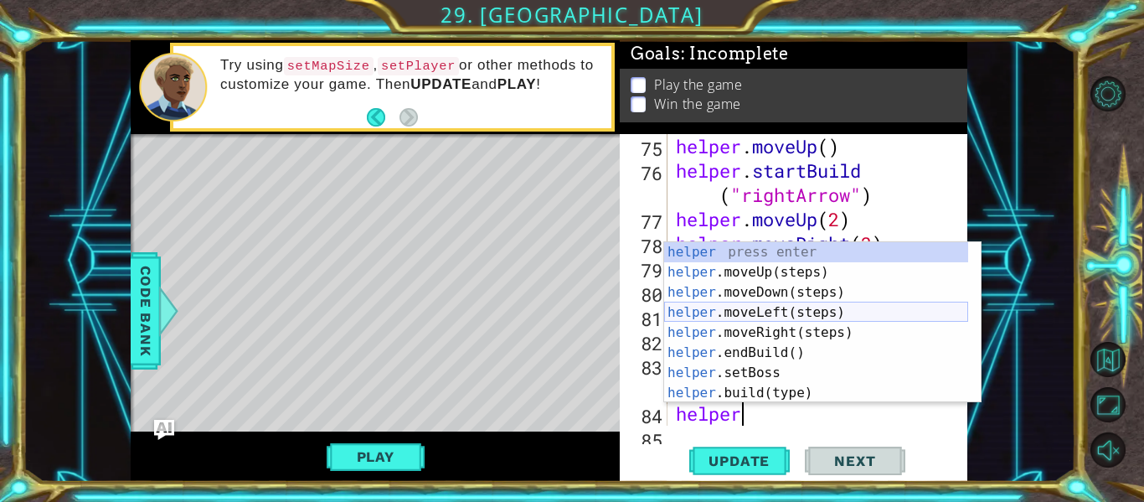
click at [813, 313] on div "helper press enter helper .moveUp(steps) press enter helper .moveDown(steps) pr…" at bounding box center [816, 342] width 304 height 201
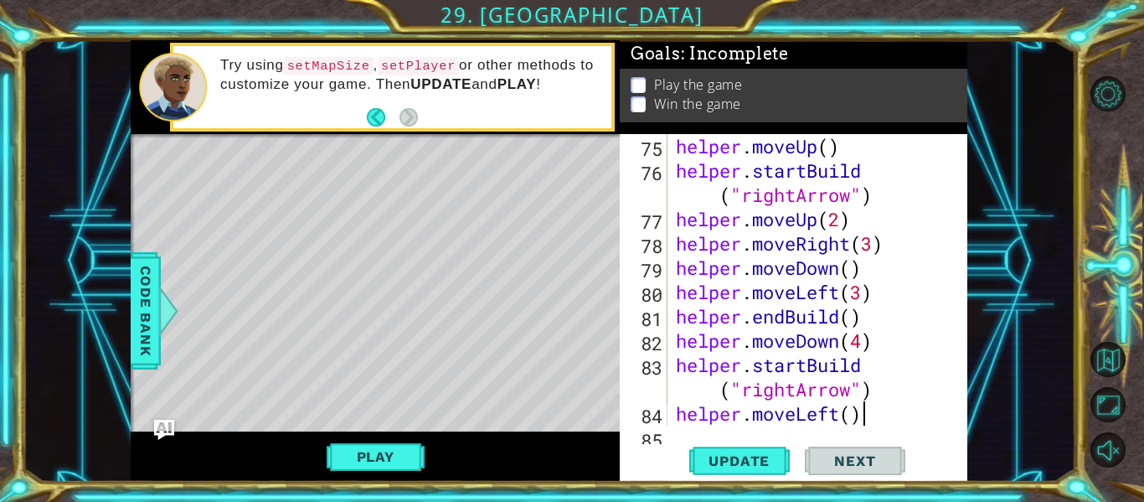
click at [880, 415] on div "helper . moveUp ( ) helper . startBuild ( "rightArrow" ) helper . moveUp ( 2 ) …" at bounding box center [816, 304] width 287 height 340
type textarea "helper.moveLeft()"
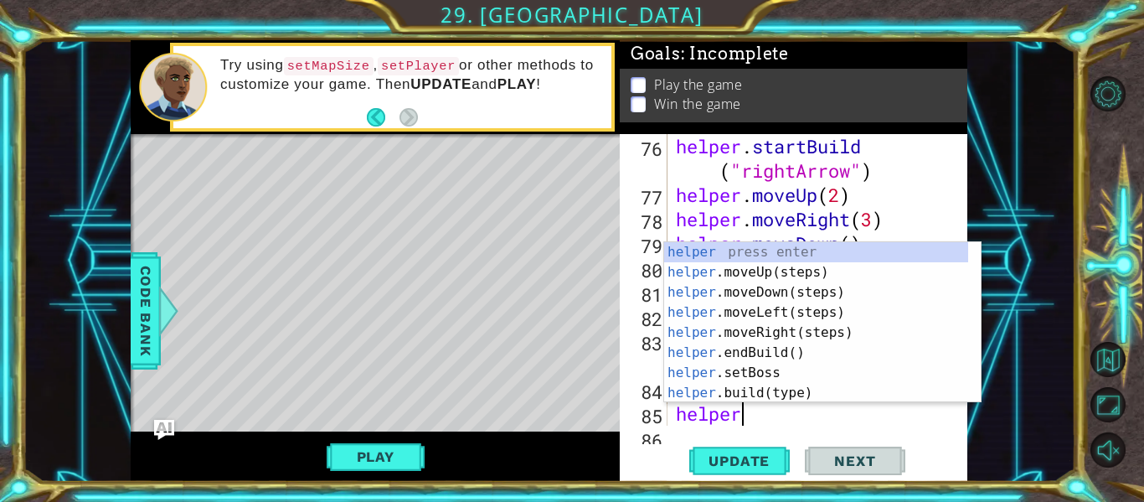
scroll to position [0, 3]
type textarea "helper."
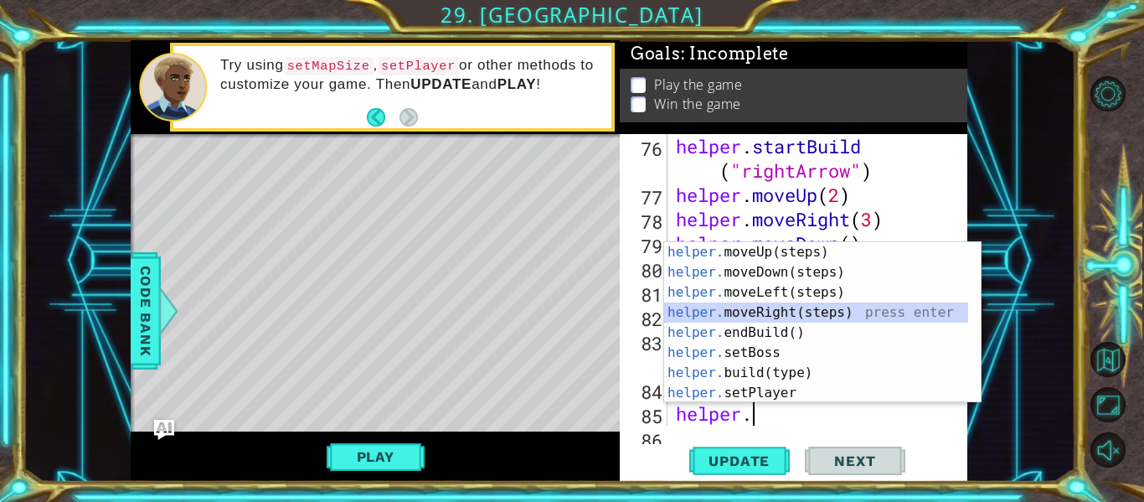
click at [786, 311] on div "helper. moveUp(steps) press enter helper. moveDown(steps) press enter helper. m…" at bounding box center [816, 342] width 304 height 201
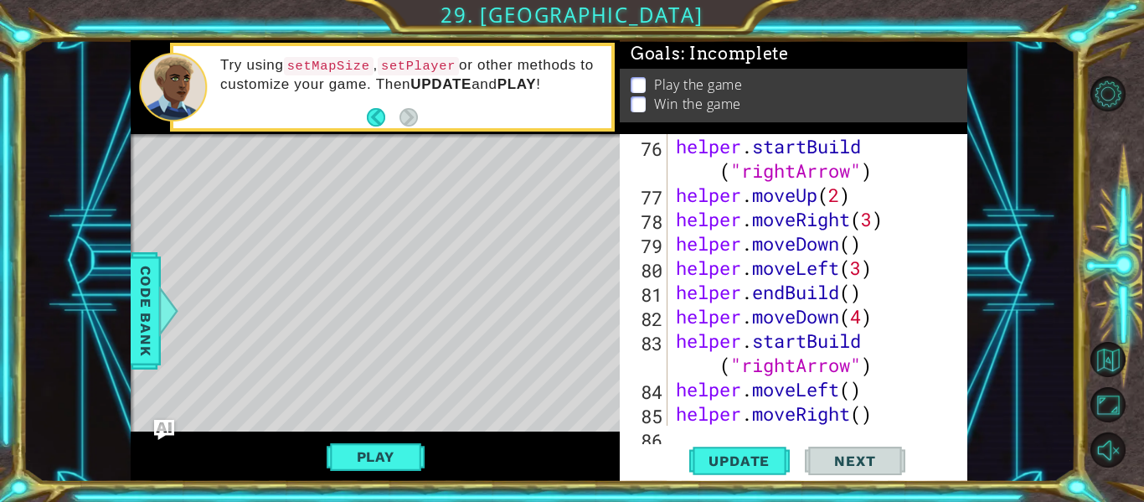
click at [864, 416] on div "helper . startBuild ( "rightArrow" ) helper . moveUp ( 2 ) helper . moveRight (…" at bounding box center [816, 316] width 287 height 364
type textarea "helper.moveRight(3)"
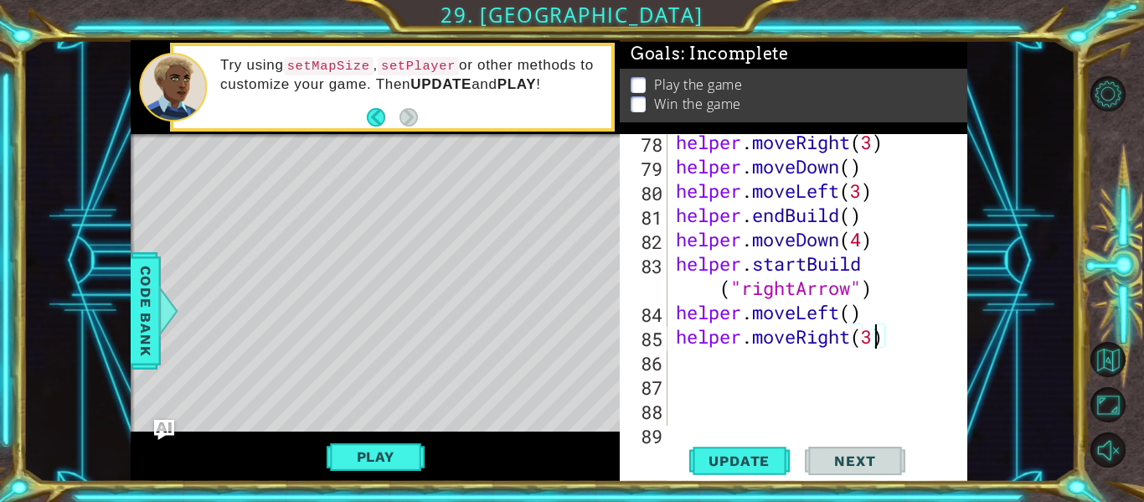
scroll to position [2283, 0]
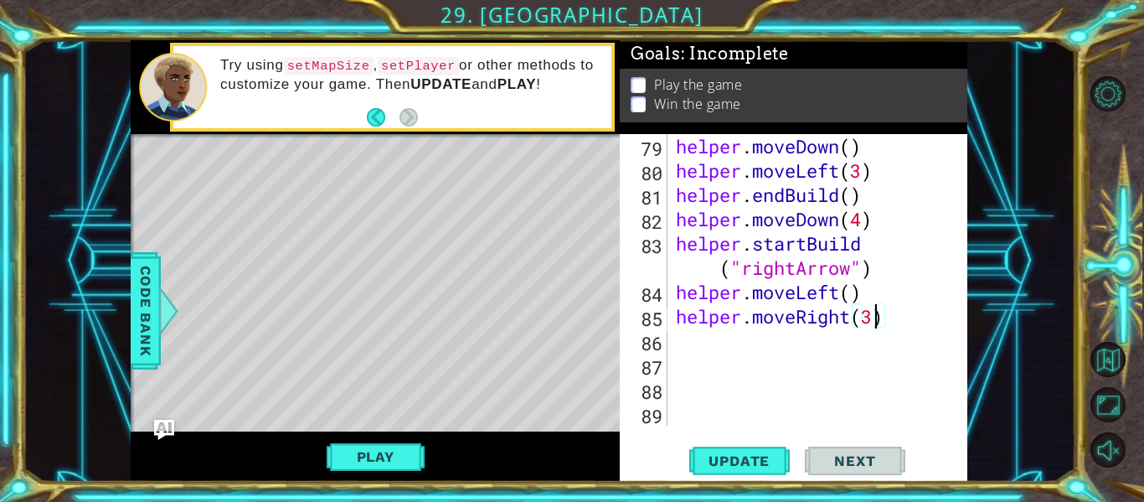
click at [807, 348] on div "helper . moveDown ( ) helper . moveLeft ( 3 ) helper . endBuild ( ) helper . mo…" at bounding box center [816, 304] width 287 height 340
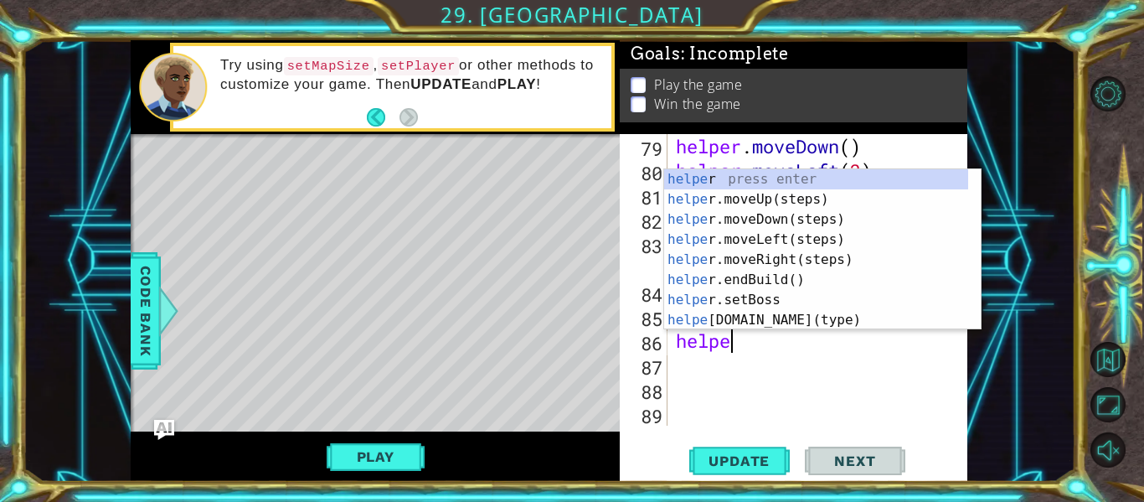
scroll to position [0, 3]
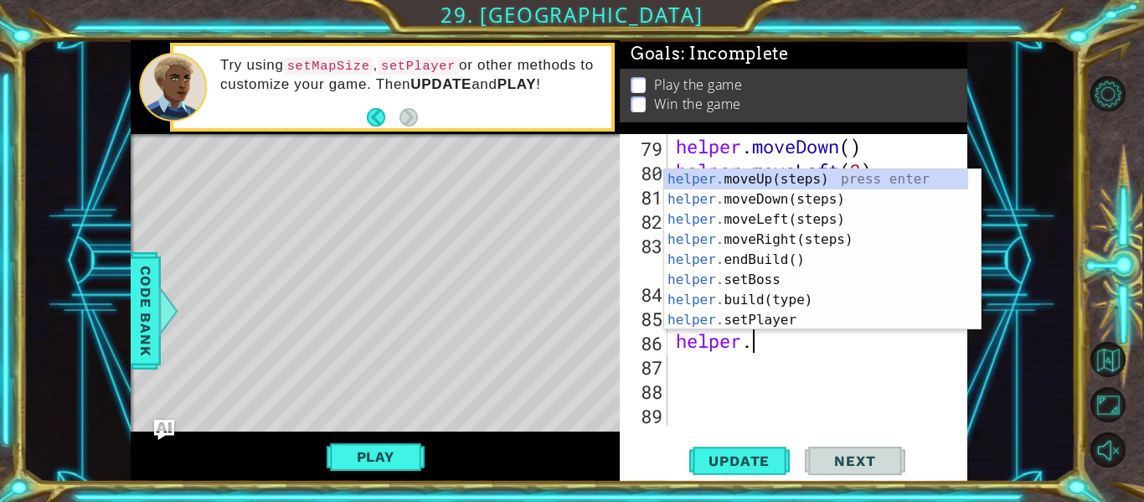
type textarea "helper."
click at [791, 261] on div "helper. moveUp(steps) press enter helper. moveDown(steps) press enter helper. m…" at bounding box center [816, 269] width 304 height 201
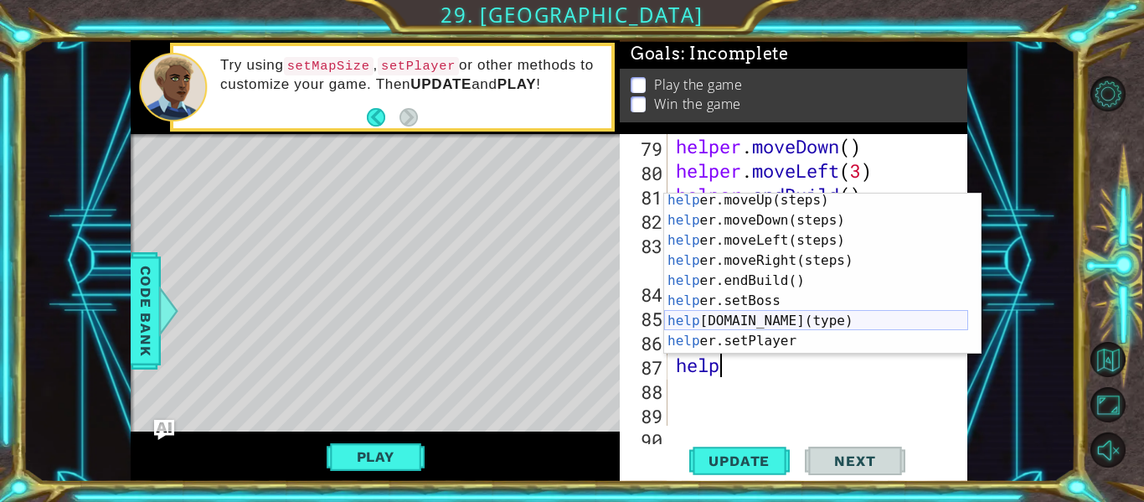
scroll to position [24, 0]
click at [792, 322] on div "help er.moveUp(steps) press enter help er.moveDown(steps) press enter help er.m…" at bounding box center [816, 290] width 304 height 201
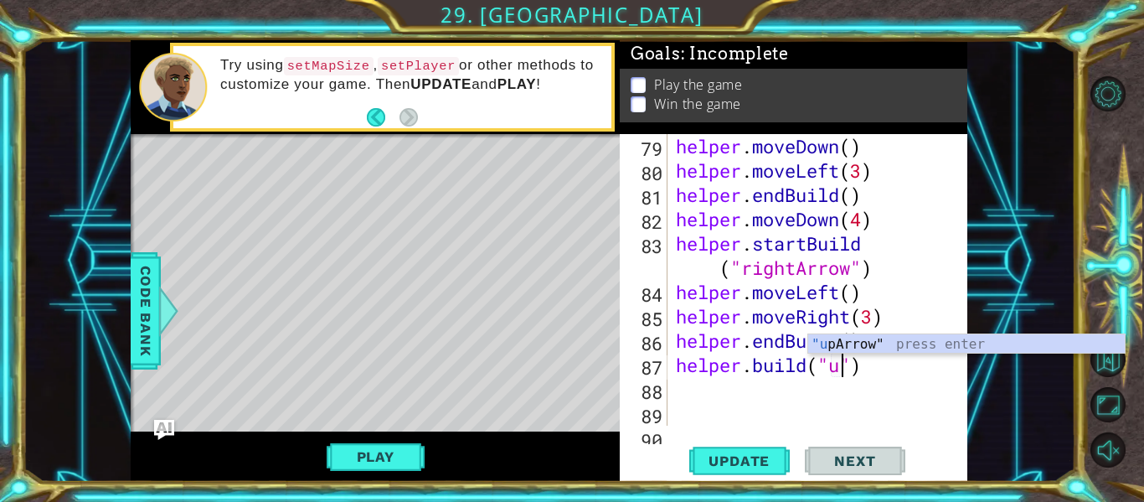
scroll to position [0, 8]
type textarea "[DOMAIN_NAME]("upArrow")"
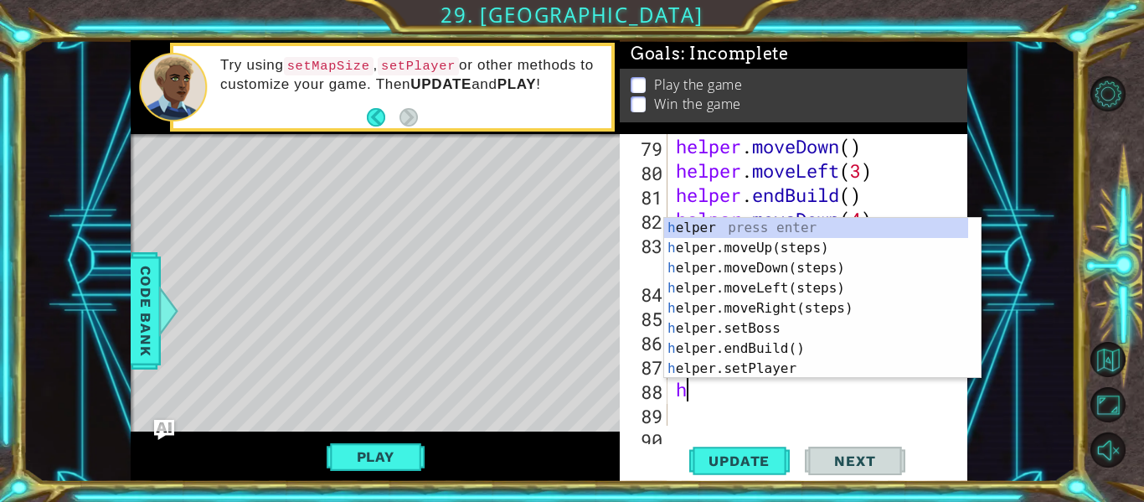
scroll to position [0, 0]
type textarea "hel"
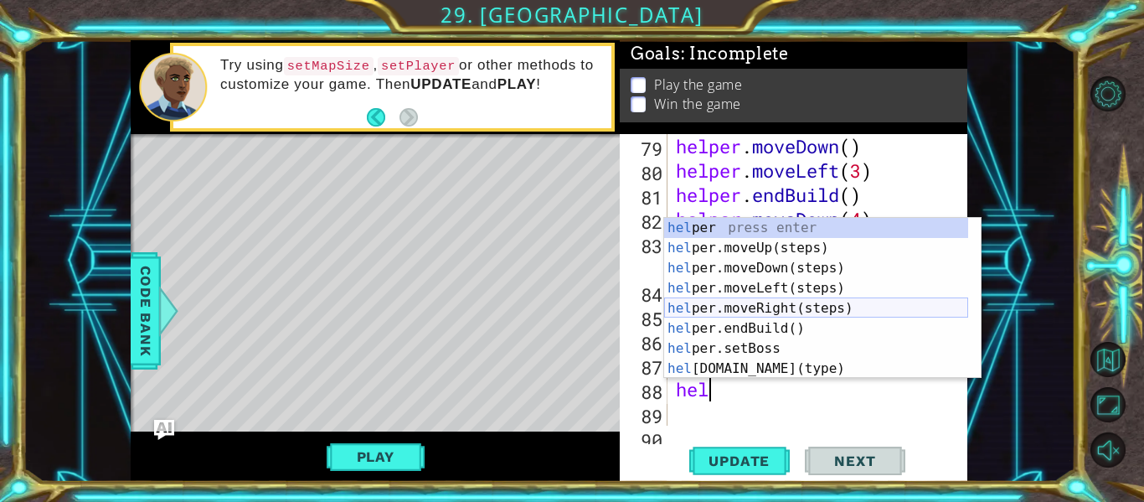
click at [762, 310] on div "hel per press enter hel per.moveUp(steps) press enter hel per.moveDown(steps) p…" at bounding box center [816, 318] width 304 height 201
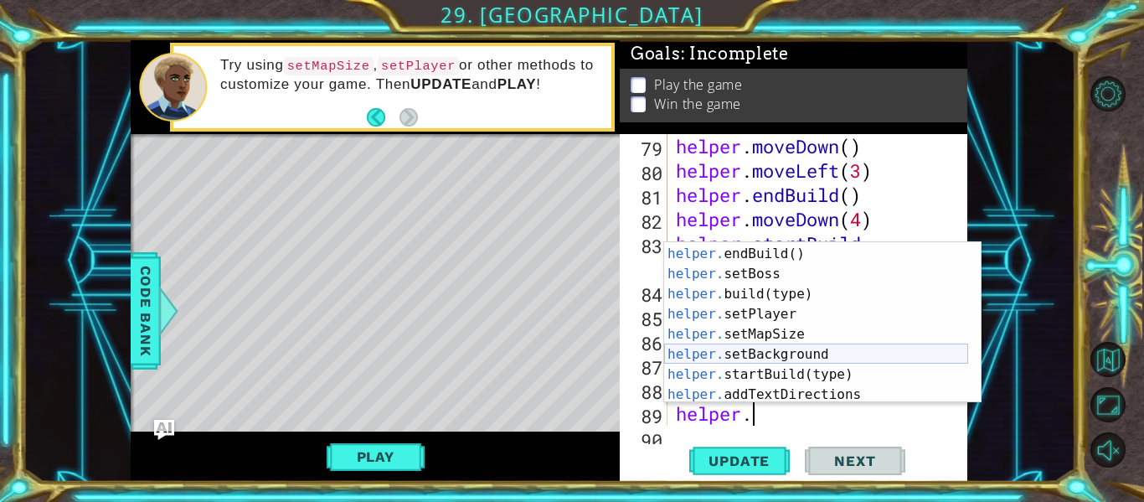
scroll to position [80, 0]
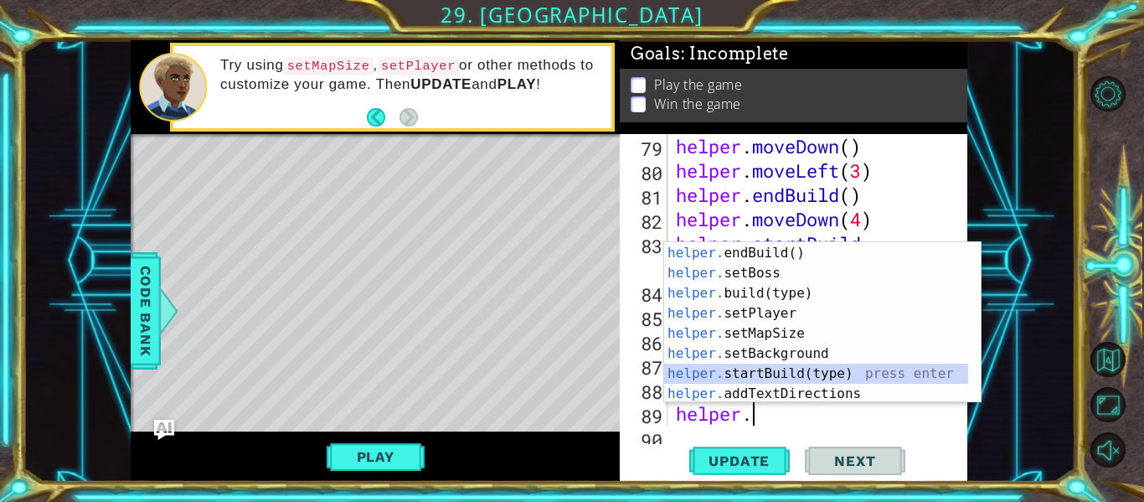
click at [818, 368] on div "helper. moveRight(steps) press enter helper. endBuild() press enter helper. set…" at bounding box center [816, 323] width 304 height 201
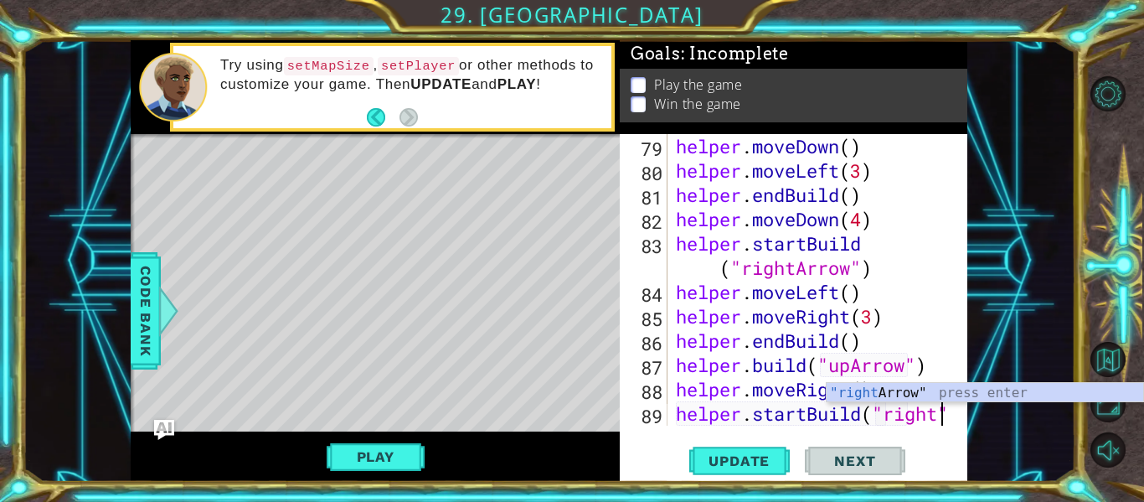
scroll to position [0, 13]
type textarea "helper.startBuild("rightArrow")"
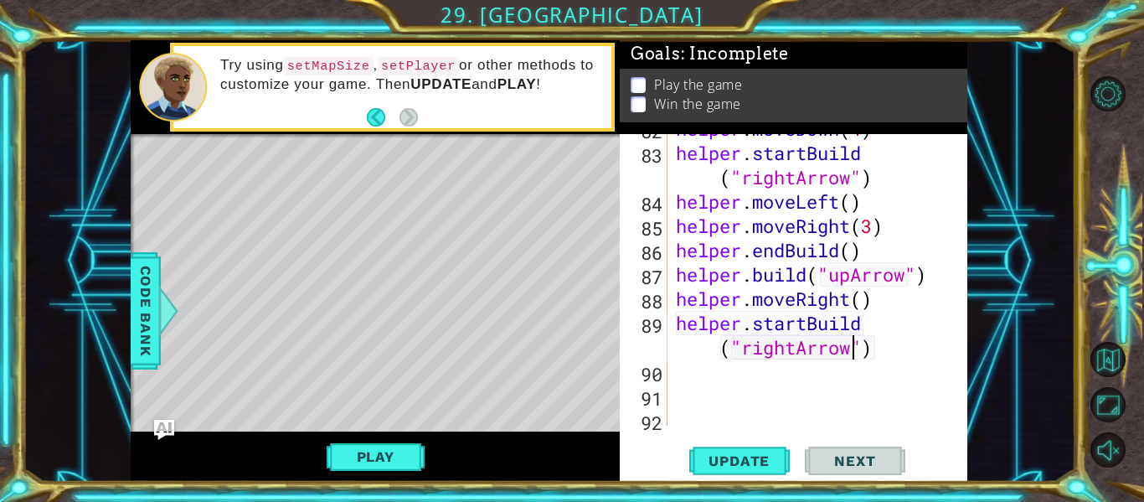
scroll to position [2380, 0]
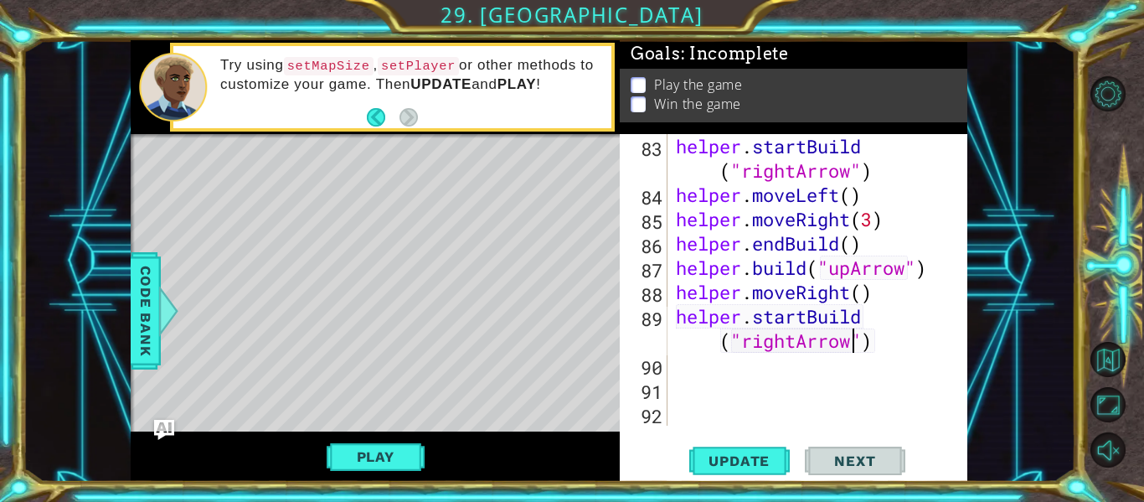
click at [807, 370] on div "helper . startBuild ( "rightArrow" ) helper . moveLeft ( ) helper . moveRight (…" at bounding box center [816, 316] width 287 height 364
type textarea "h"
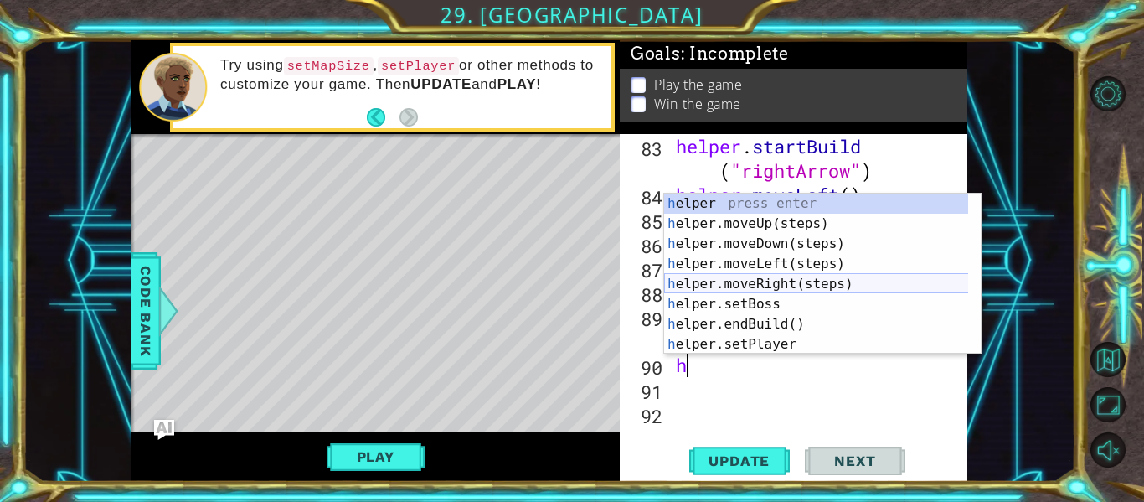
click at [781, 283] on div "h elper press enter h elper.moveUp(steps) press enter h elper.moveDown(steps) p…" at bounding box center [822, 293] width 317 height 201
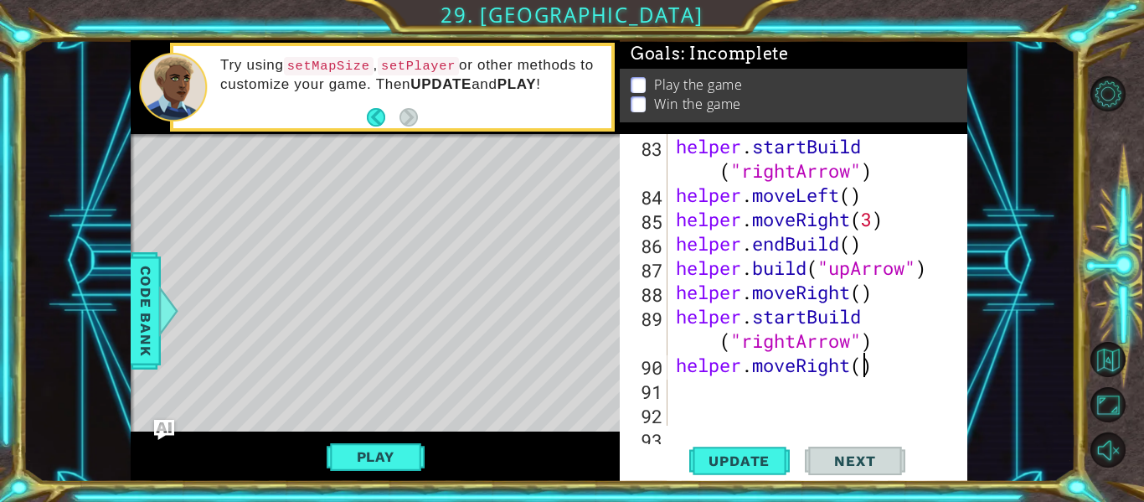
click at [865, 367] on div "helper . startBuild ( "rightArrow" ) helper . moveLeft ( ) helper . moveRight (…" at bounding box center [816, 316] width 287 height 364
type textarea "helper.moveRight(3)"
click at [845, 382] on div "helper . startBuild ( "rightArrow" ) helper . moveLeft ( ) helper . moveRight (…" at bounding box center [816, 316] width 287 height 364
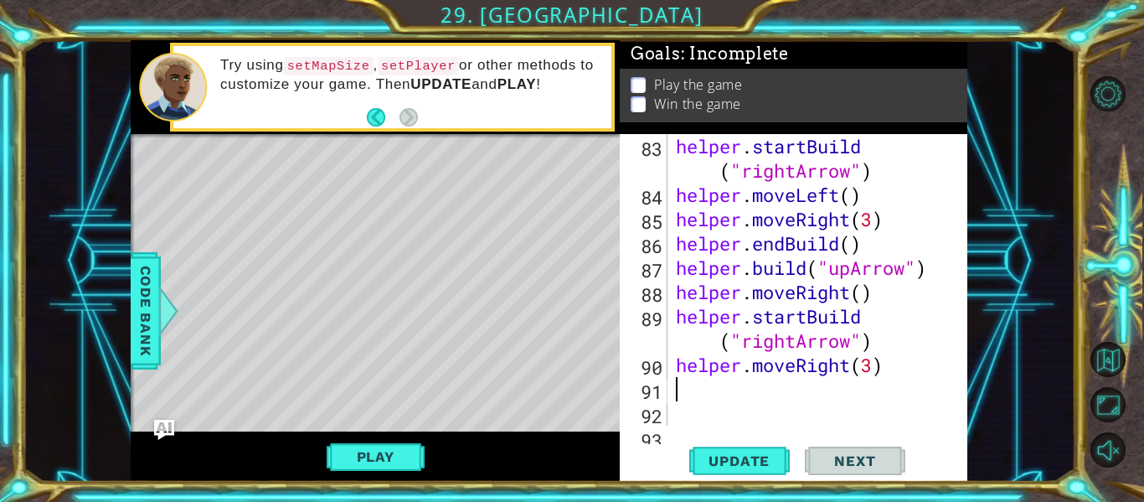
type textarea "h"
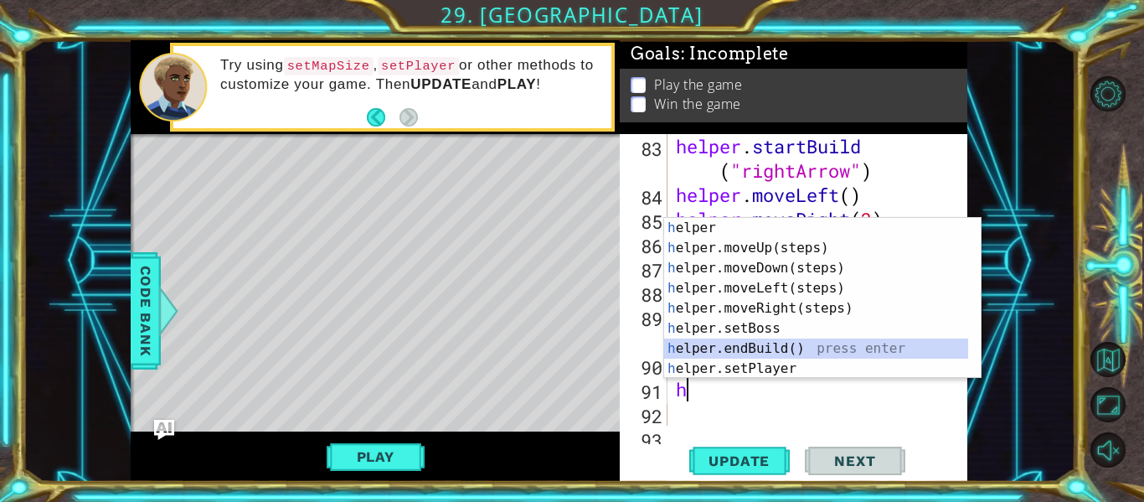
click at [750, 343] on div "h elper press enter h elper.moveUp(steps) press enter h elper.moveDown(steps) p…" at bounding box center [816, 318] width 304 height 201
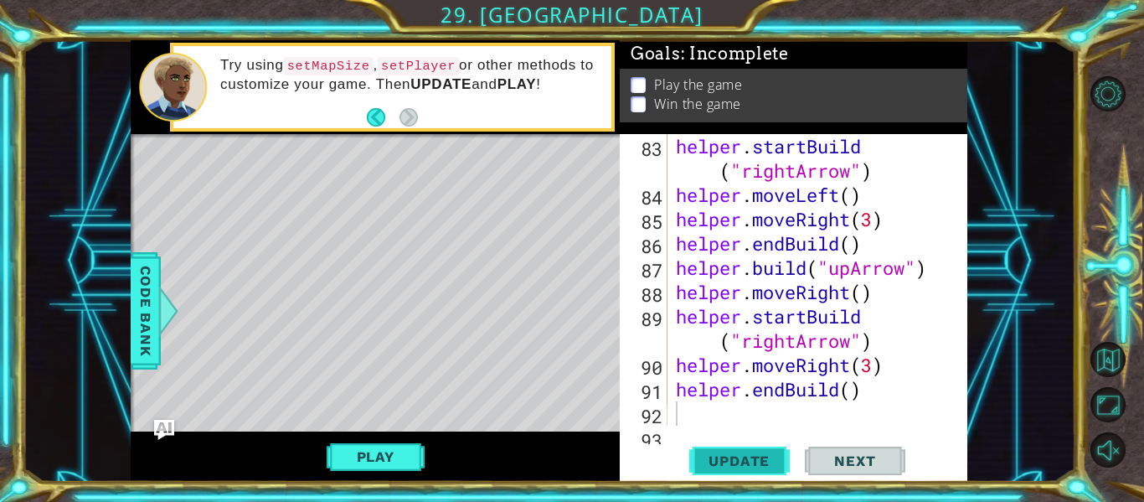
click at [738, 461] on span "Update" at bounding box center [739, 460] width 95 height 17
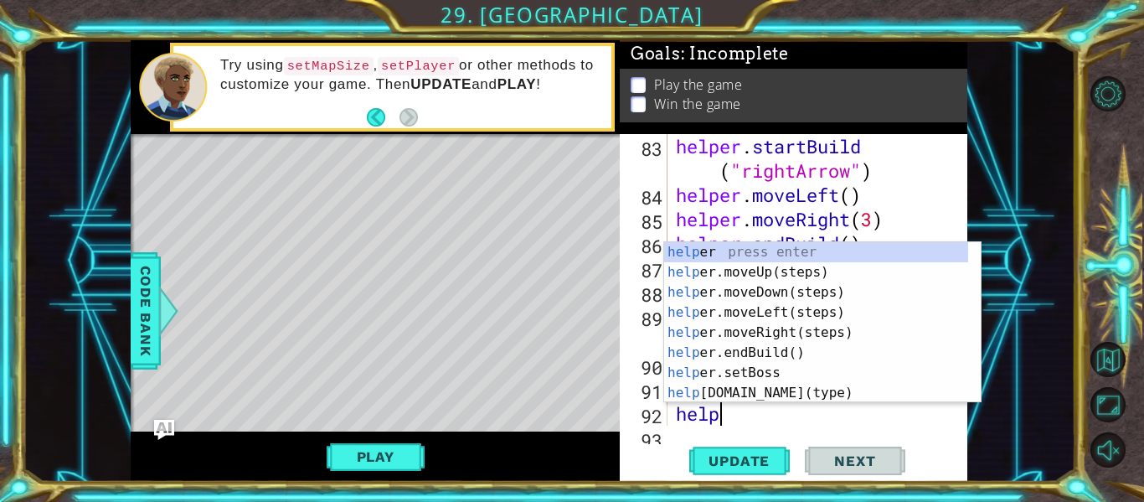
type textarea "helper"
click at [774, 331] on div "helper press enter helper .moveUp(steps) press enter helper .moveDown(steps) pr…" at bounding box center [816, 342] width 304 height 201
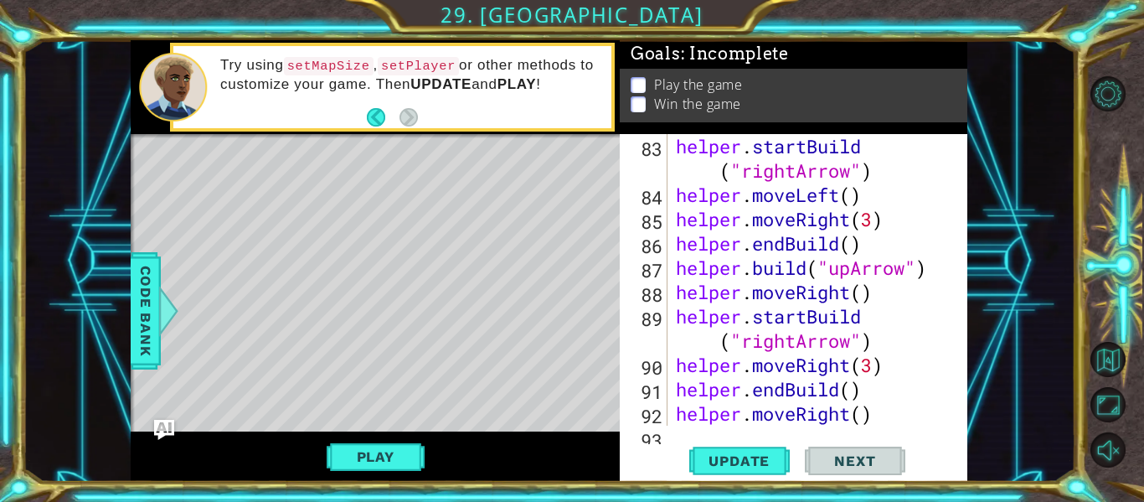
scroll to position [0, 0]
click at [873, 409] on div "helper . startBuild ( "rightArrow" ) helper . moveLeft ( ) helper . moveRight (…" at bounding box center [816, 316] width 287 height 364
type textarea "helper.moveRight()"
type textarea "h"
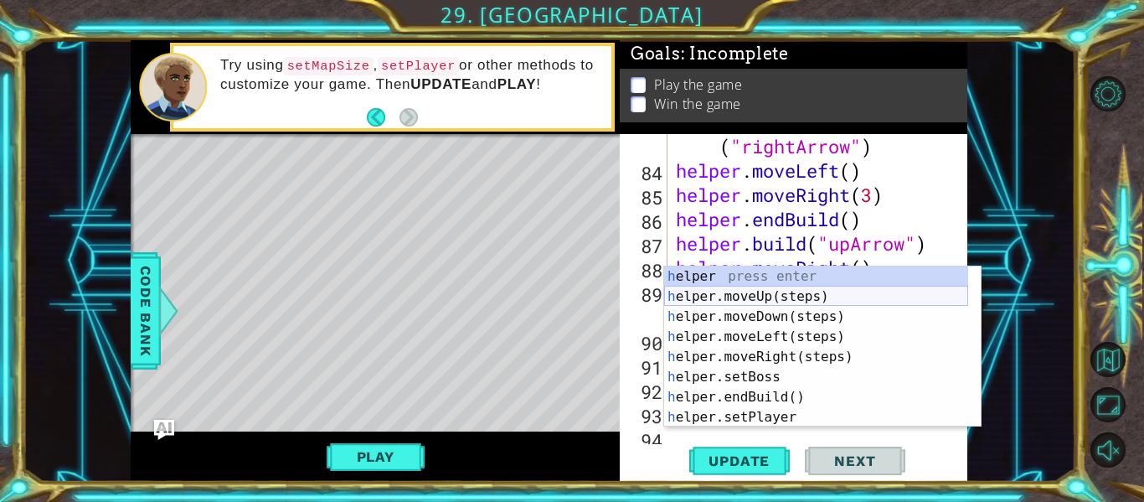
click at [760, 292] on div "h elper press enter h elper.moveUp(steps) press enter h elper.moveDown(steps) p…" at bounding box center [816, 366] width 304 height 201
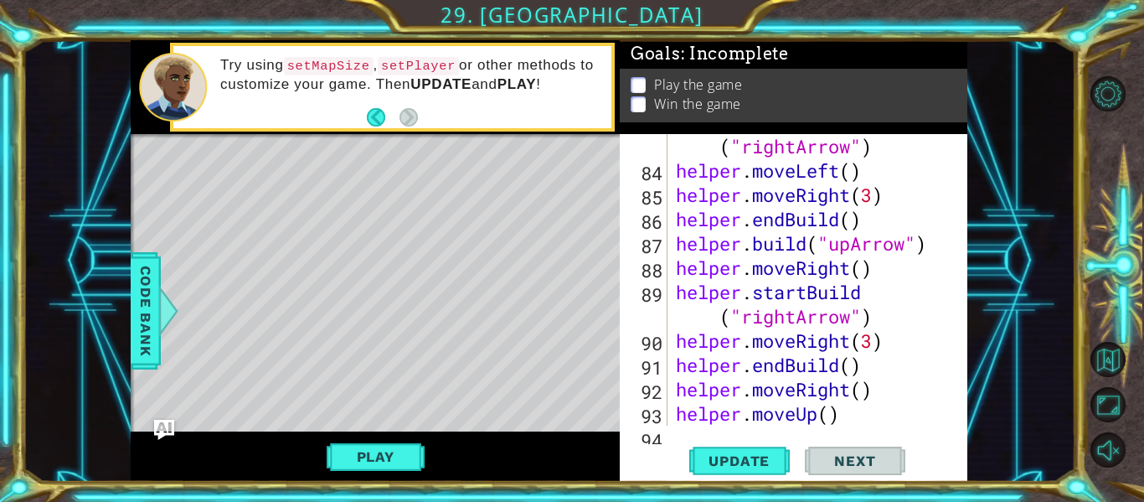
click at [827, 415] on div "helper . startBuild ( "rightArrow" ) helper . moveLeft ( ) helper . moveRight (…" at bounding box center [816, 292] width 287 height 364
type textarea "helper.moveUp(4)"
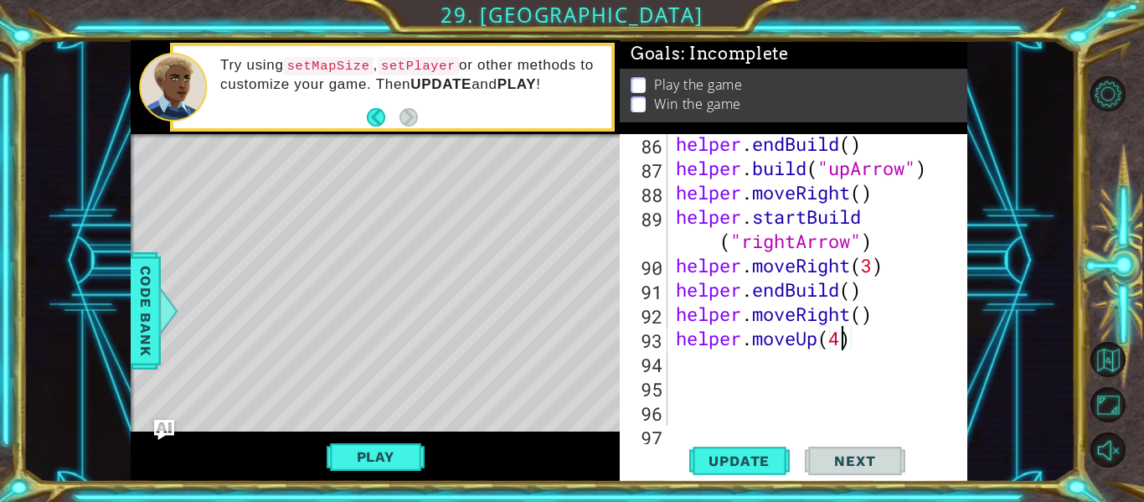
scroll to position [2502, 0]
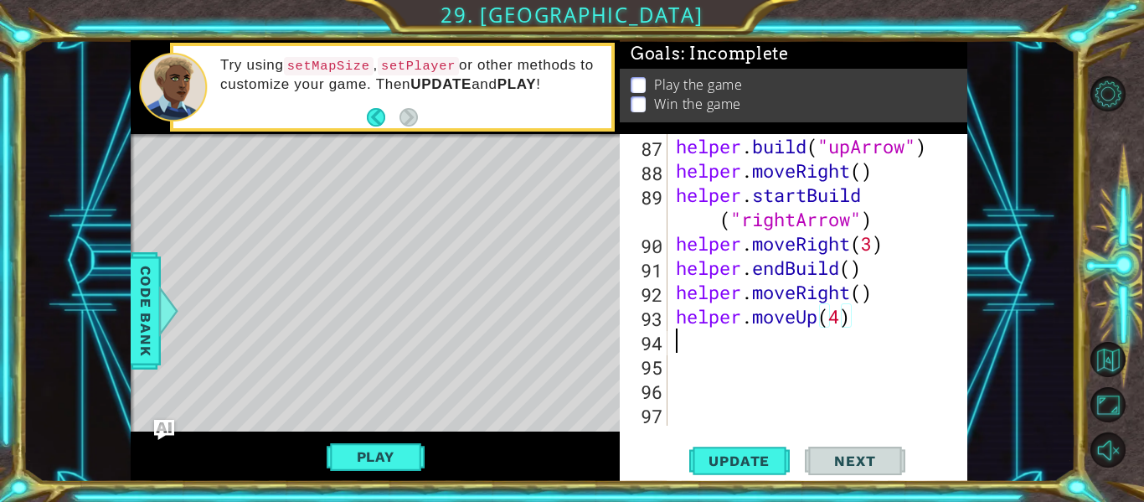
click at [796, 335] on div "helper . build ( "upArrow" ) helper . moveRight ( ) helper . startBuild ( "righ…" at bounding box center [816, 304] width 287 height 340
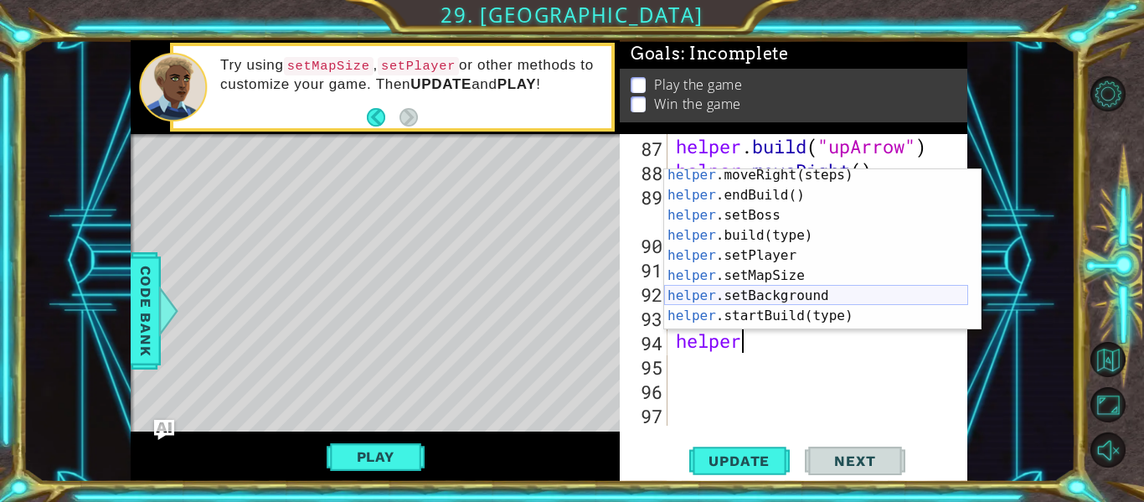
scroll to position [101, 0]
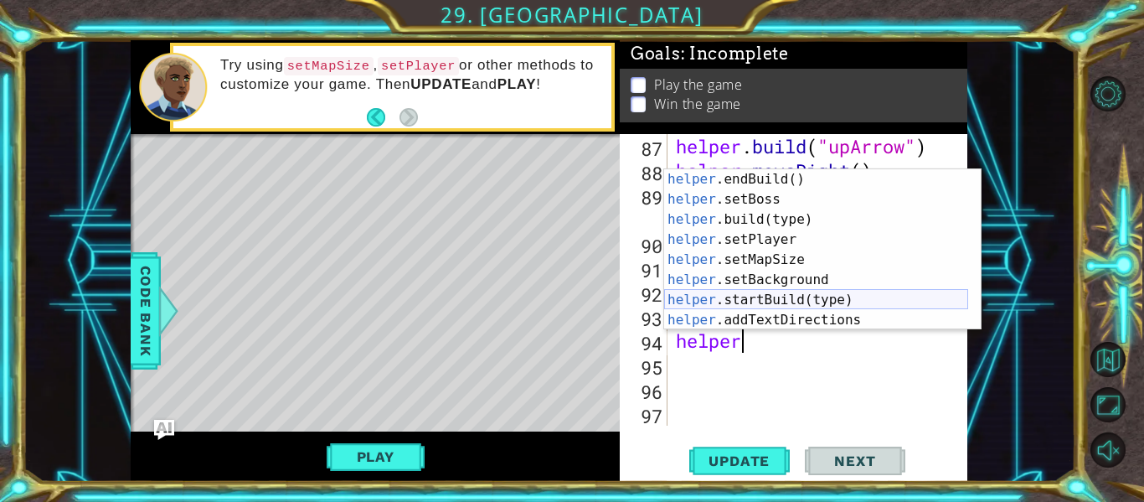
click at [800, 297] on div "helper .endBuild() press enter helper .setBoss press enter helper .build(type) …" at bounding box center [816, 269] width 304 height 201
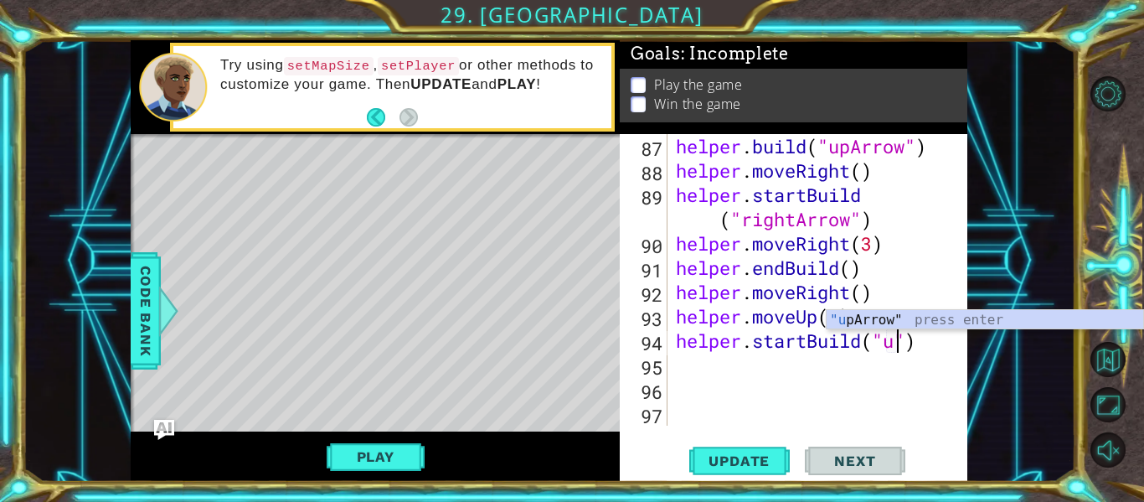
scroll to position [0, 11]
type textarea "helper.startBuild("upArrow")"
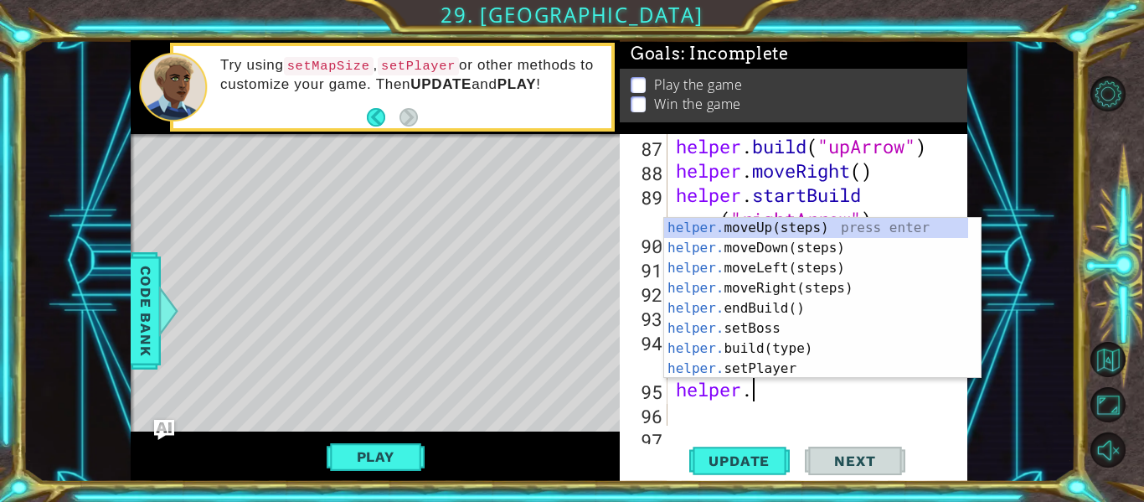
scroll to position [0, 3]
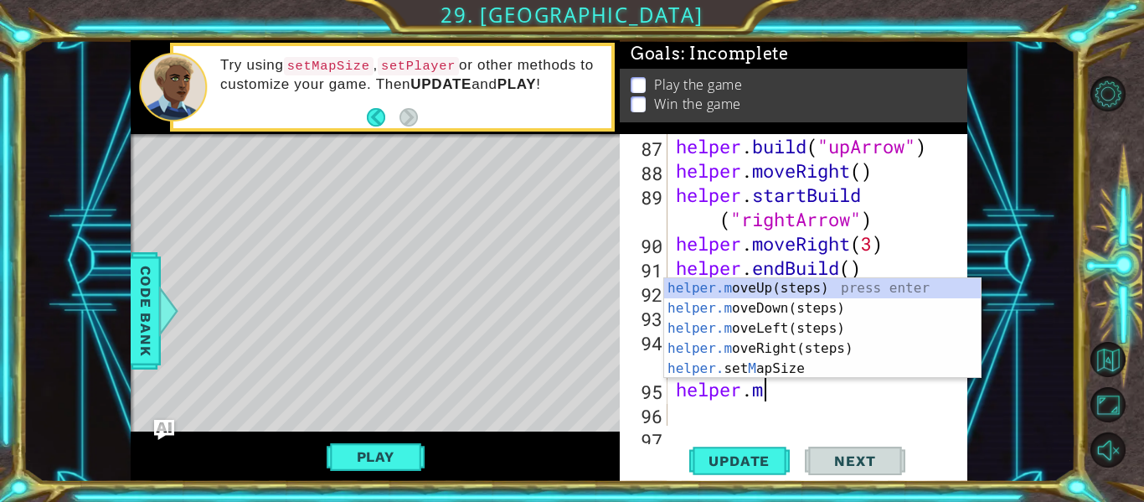
type textarea "[DOMAIN_NAME]"
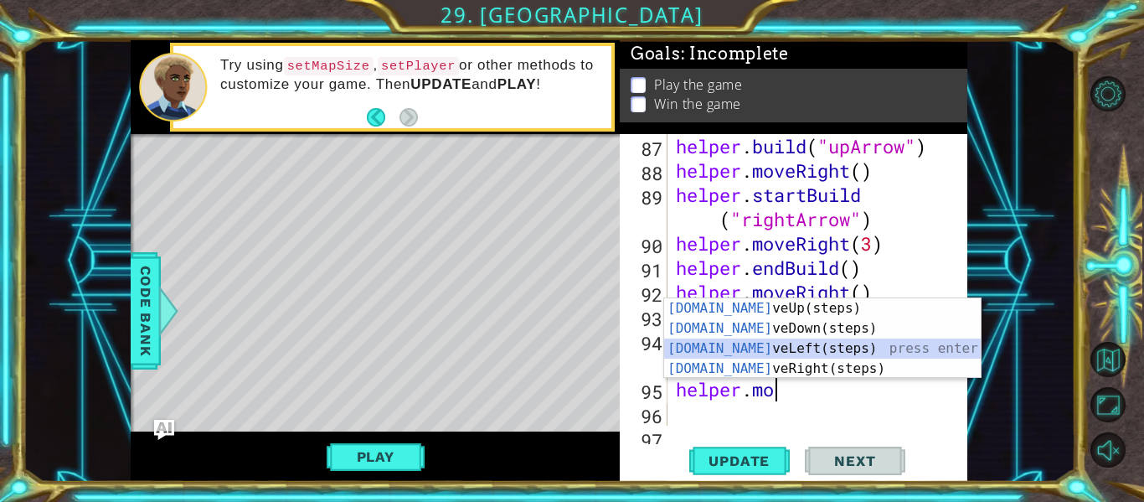
click at [900, 348] on div "[DOMAIN_NAME] veUp(steps) press enter [DOMAIN_NAME] veDown(steps) press enter […" at bounding box center [822, 358] width 317 height 121
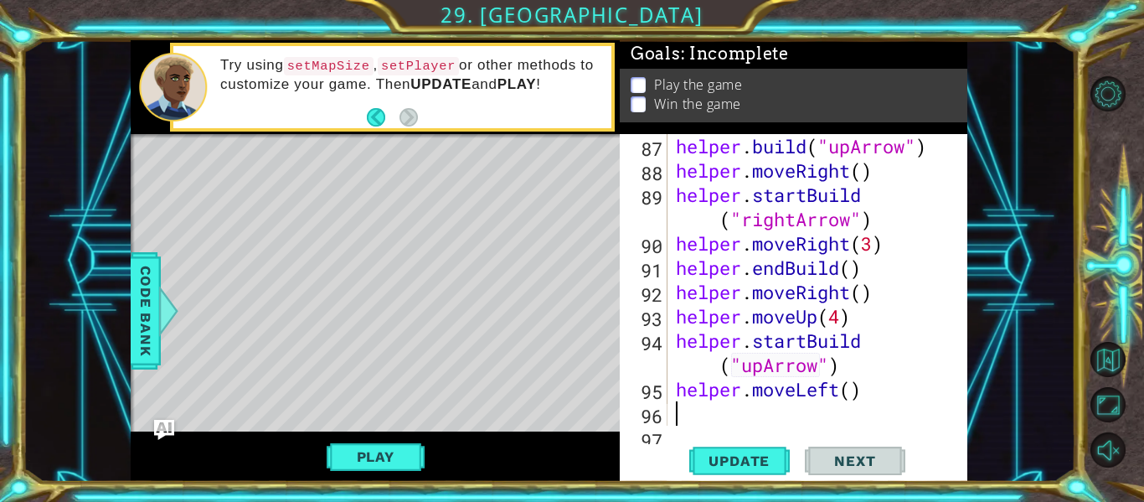
scroll to position [0, 0]
click at [841, 391] on div "helper . build ( "upArrow" ) helper . moveRight ( ) helper . startBuild ( "righ…" at bounding box center [816, 304] width 287 height 340
type textarea "helper.moveUp(2)"
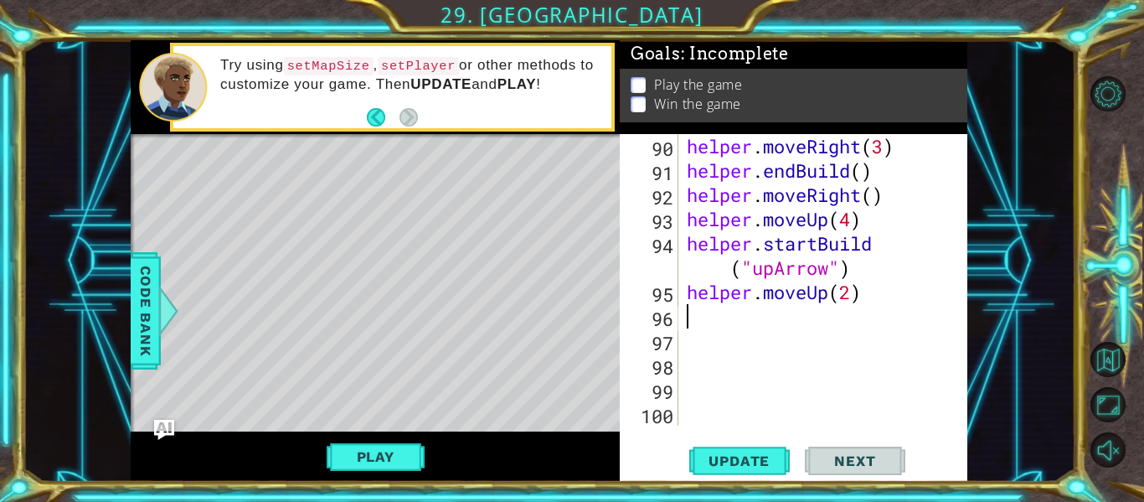
scroll to position [2696, 0]
type textarea "h"
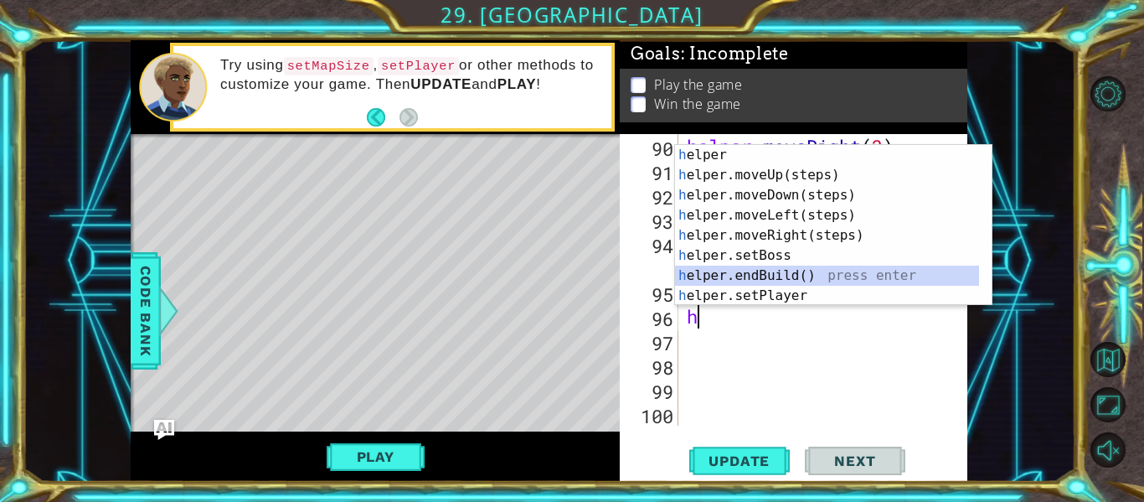
click at [769, 267] on div "h elper press enter h elper.moveUp(steps) press enter h elper.moveDown(steps) p…" at bounding box center [827, 245] width 304 height 201
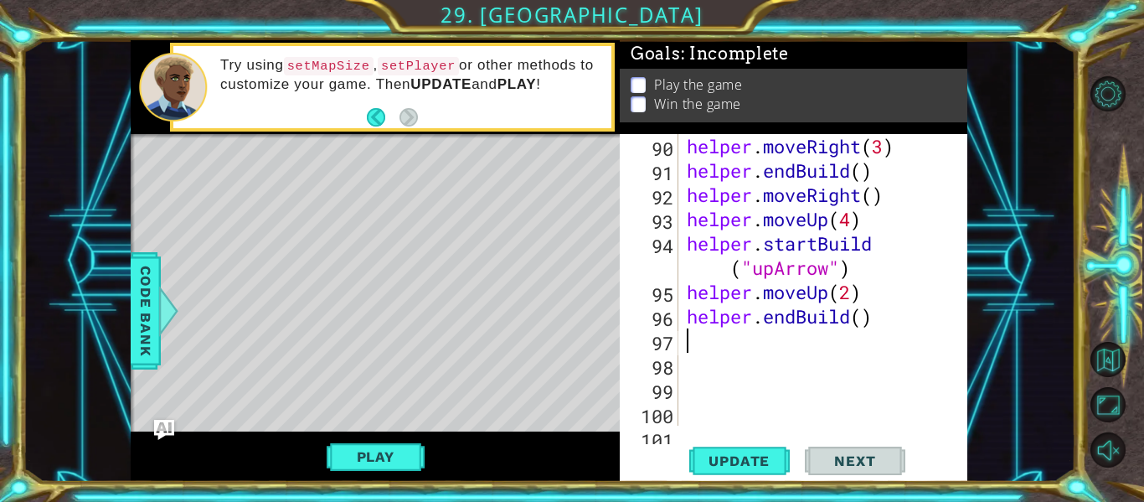
type textarea "h"
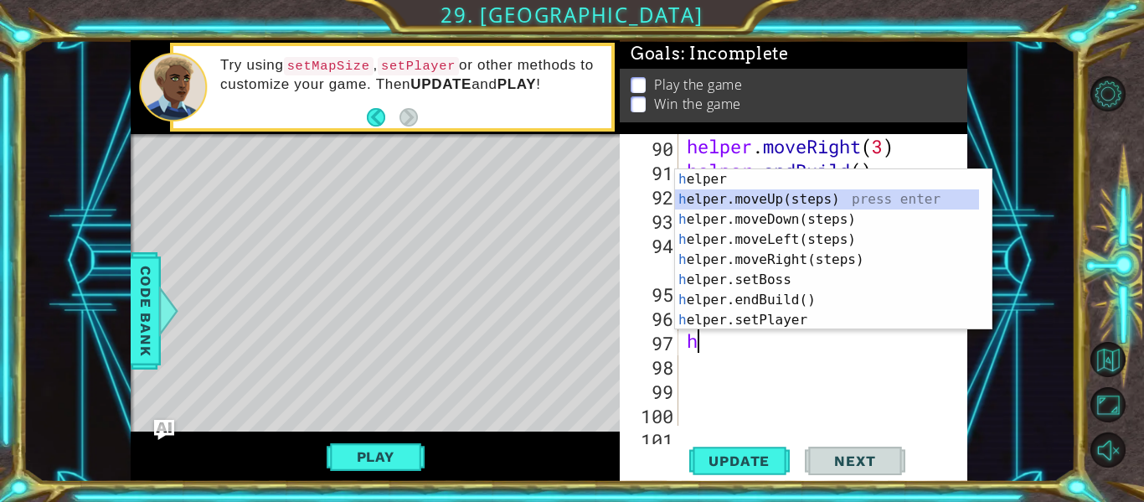
click at [788, 195] on div "h elper press enter h elper.moveUp(steps) press enter h elper.moveDown(steps) p…" at bounding box center [827, 269] width 304 height 201
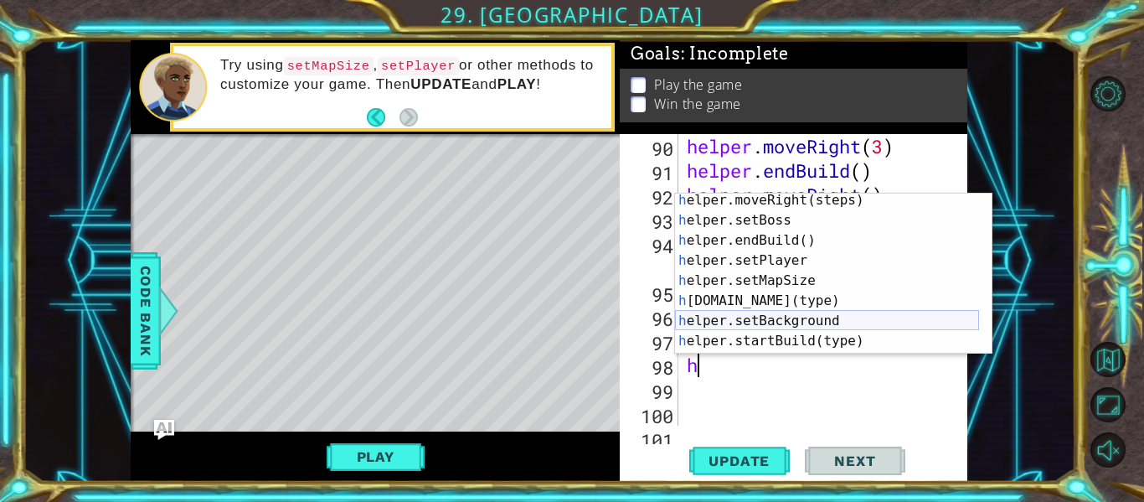
scroll to position [85, 0]
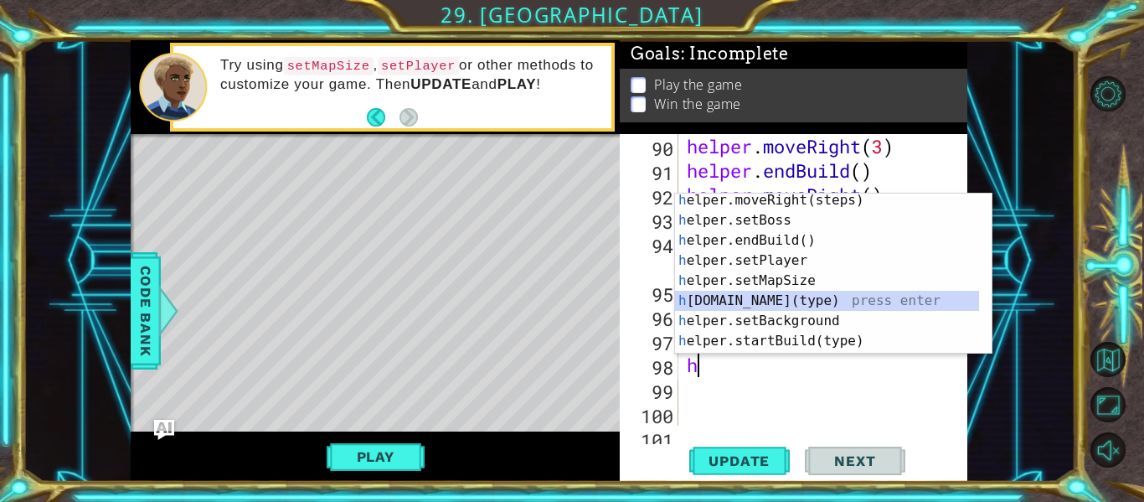
click at [803, 298] on div "h elper.moveRight(steps) press enter h elper.setBoss press enter h elper.endBui…" at bounding box center [827, 290] width 304 height 201
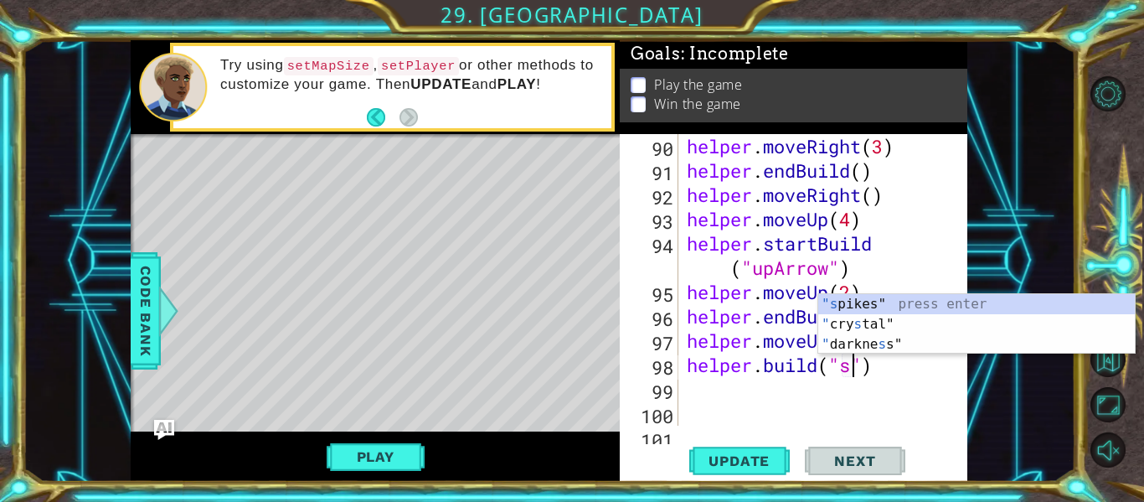
scroll to position [0, 8]
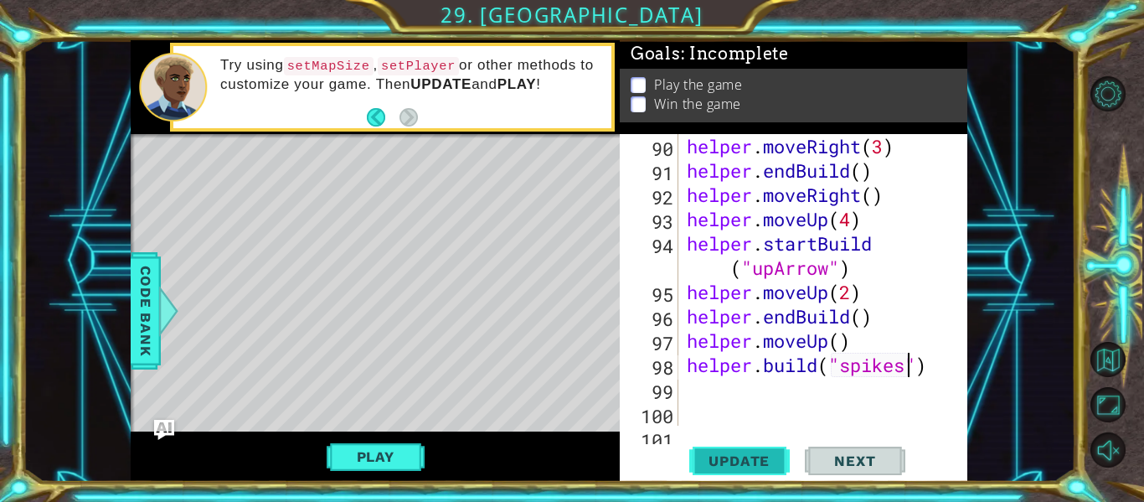
click at [740, 461] on span "Update" at bounding box center [739, 460] width 95 height 17
click at [406, 452] on button "Play" at bounding box center [376, 457] width 98 height 32
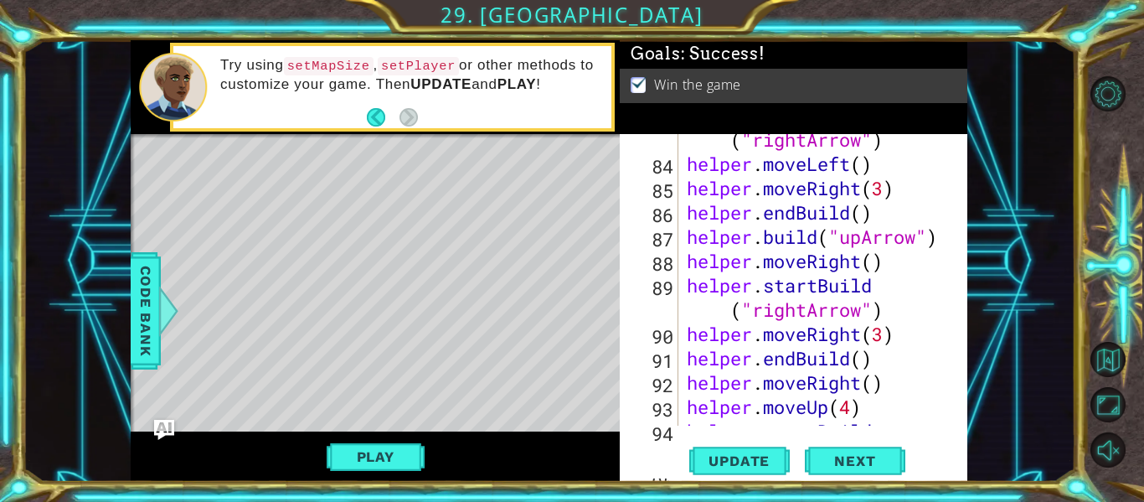
scroll to position [2508, 0]
click at [861, 310] on div "helper . startBuild ( "rightArrow" ) helper . moveLeft ( ) helper . moveRight (…" at bounding box center [821, 297] width 276 height 389
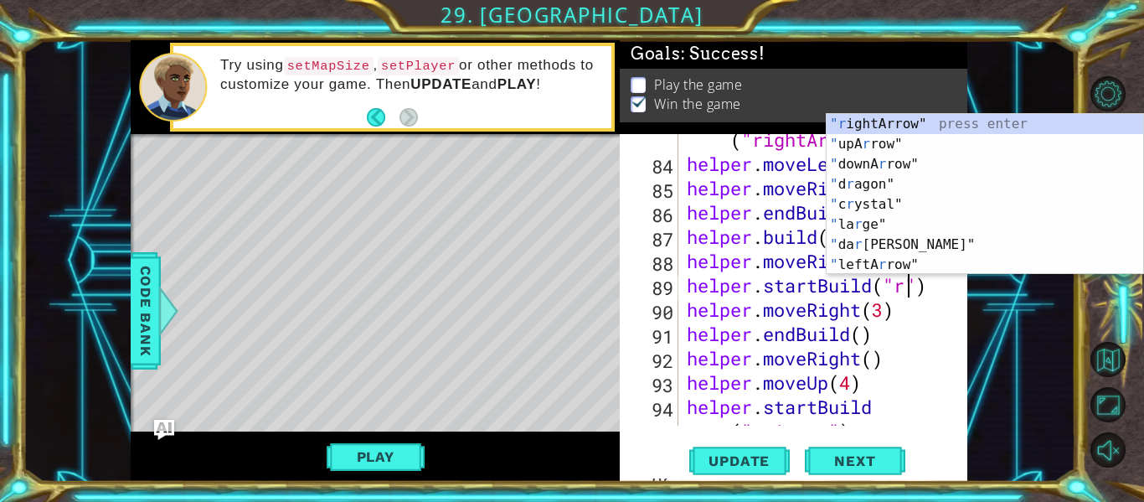
scroll to position [0, 0]
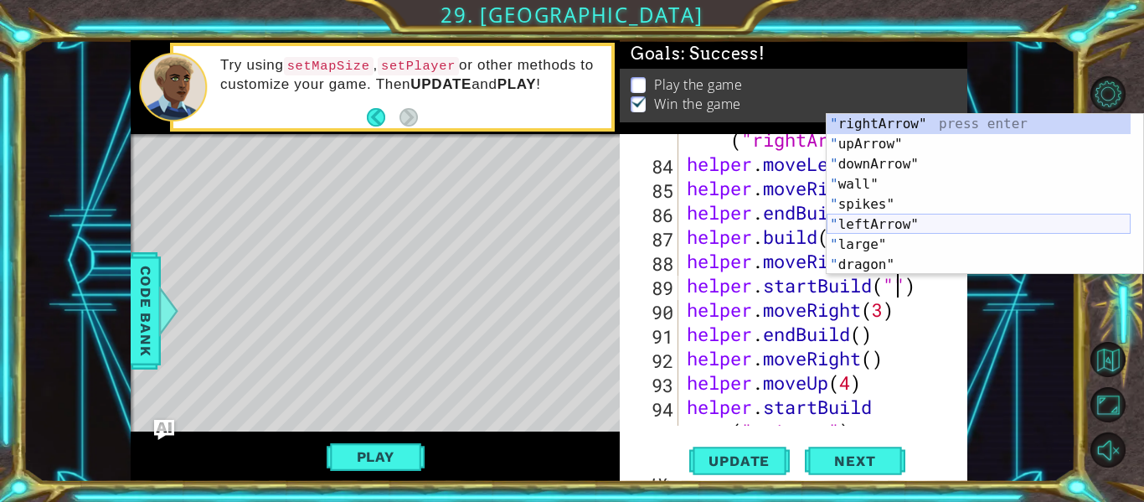
click at [932, 221] on div "" rightArrow" press enter " upArrow" press enter " downArrow" press enter " wal…" at bounding box center [979, 214] width 304 height 201
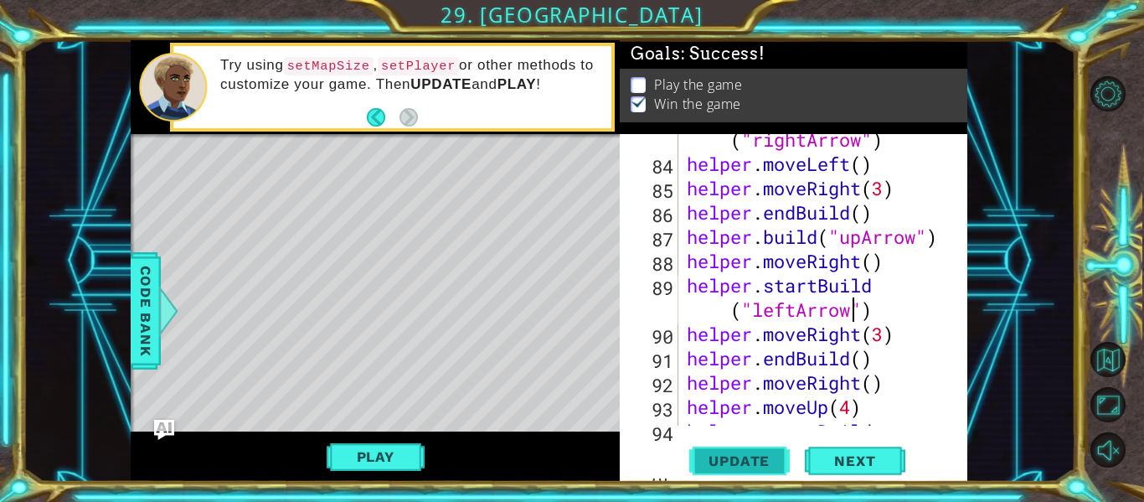
click at [745, 456] on span "Update" at bounding box center [739, 460] width 95 height 17
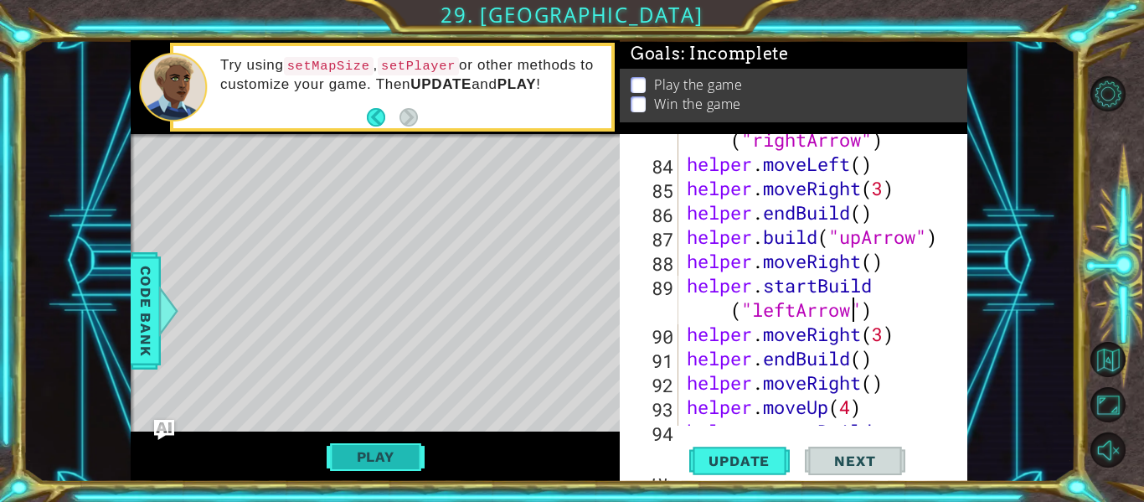
click at [408, 455] on button "Play" at bounding box center [376, 457] width 98 height 32
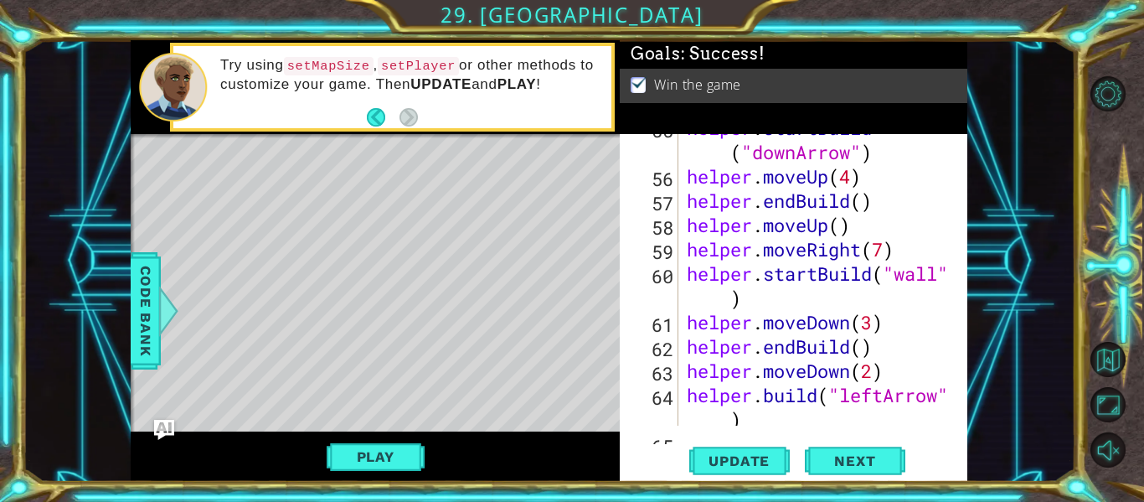
scroll to position [1671, 0]
click at [938, 278] on div "helper . startBuild ( "downArrow" ) helper . moveUp ( 4 ) helper . endBuild ( )…" at bounding box center [821, 310] width 276 height 389
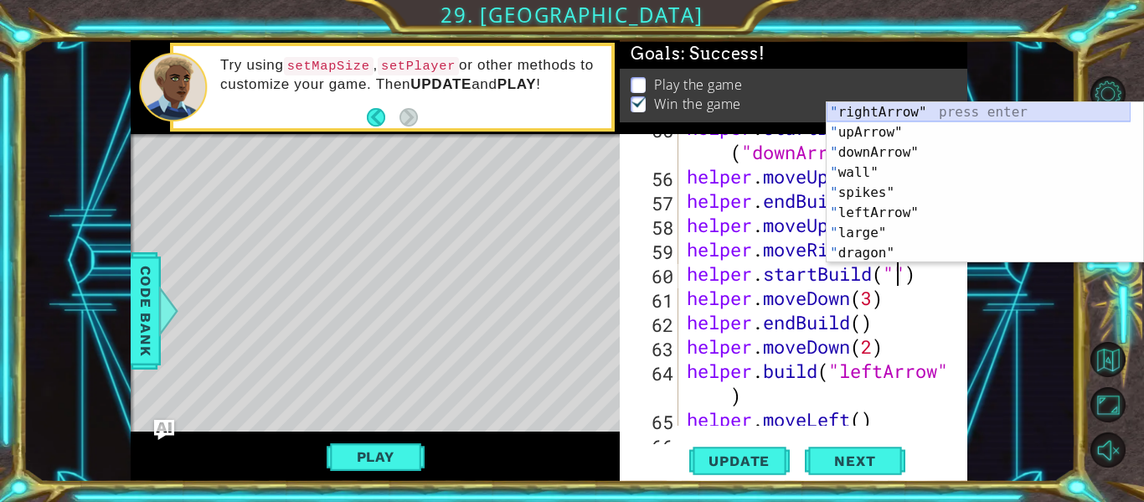
click at [881, 111] on div "" rightArrow" press enter " upArrow" press enter " downArrow" press enter " wal…" at bounding box center [979, 202] width 304 height 201
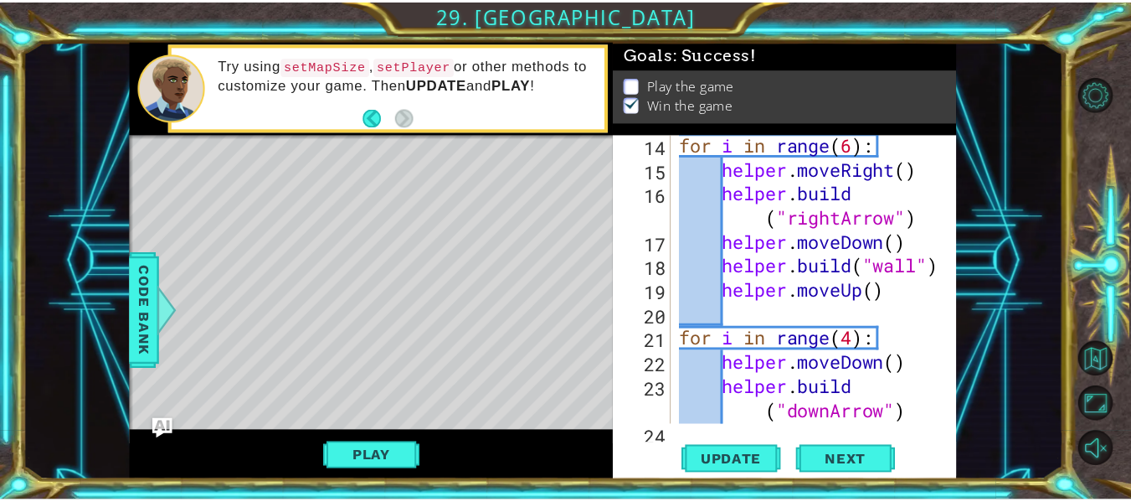
scroll to position [415, 0]
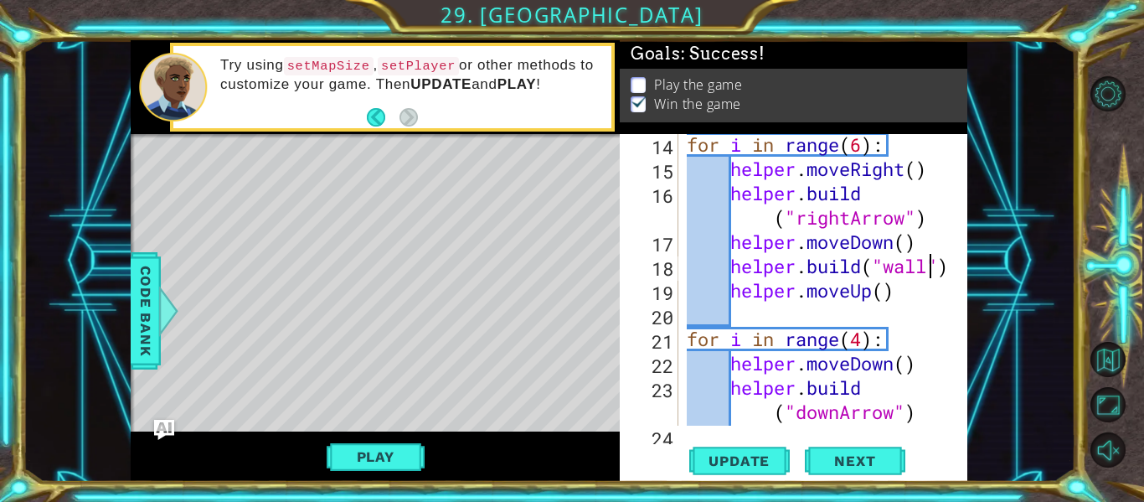
click at [927, 271] on div "for i in range ( 6 ) : helper . moveRight ( ) helper . build ( "rightArrow" ) h…" at bounding box center [821, 302] width 276 height 340
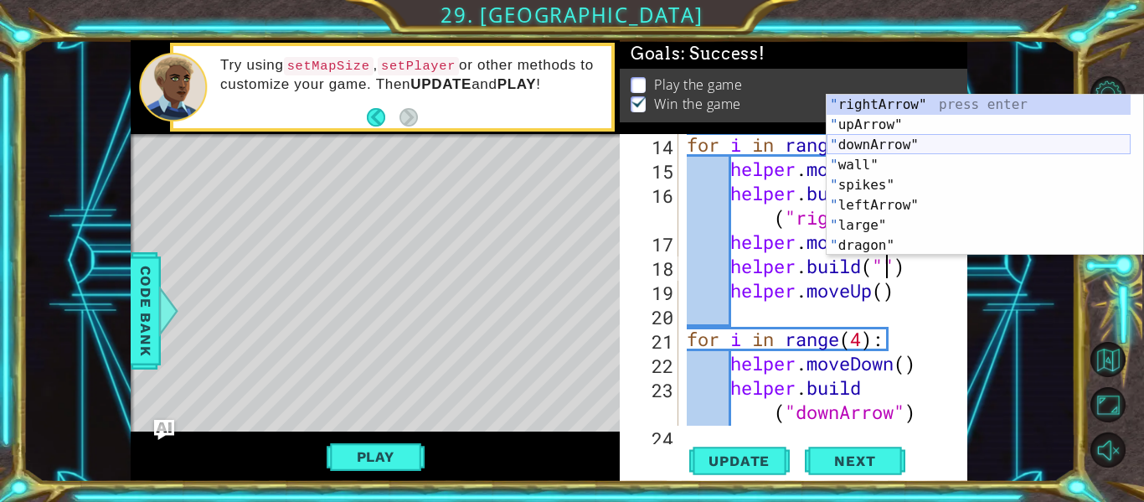
click at [926, 143] on div "" rightArrow" press enter " upArrow" press enter " downArrow" press enter " wal…" at bounding box center [979, 195] width 304 height 201
type textarea "[DOMAIN_NAME]("downArrow")"
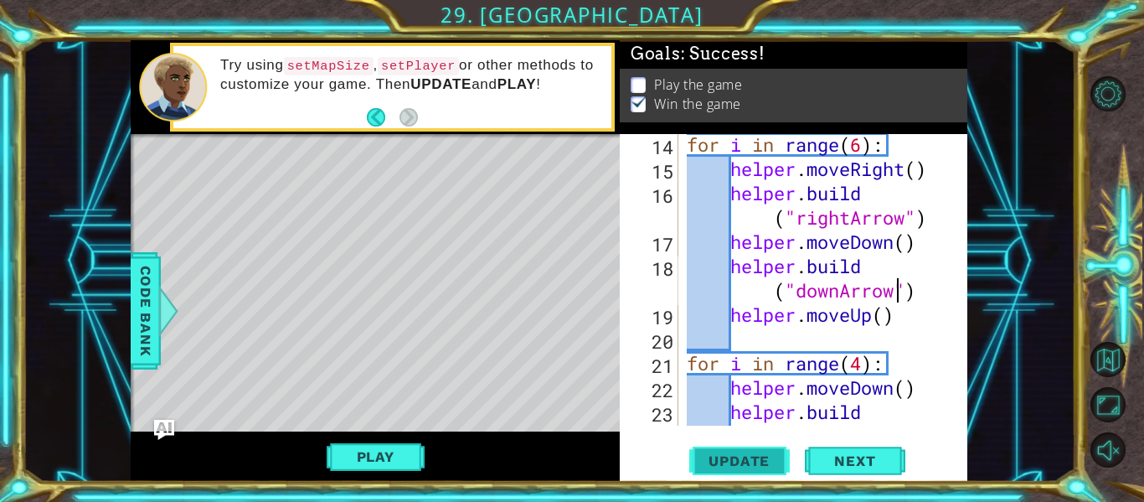
click at [741, 456] on span "Update" at bounding box center [739, 460] width 95 height 17
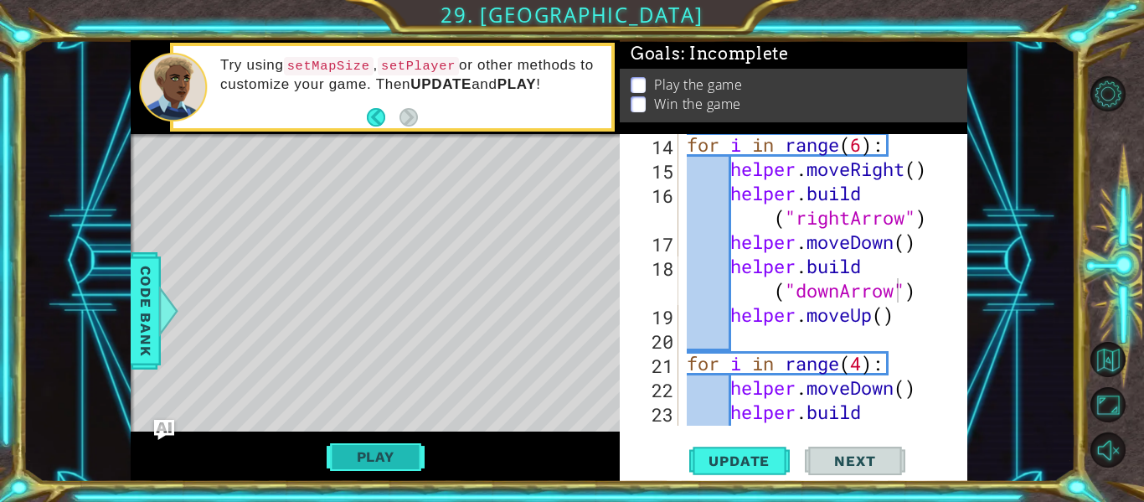
click at [372, 459] on button "Play" at bounding box center [376, 457] width 98 height 32
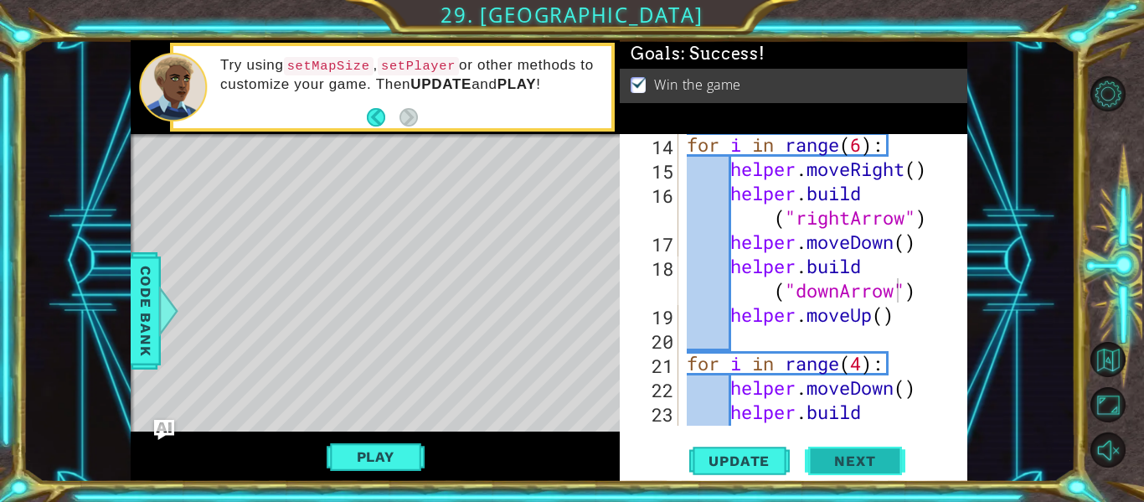
click at [851, 456] on span "Next" at bounding box center [854, 461] width 75 height 17
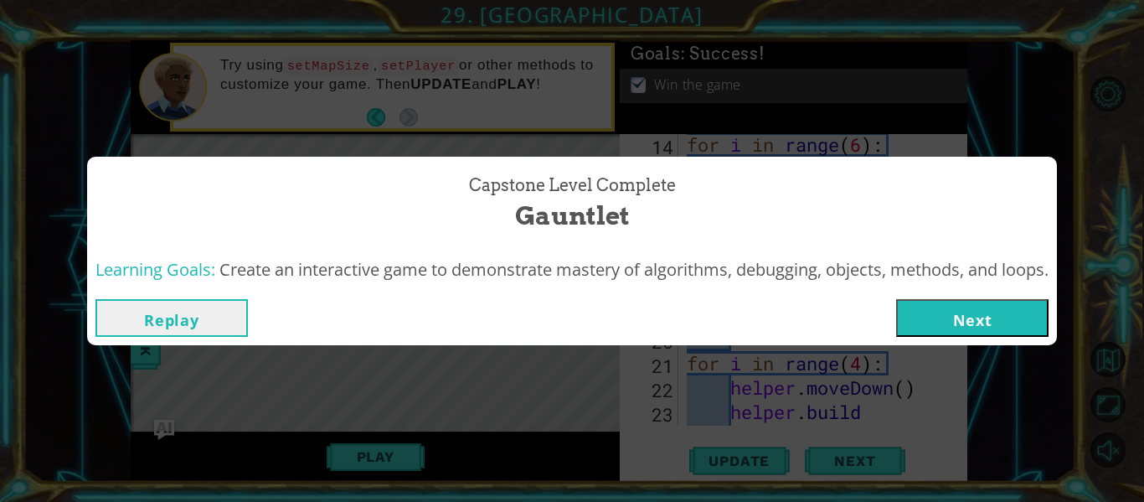
click at [980, 318] on button "Next" at bounding box center [972, 318] width 152 height 38
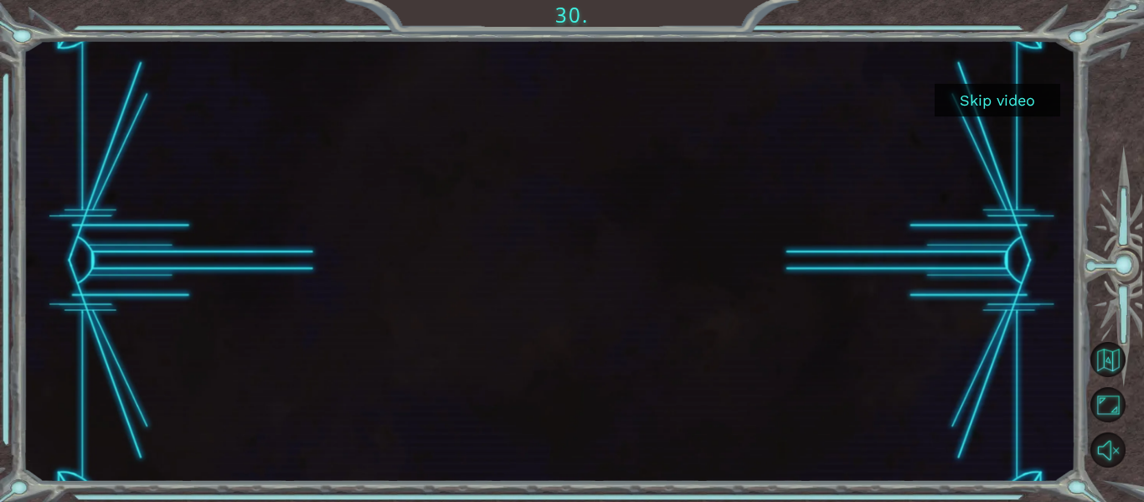
click at [985, 106] on button "Skip video" at bounding box center [998, 100] width 126 height 33
click at [1002, 96] on button "Skip video" at bounding box center [998, 100] width 126 height 33
click at [1008, 103] on button "Skip video" at bounding box center [998, 100] width 126 height 33
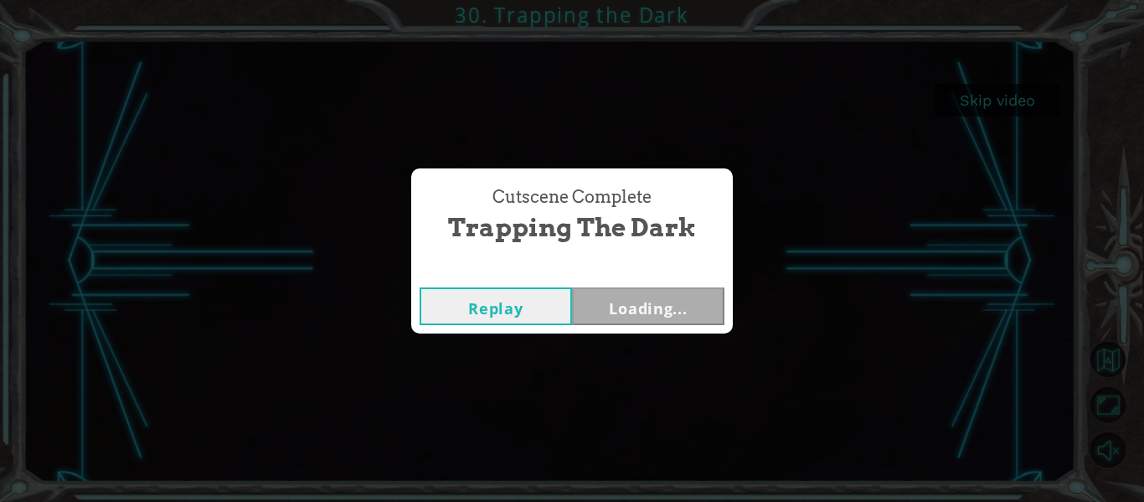
click at [1008, 103] on div "Cutscene Complete Trapping the Dark Replay Loading..." at bounding box center [572, 251] width 1144 height 502
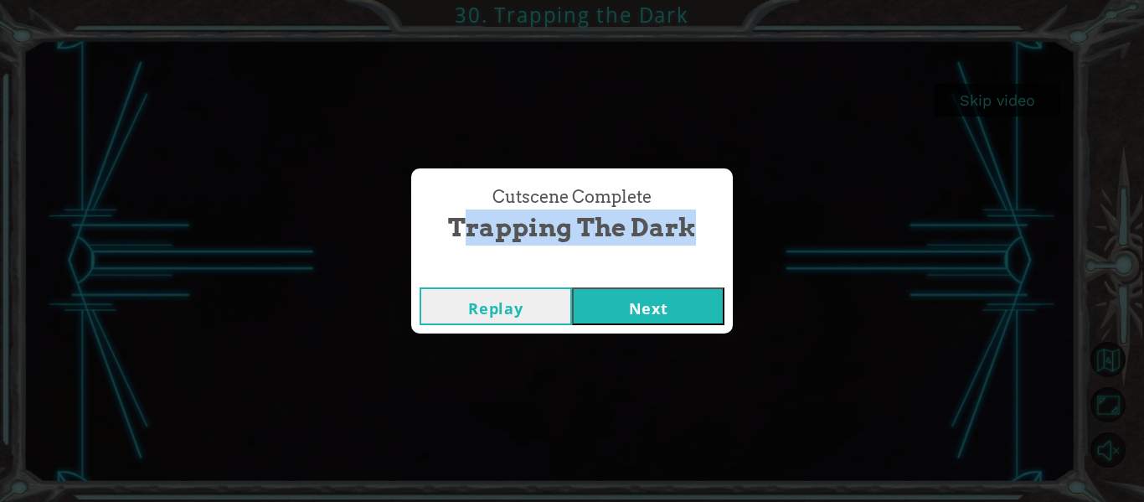
click at [1008, 103] on div "Cutscene Complete Trapping the Dark Replay Next" at bounding box center [572, 251] width 1144 height 502
click at [673, 305] on button "Next" at bounding box center [648, 306] width 152 height 38
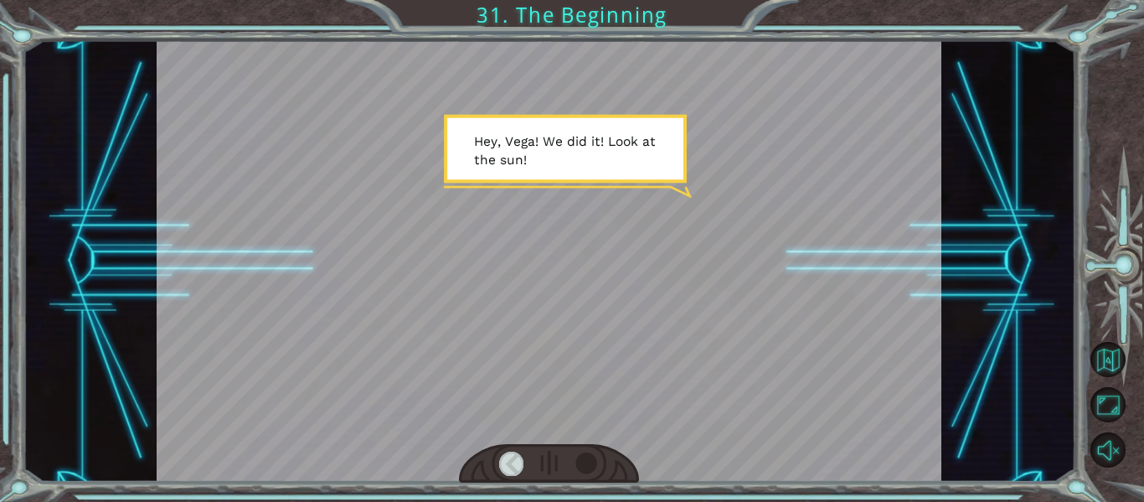
click at [591, 459] on div at bounding box center [587, 462] width 24 height 23
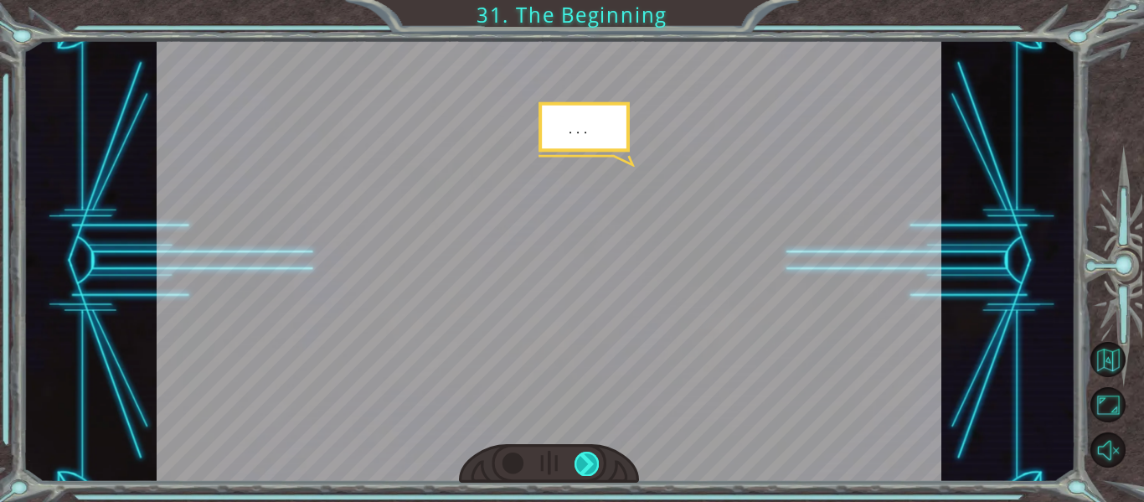
click at [591, 459] on div at bounding box center [587, 462] width 24 height 23
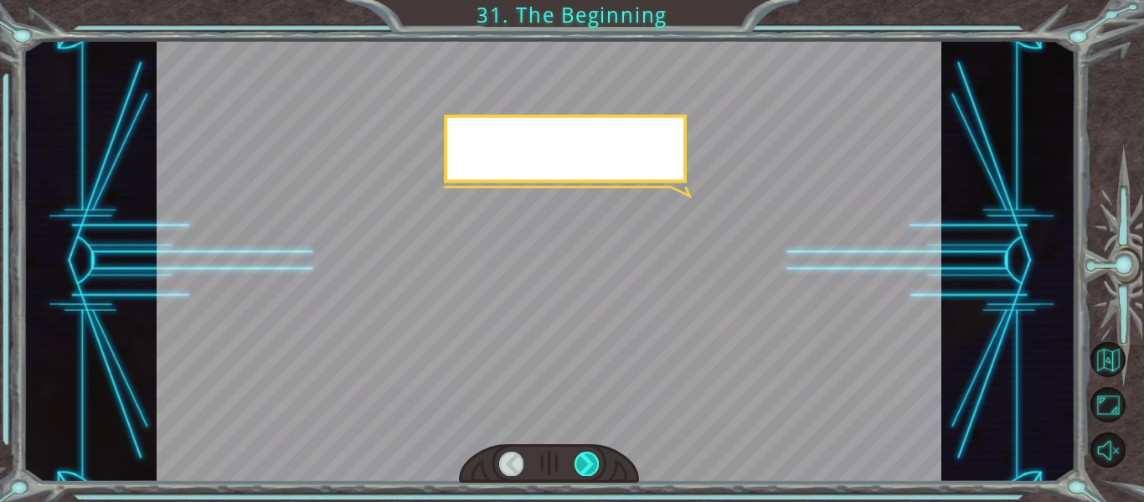
click at [591, 459] on div at bounding box center [587, 462] width 24 height 23
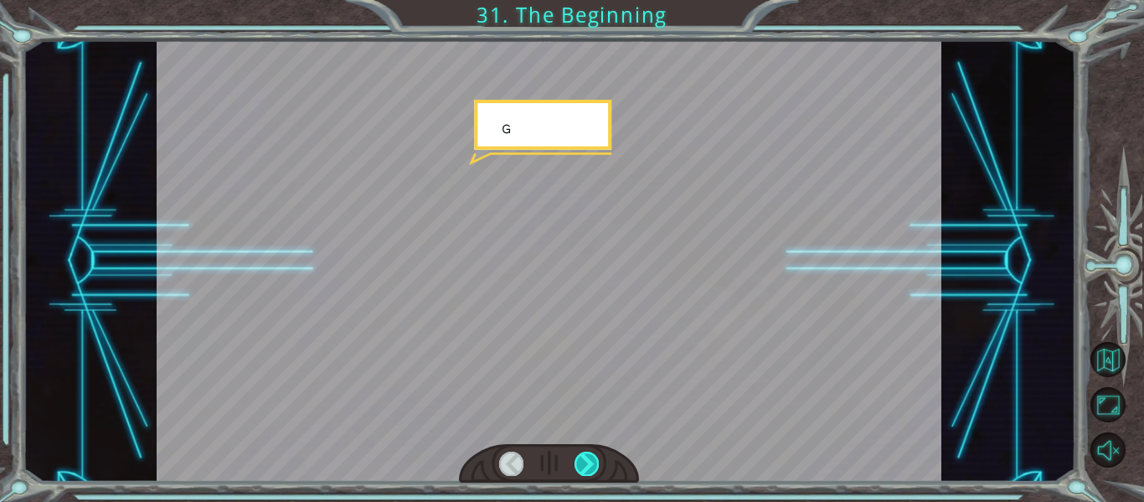
click at [591, 459] on div at bounding box center [587, 462] width 24 height 23
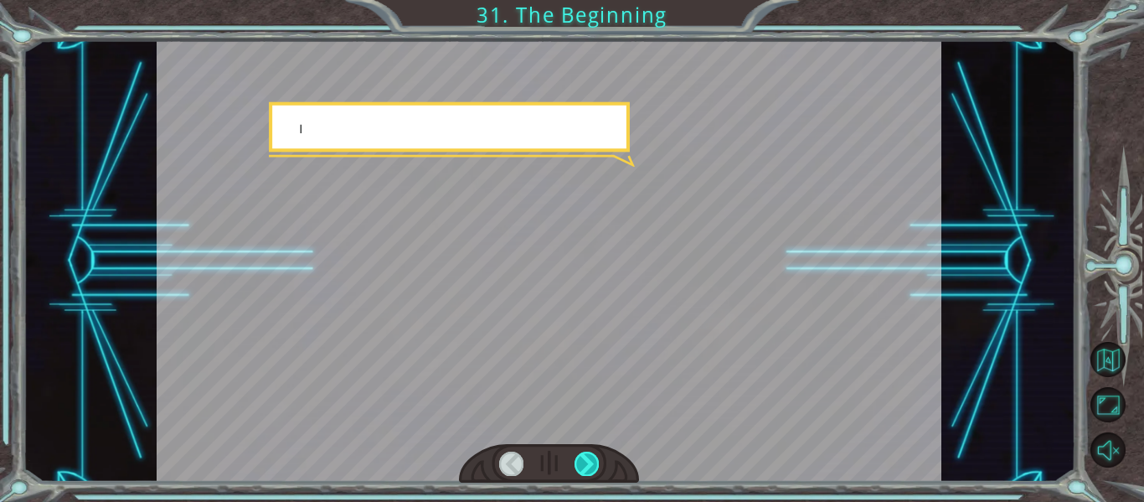
click at [591, 459] on div at bounding box center [587, 462] width 24 height 23
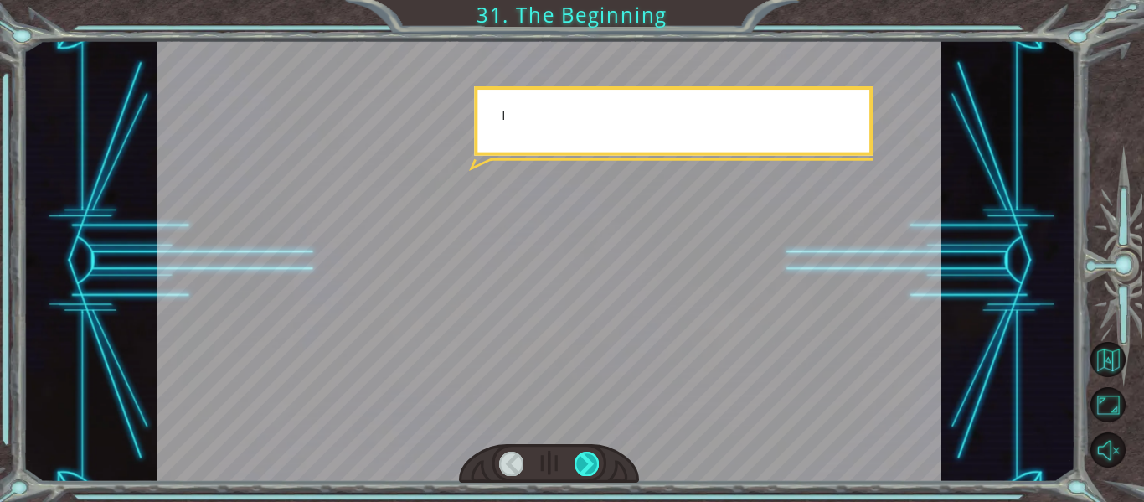
click at [591, 459] on div at bounding box center [587, 462] width 24 height 23
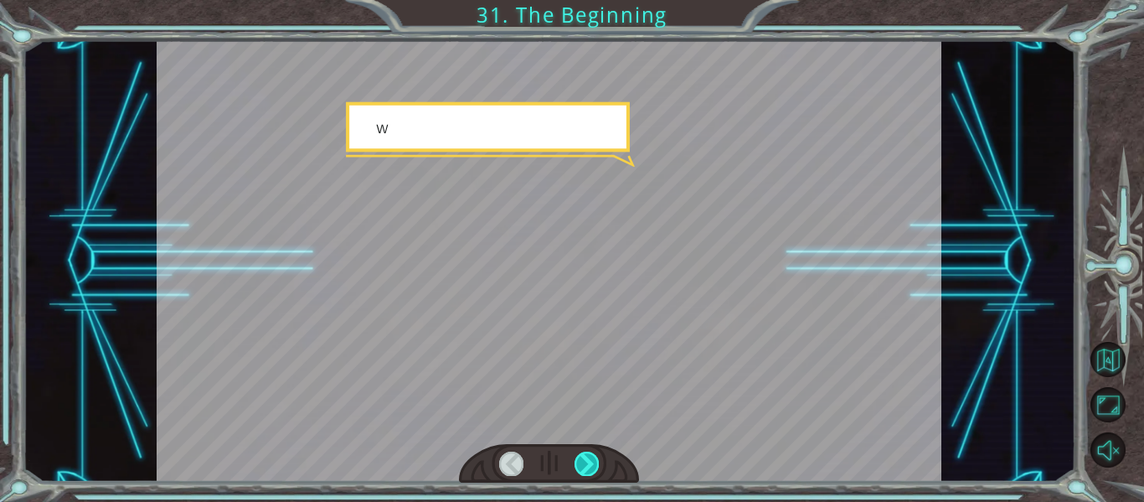
click at [591, 459] on div at bounding box center [587, 462] width 24 height 23
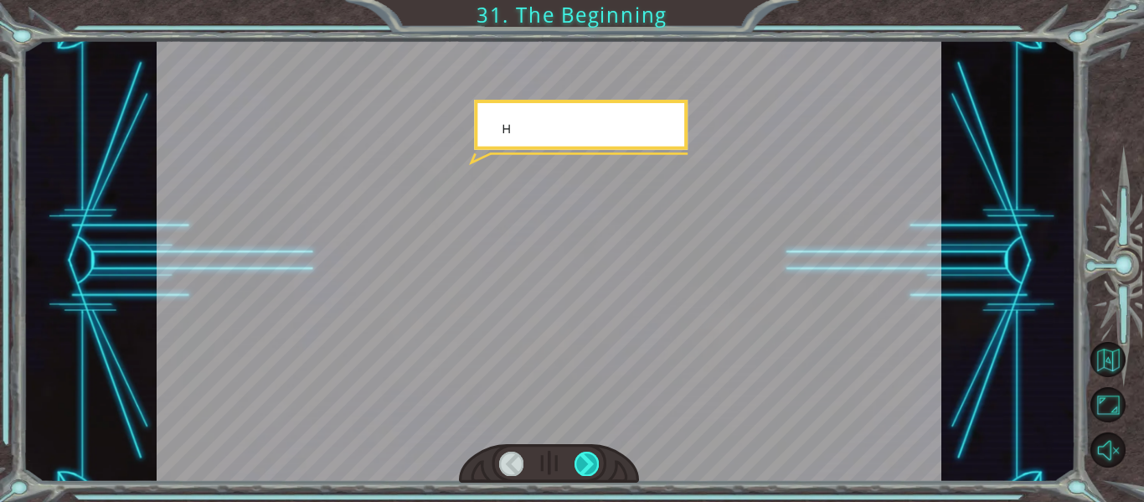
click at [591, 459] on div at bounding box center [587, 462] width 24 height 23
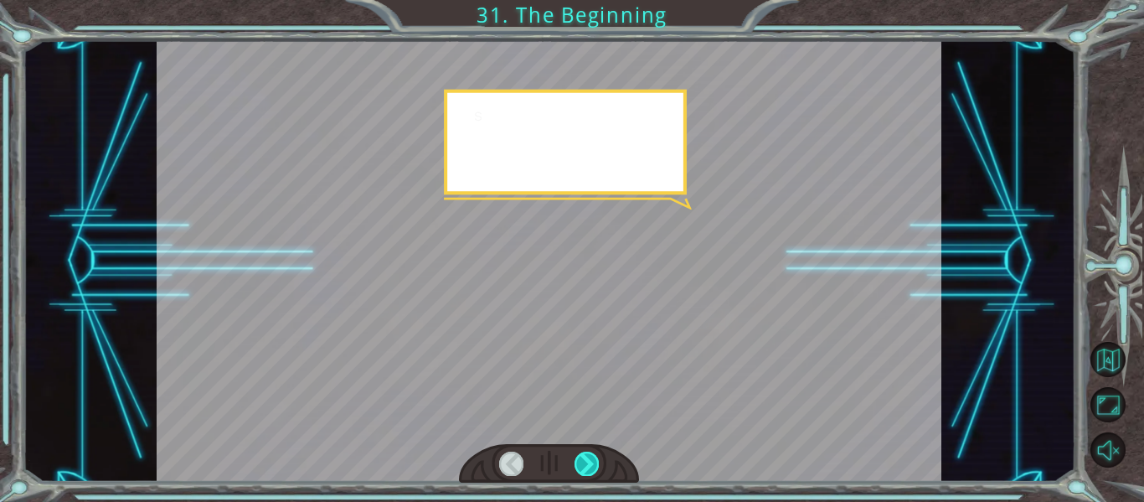
click at [591, 459] on div at bounding box center [587, 462] width 24 height 23
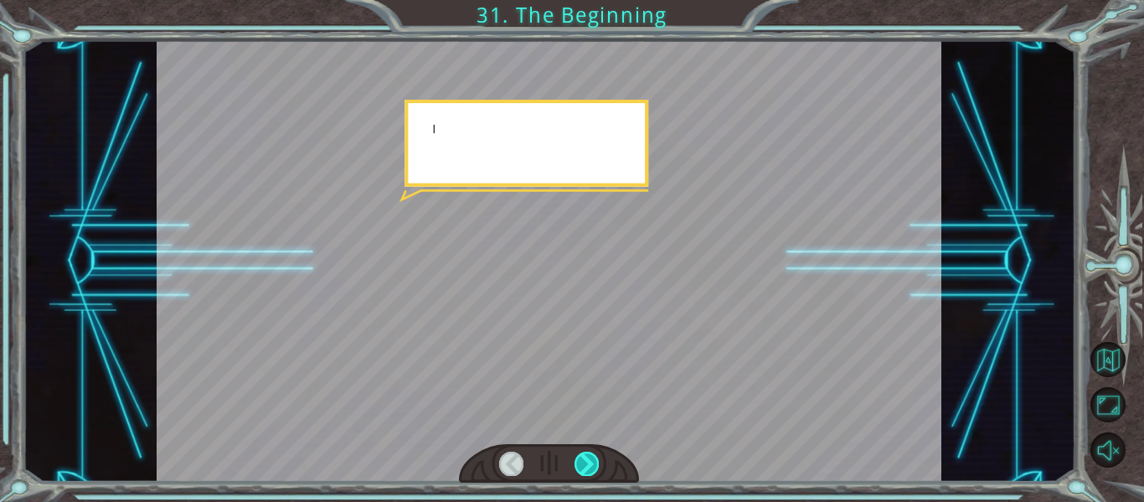
click at [591, 459] on div at bounding box center [587, 462] width 24 height 23
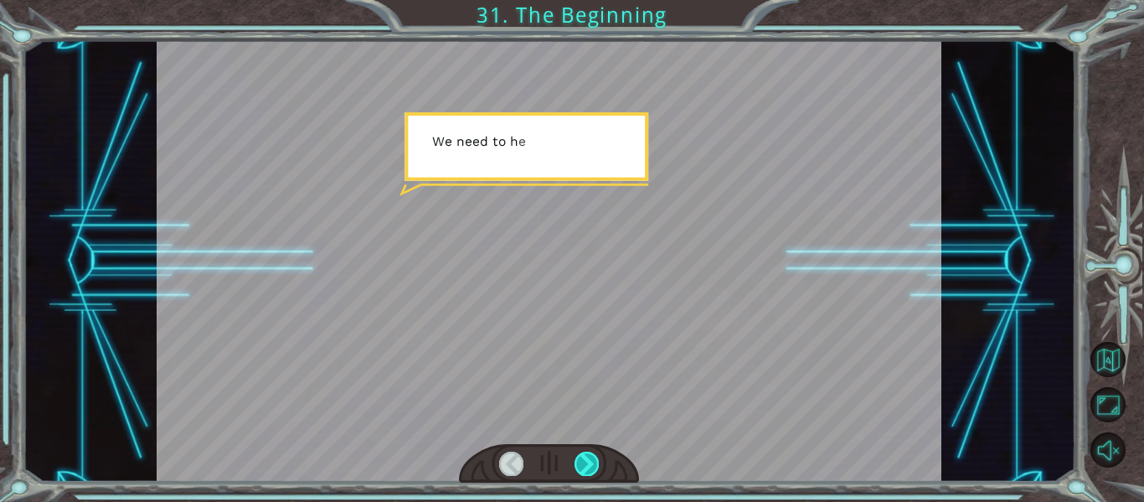
click at [591, 459] on div at bounding box center [587, 462] width 24 height 23
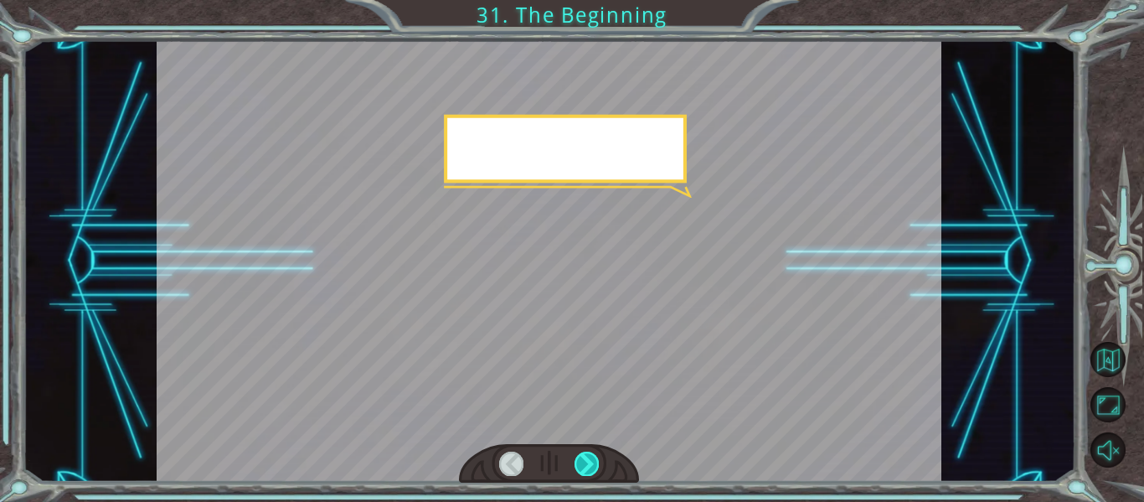
click at [591, 459] on div at bounding box center [587, 462] width 24 height 23
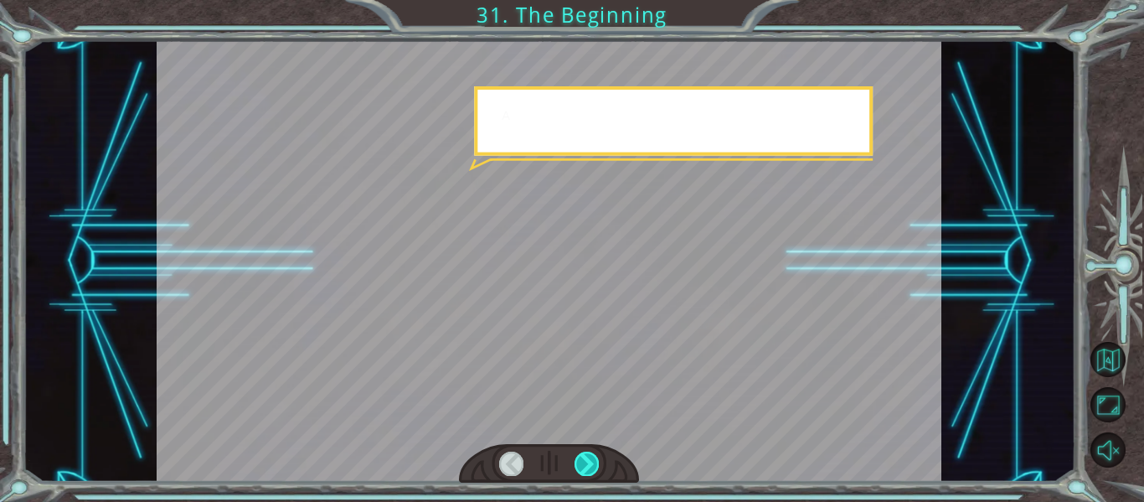
click at [591, 459] on div at bounding box center [587, 462] width 24 height 23
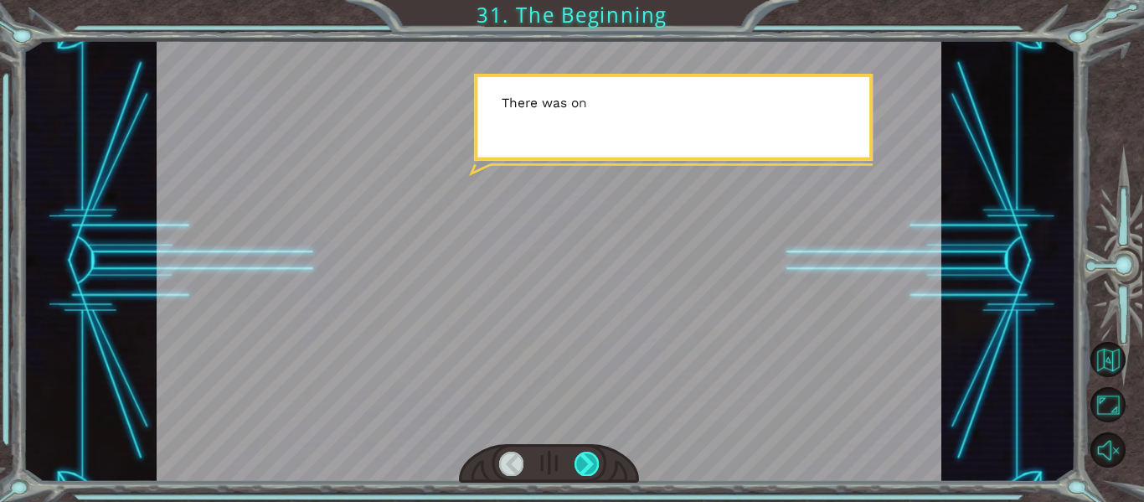
click at [591, 459] on div at bounding box center [587, 462] width 24 height 23
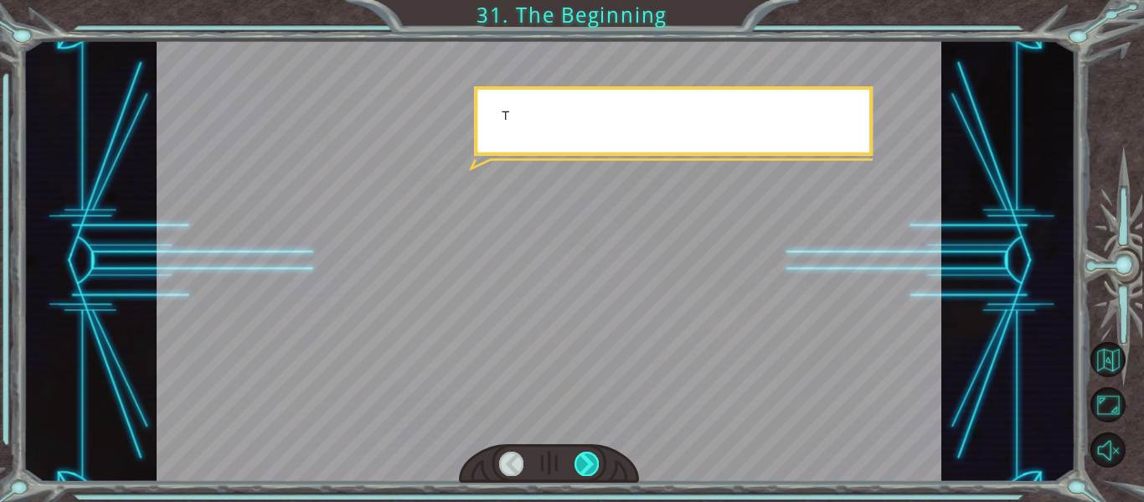
click at [591, 459] on div at bounding box center [587, 462] width 24 height 23
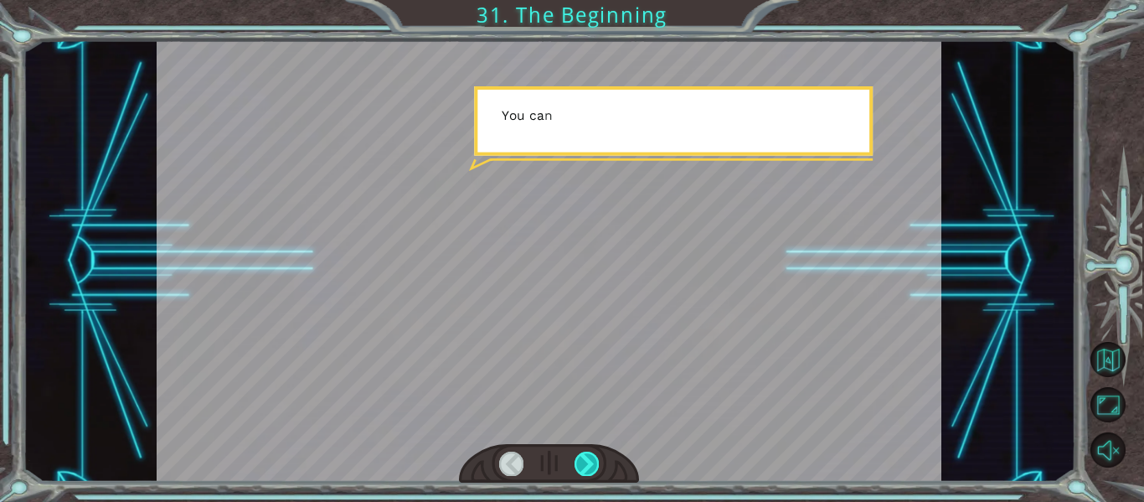
click at [591, 459] on div at bounding box center [587, 462] width 24 height 23
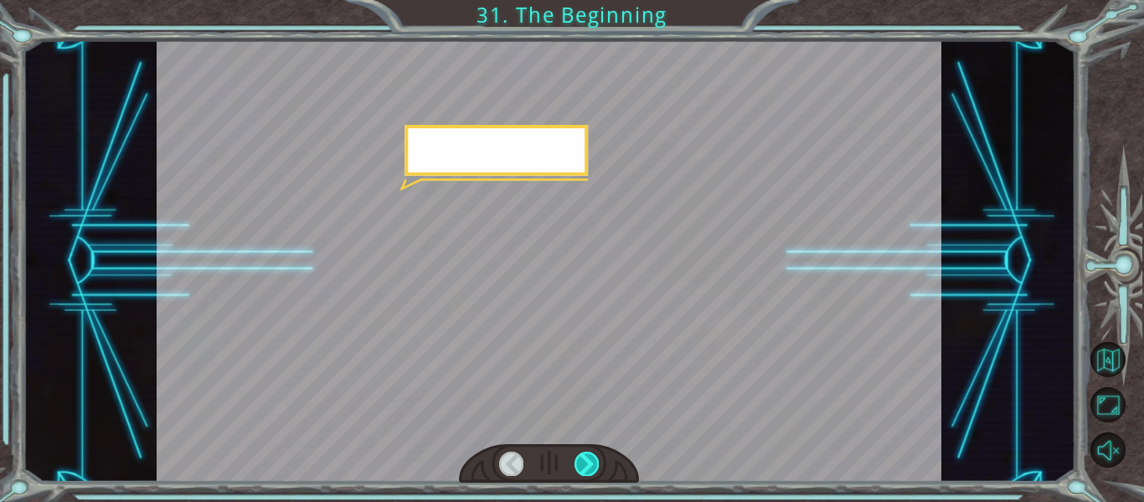
click at [591, 459] on div at bounding box center [587, 462] width 24 height 23
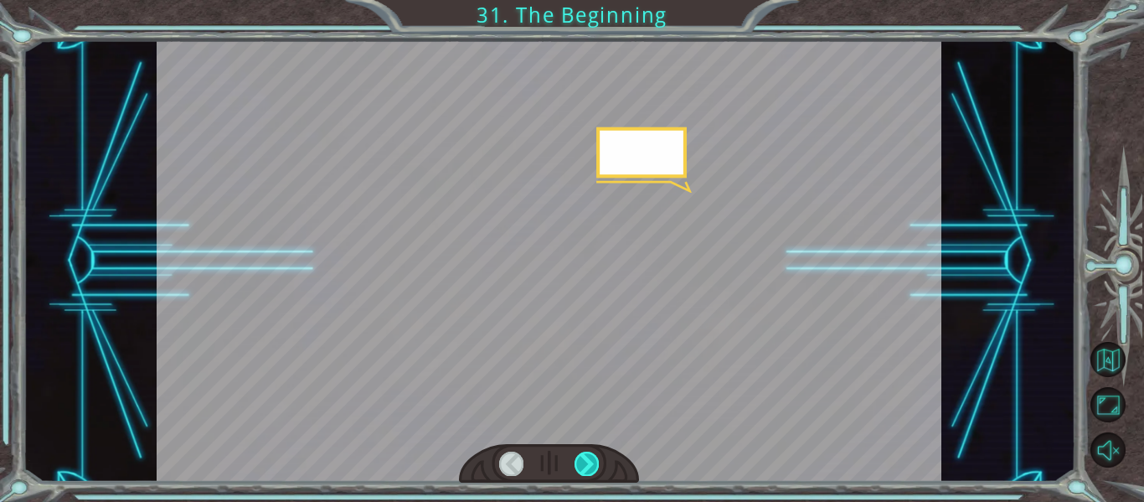
click at [591, 459] on div at bounding box center [587, 462] width 24 height 23
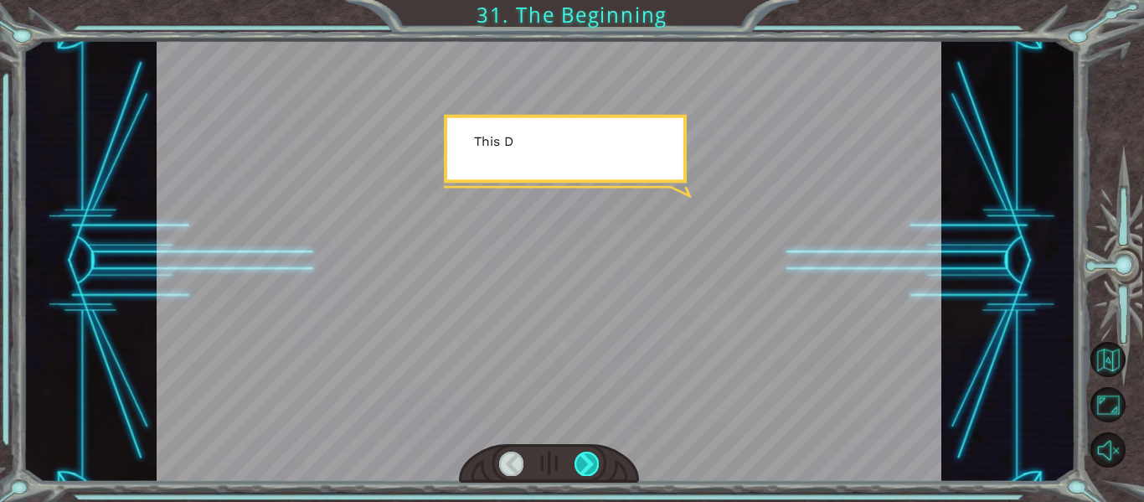
click at [591, 459] on div at bounding box center [587, 462] width 24 height 23
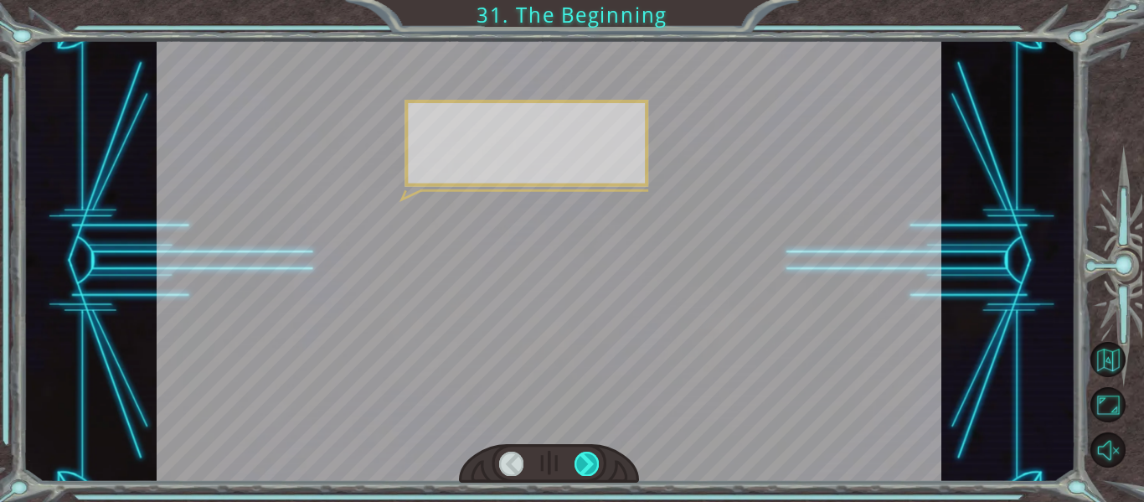
click at [591, 459] on div at bounding box center [587, 462] width 24 height 23
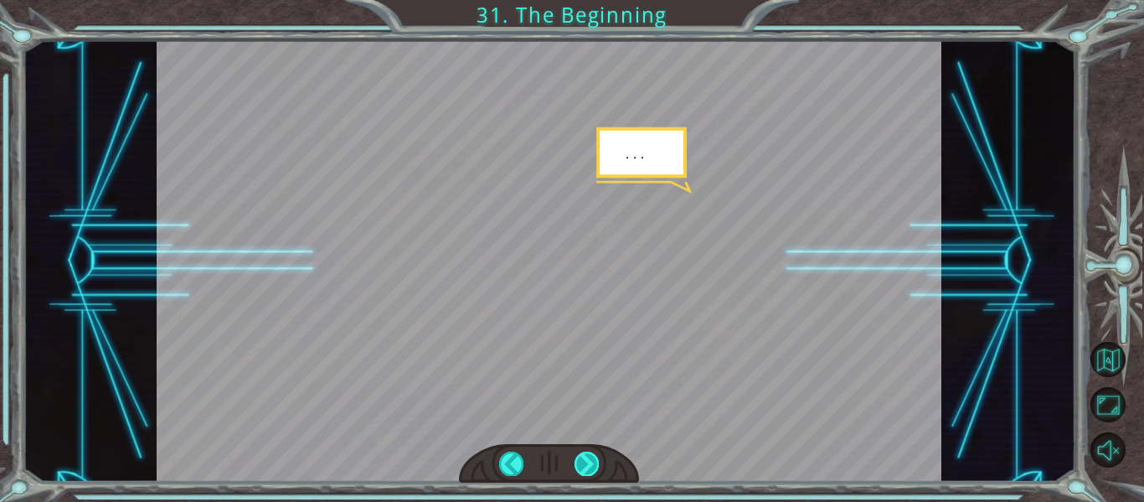
click at [591, 459] on div at bounding box center [587, 462] width 24 height 23
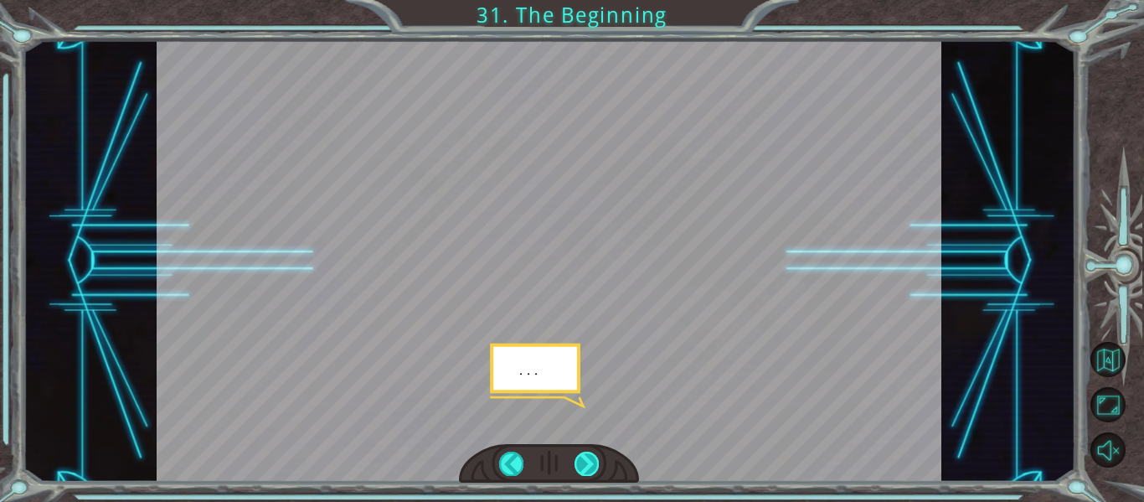
click at [591, 459] on div at bounding box center [587, 462] width 24 height 23
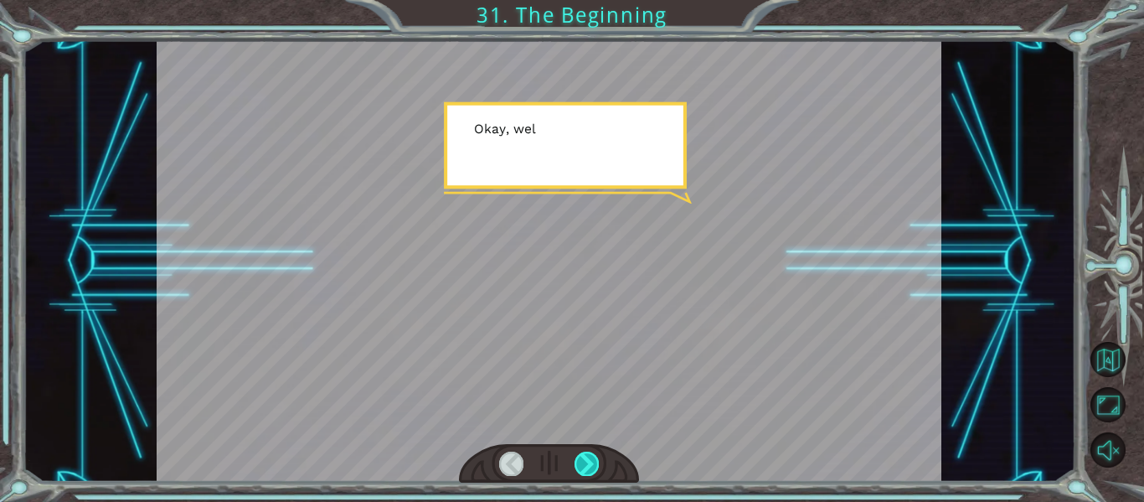
click at [591, 459] on div at bounding box center [587, 462] width 24 height 23
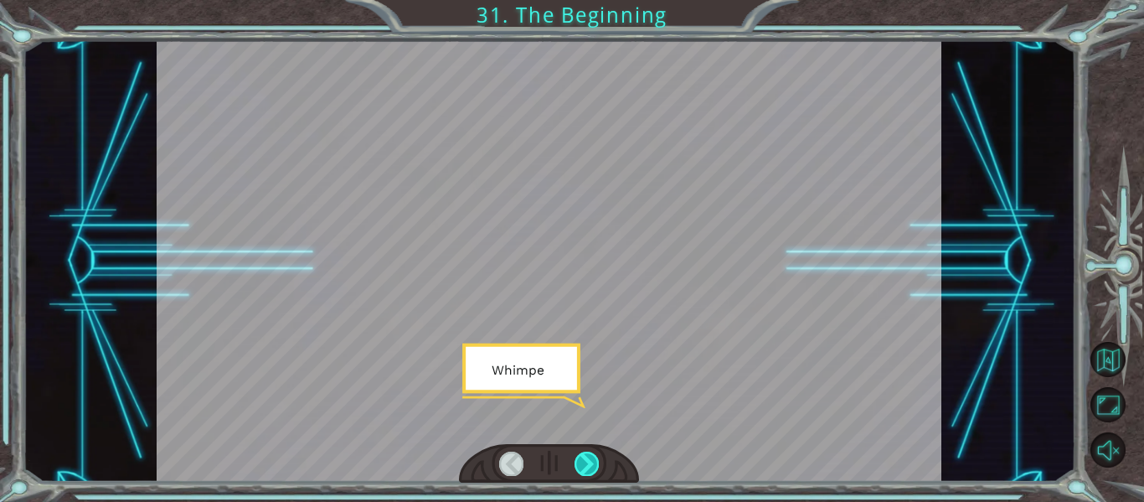
click at [591, 459] on div at bounding box center [587, 462] width 24 height 23
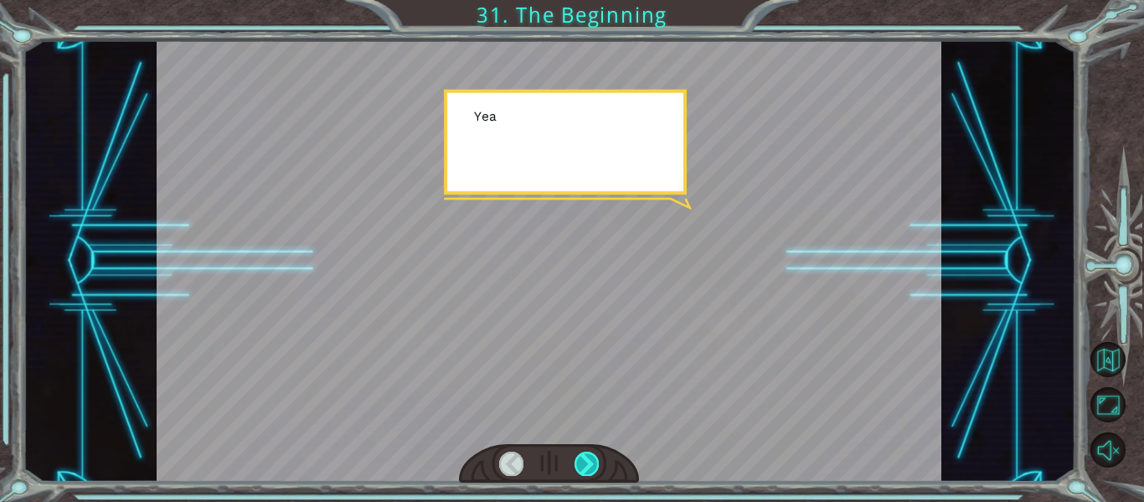
click at [591, 459] on div at bounding box center [587, 462] width 24 height 23
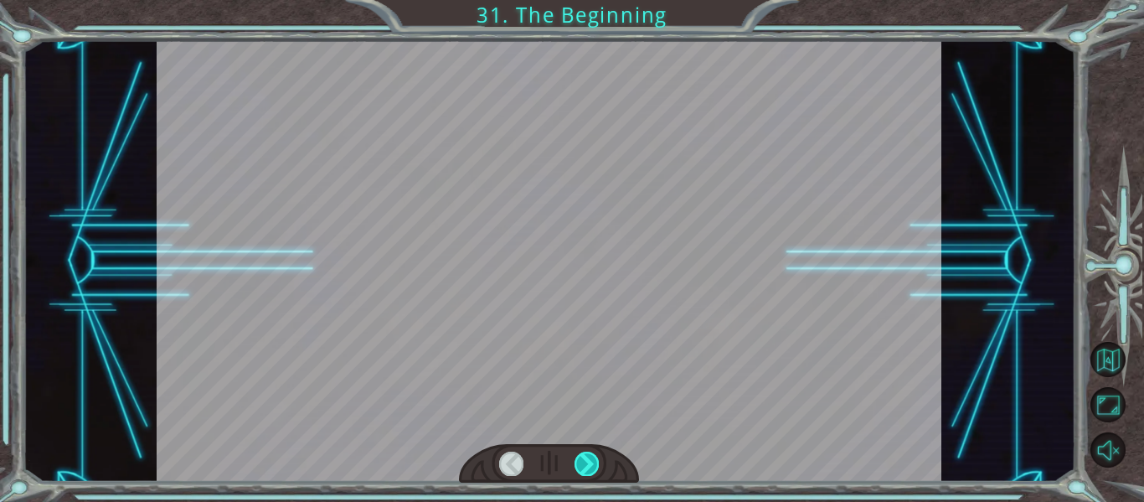
click at [591, 459] on div at bounding box center [587, 462] width 24 height 23
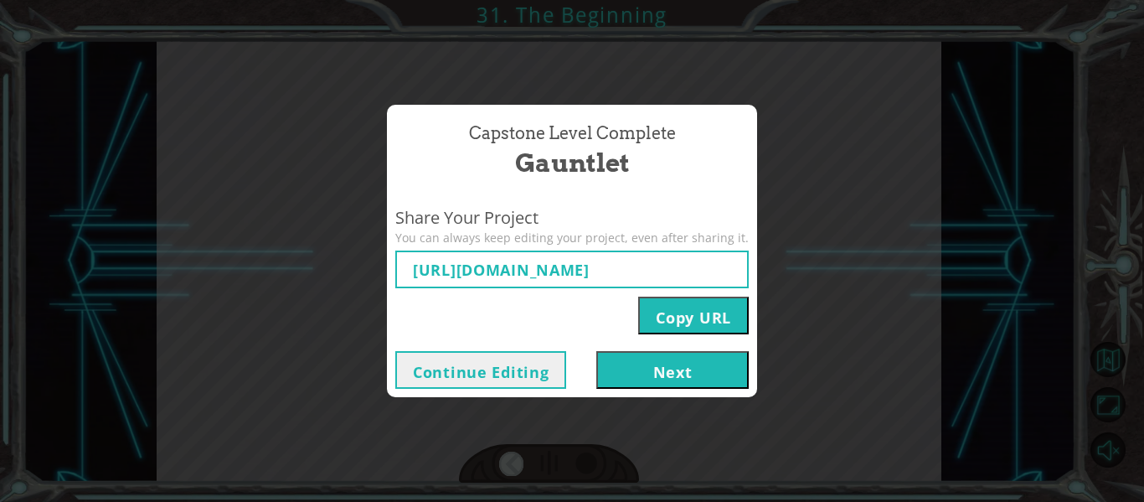
type input "[URL][DOMAIN_NAME]"
click at [600, 365] on button "Next" at bounding box center [672, 370] width 152 height 38
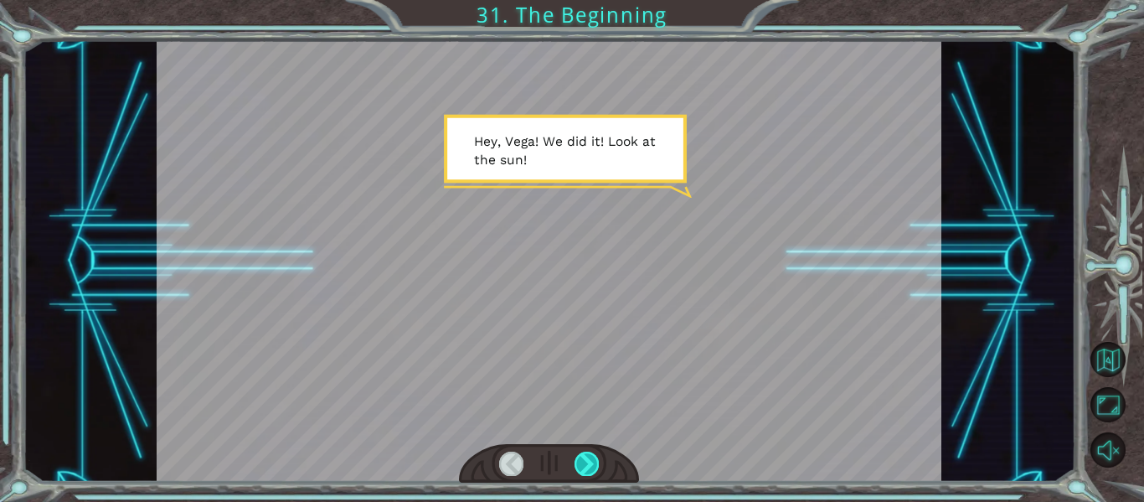
click at [585, 456] on div at bounding box center [587, 462] width 24 height 23
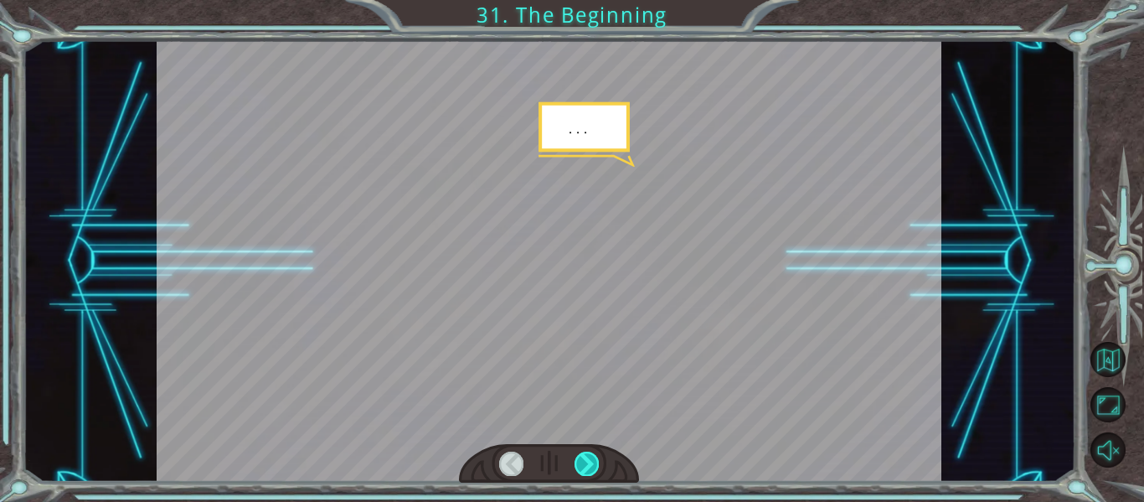
click at [585, 456] on div at bounding box center [587, 462] width 24 height 23
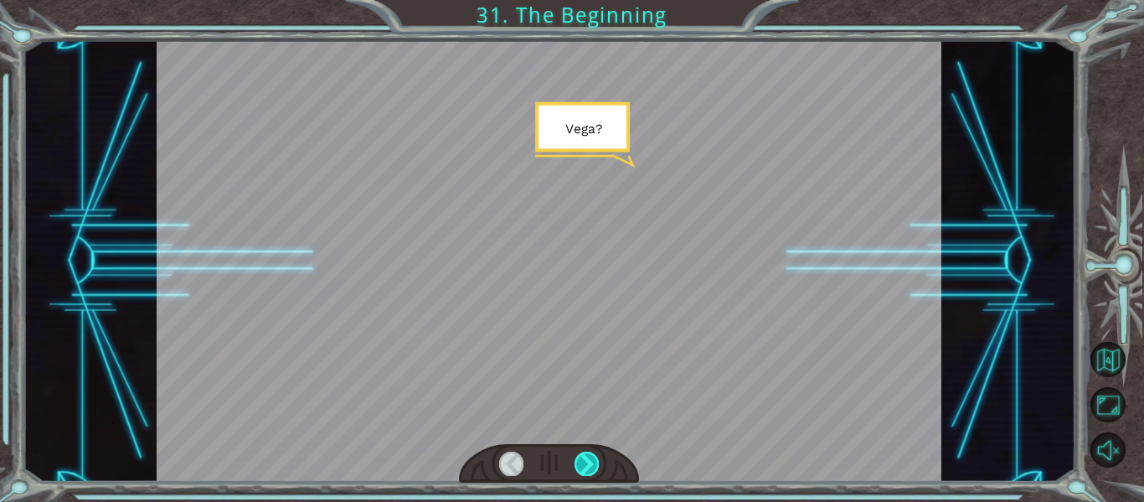
click at [585, 456] on div at bounding box center [587, 462] width 24 height 23
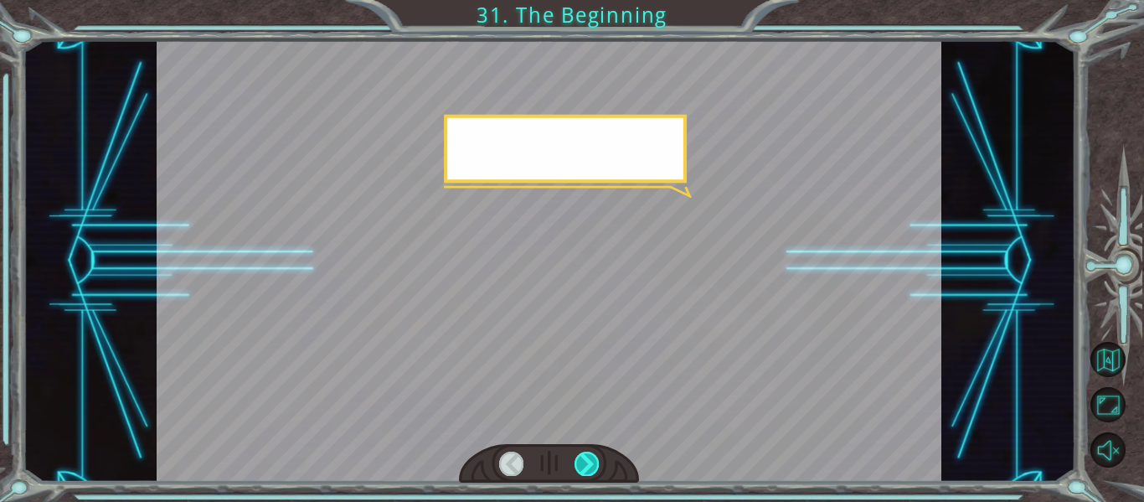
click at [585, 456] on div at bounding box center [587, 462] width 24 height 23
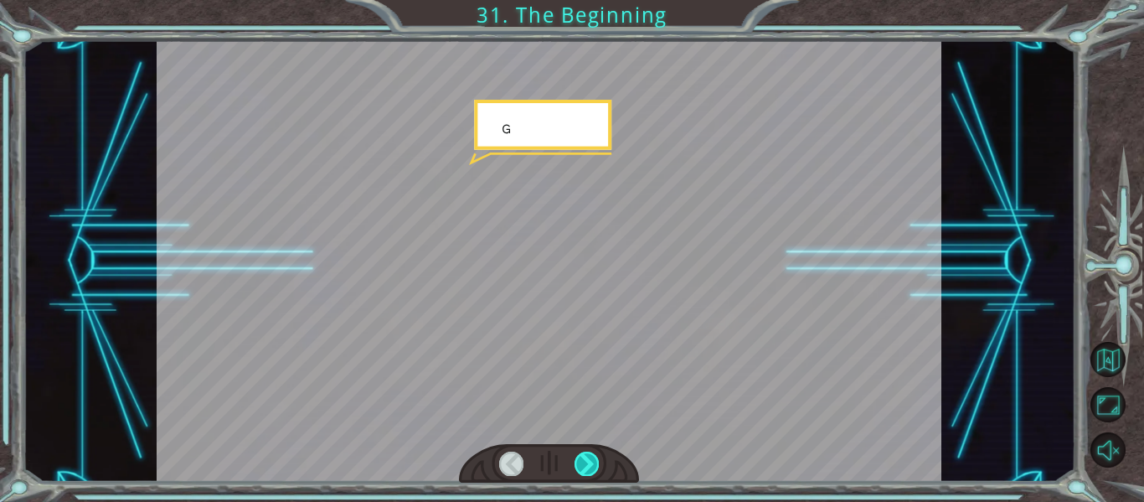
click at [585, 456] on div at bounding box center [587, 462] width 24 height 23
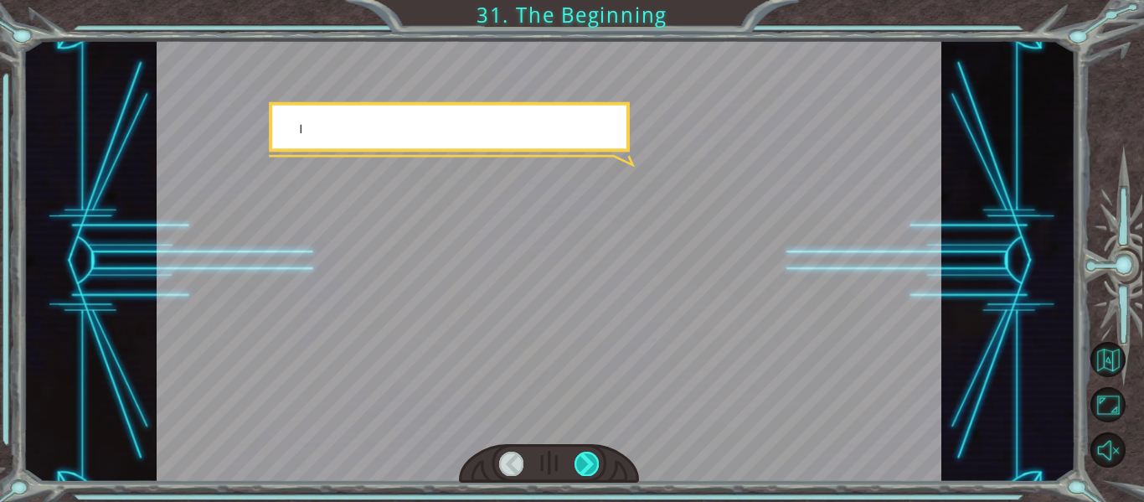
click at [585, 456] on div at bounding box center [587, 462] width 24 height 23
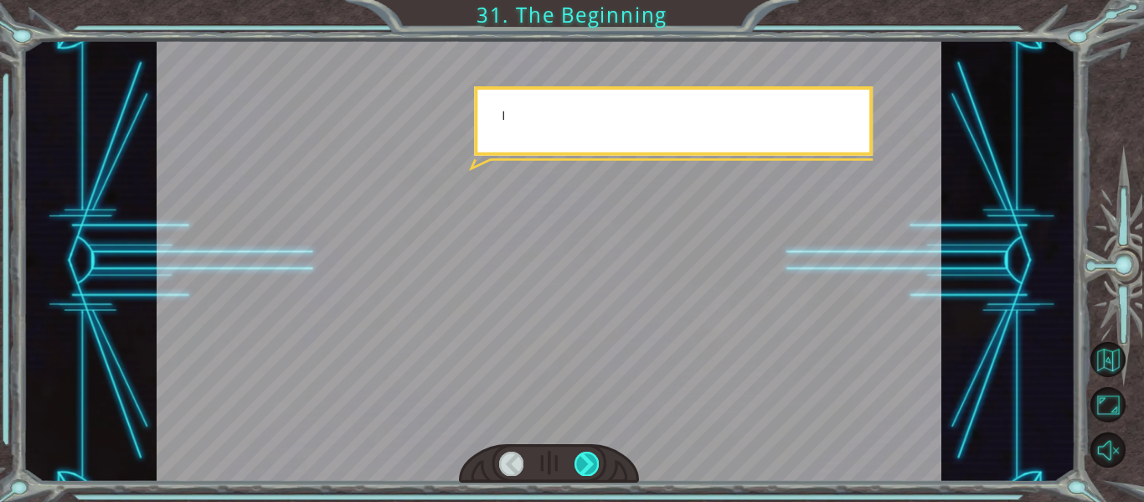
click at [585, 456] on div at bounding box center [587, 462] width 24 height 23
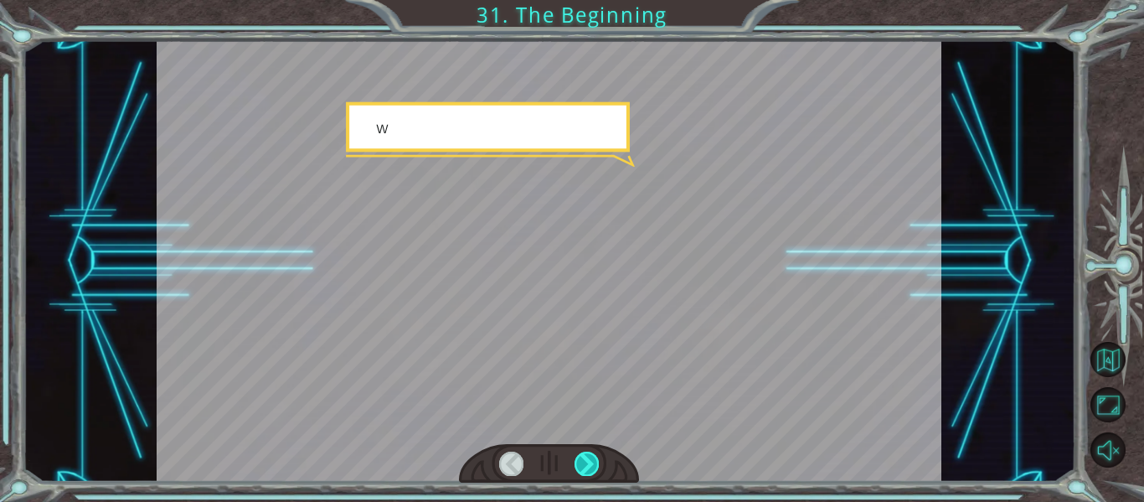
click at [585, 456] on div at bounding box center [587, 462] width 24 height 23
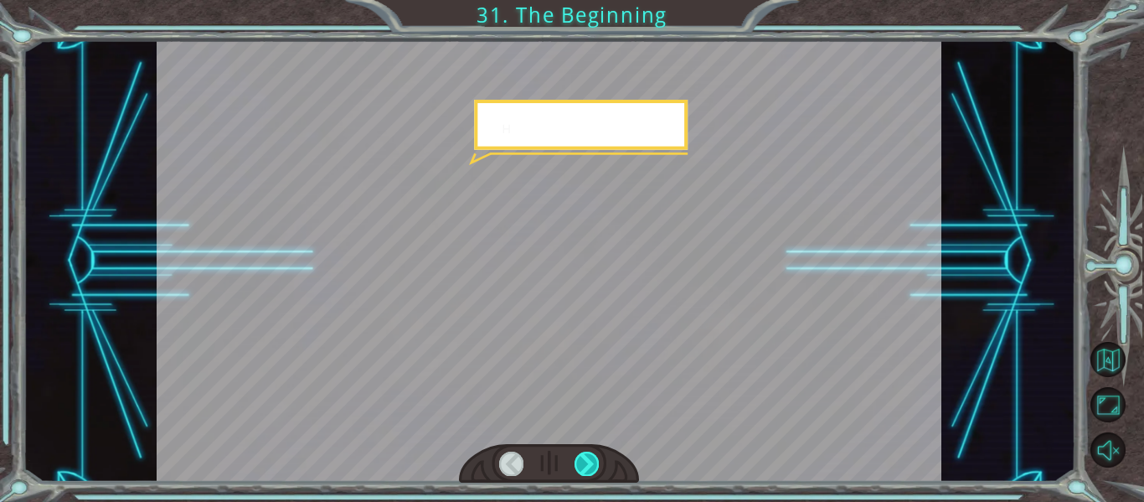
click at [585, 456] on div at bounding box center [587, 462] width 24 height 23
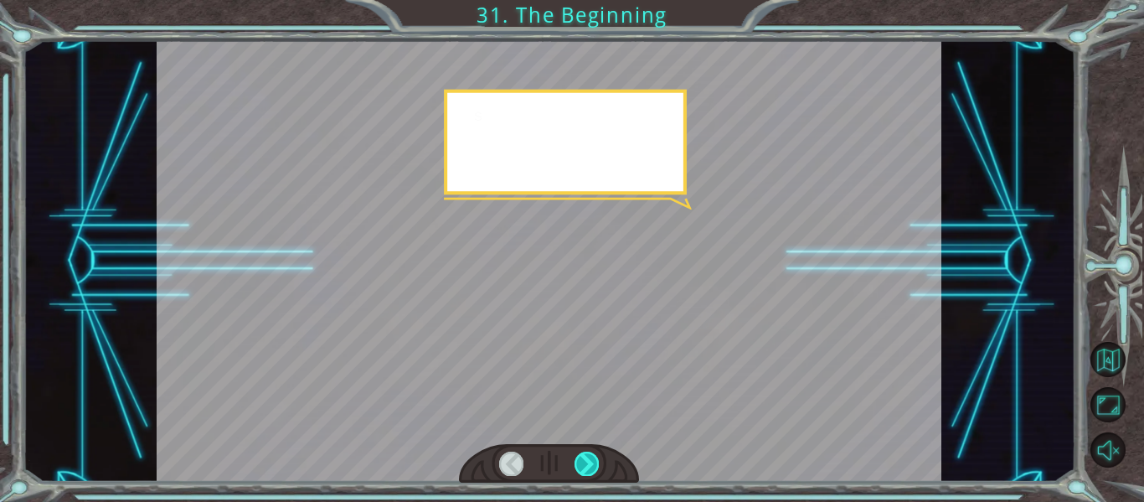
click at [585, 456] on div at bounding box center [587, 462] width 24 height 23
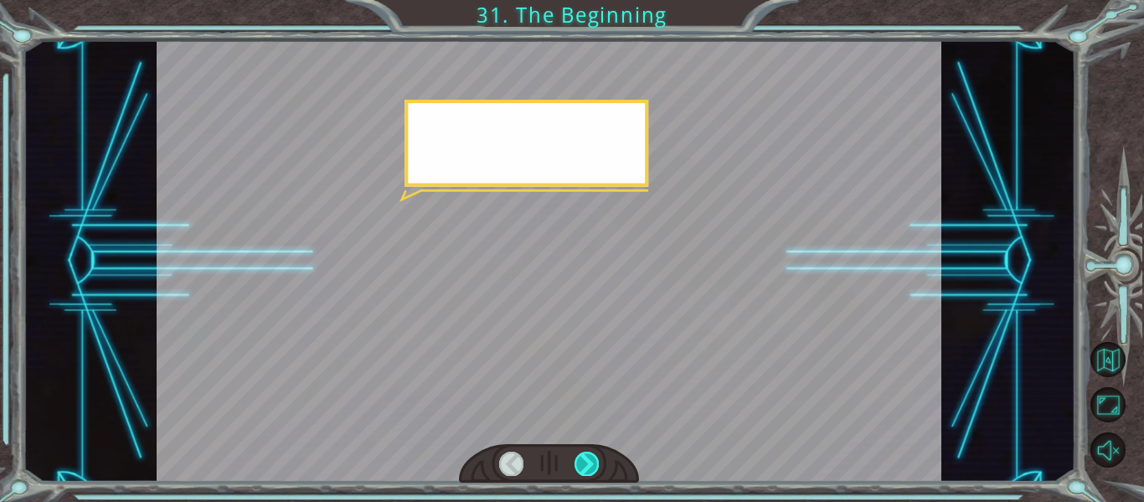
click at [585, 456] on div at bounding box center [587, 462] width 24 height 23
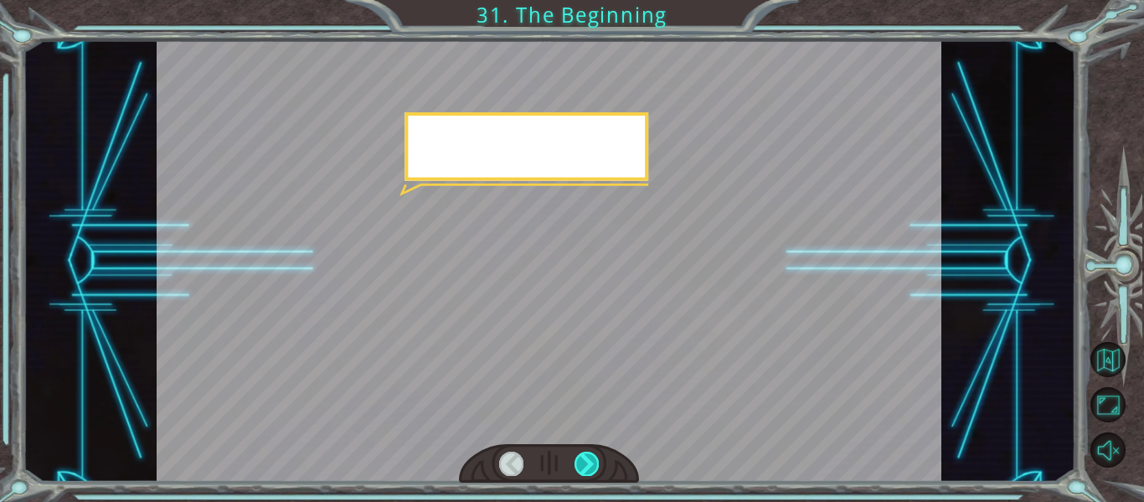
click at [585, 456] on div at bounding box center [587, 462] width 24 height 23
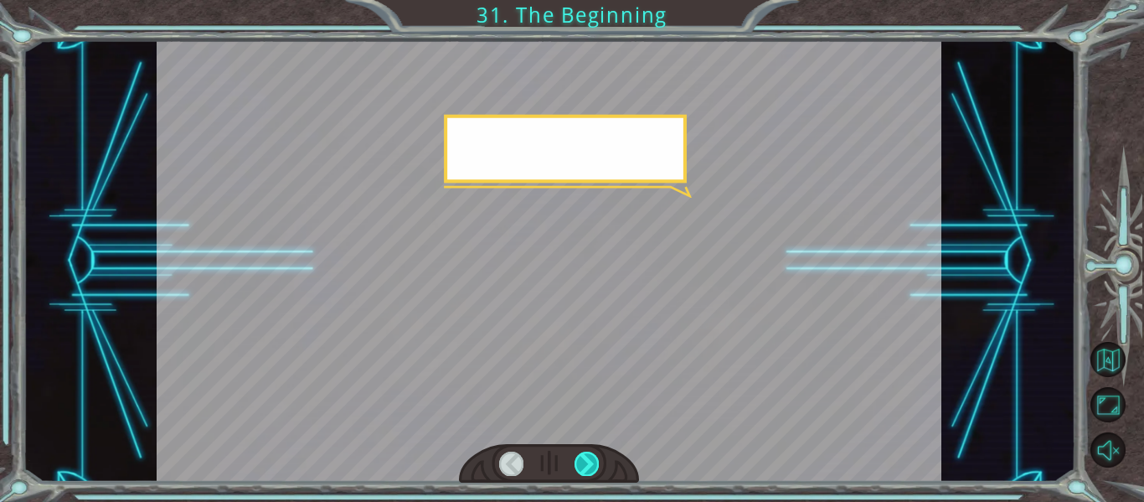
click at [585, 456] on div at bounding box center [587, 462] width 24 height 23
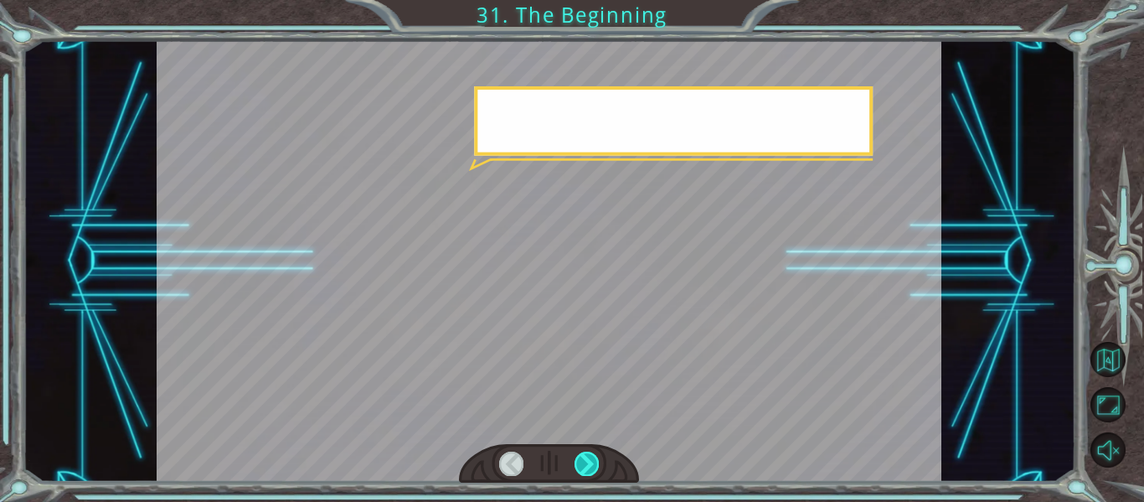
click at [585, 456] on div at bounding box center [587, 462] width 24 height 23
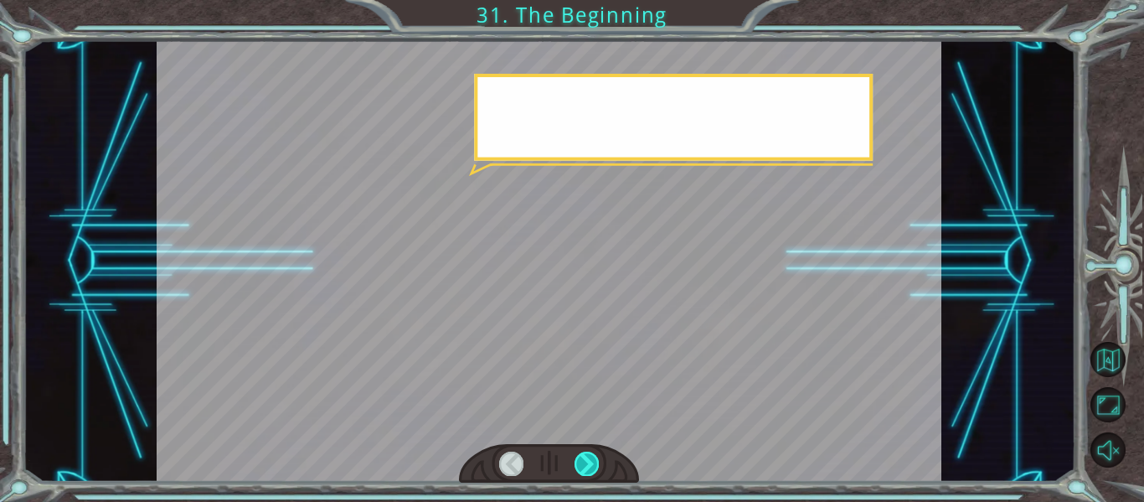
click at [585, 456] on div at bounding box center [587, 462] width 24 height 23
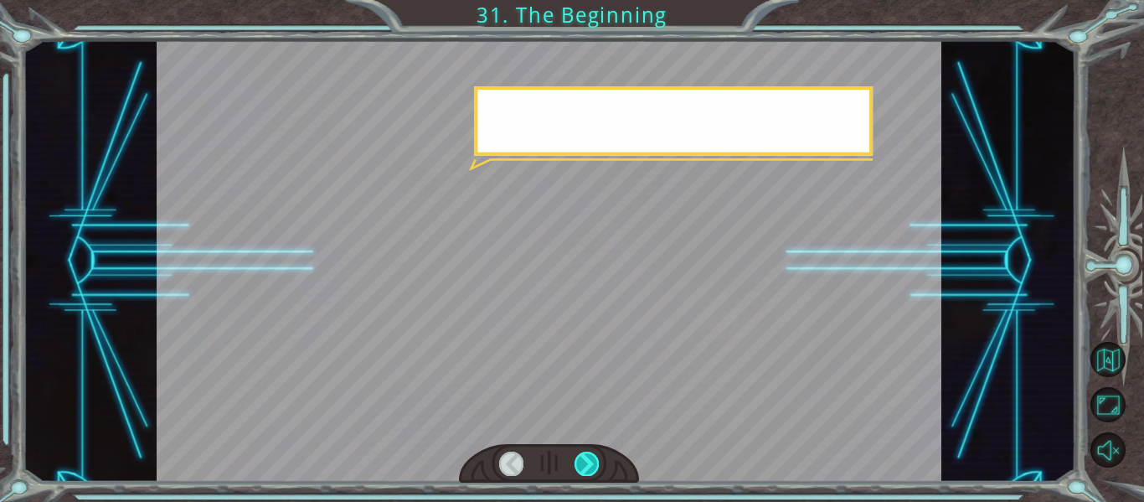
click at [585, 456] on div at bounding box center [587, 462] width 24 height 23
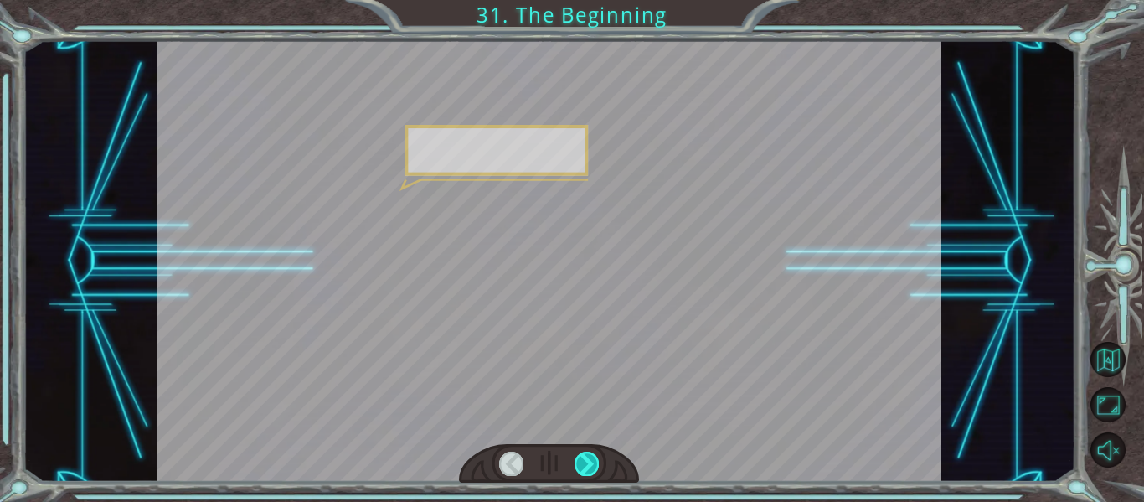
click at [585, 456] on div at bounding box center [587, 462] width 24 height 23
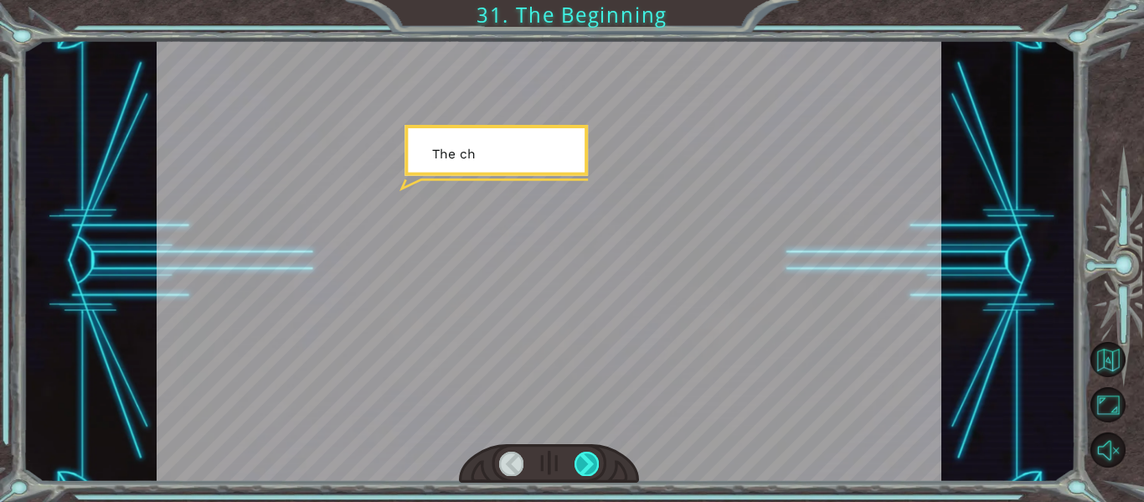
click at [585, 456] on div at bounding box center [587, 462] width 24 height 23
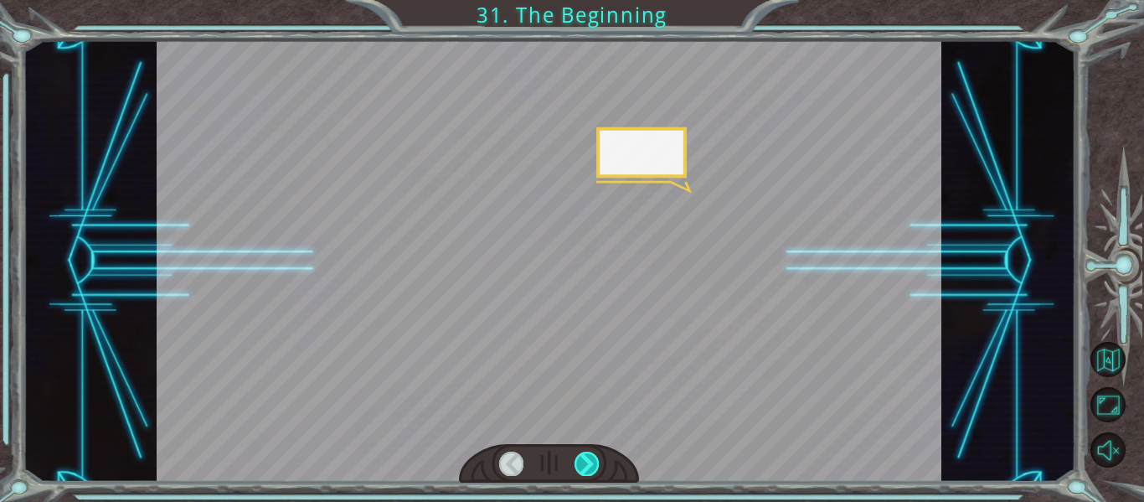
click at [585, 456] on div at bounding box center [587, 462] width 24 height 23
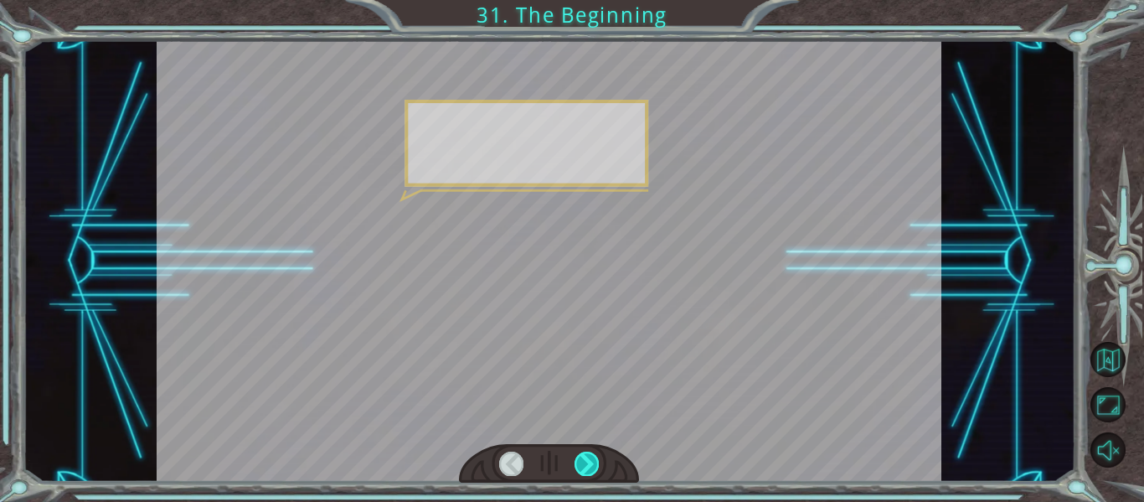
click at [585, 456] on div at bounding box center [587, 462] width 24 height 23
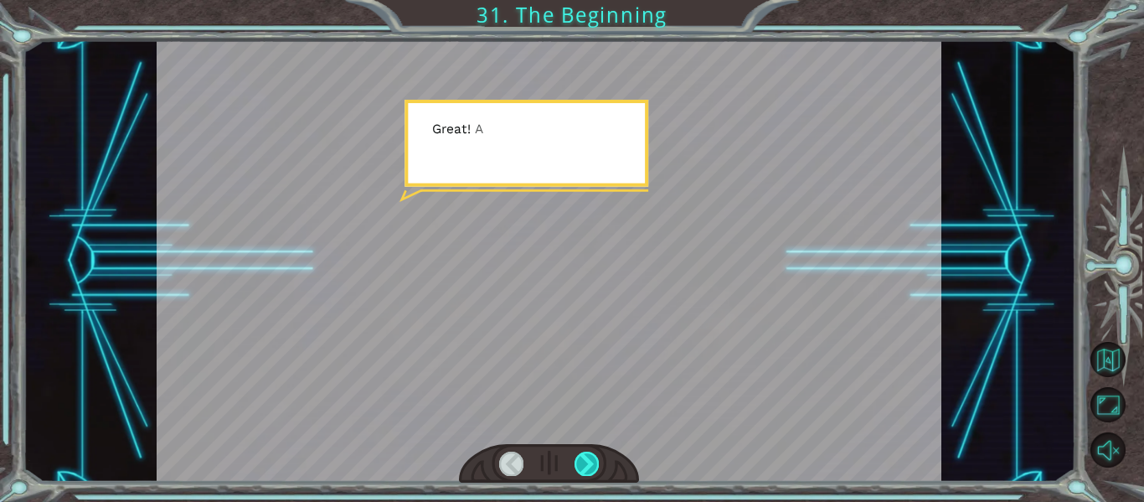
click at [585, 456] on div at bounding box center [587, 462] width 24 height 23
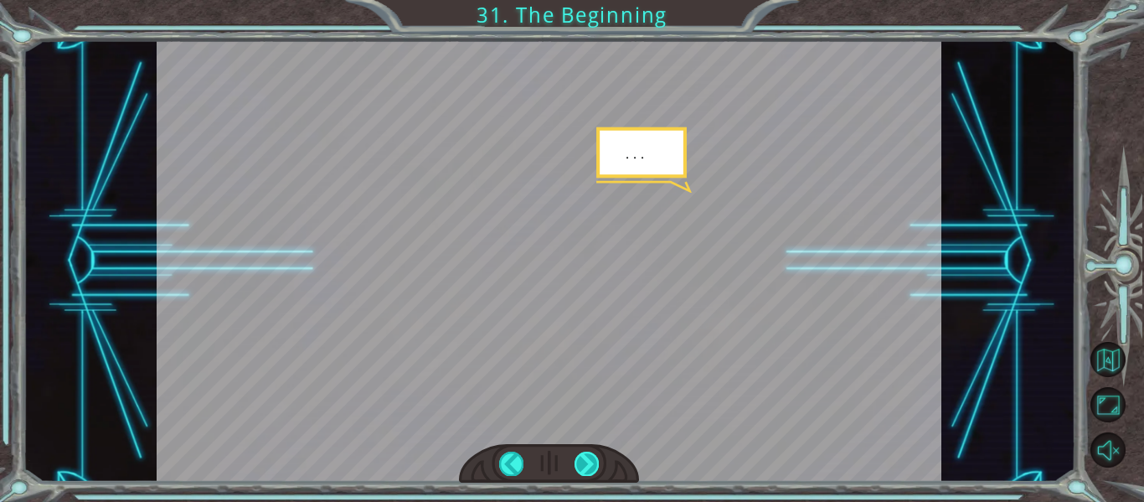
click at [585, 456] on div at bounding box center [587, 462] width 24 height 23
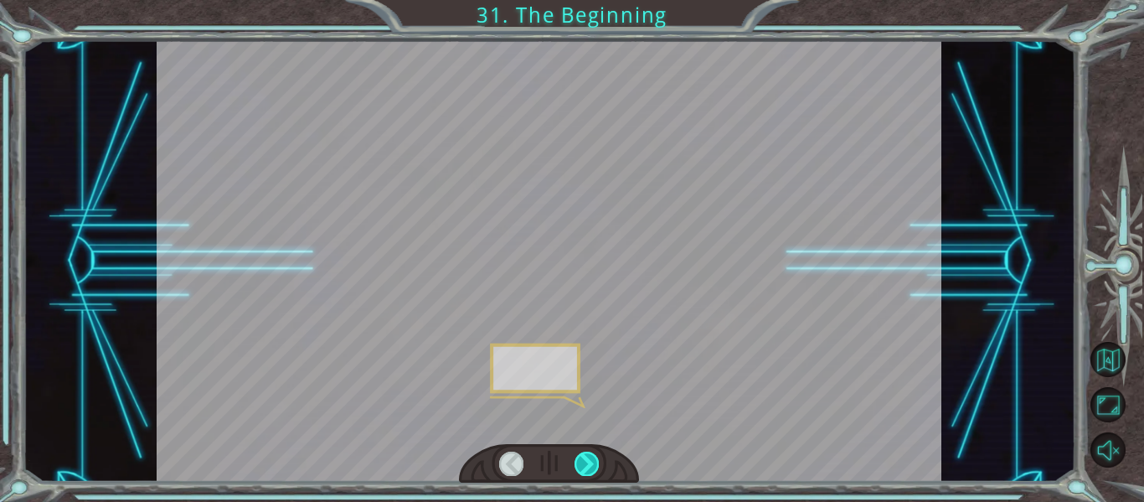
click at [585, 456] on div at bounding box center [587, 462] width 24 height 23
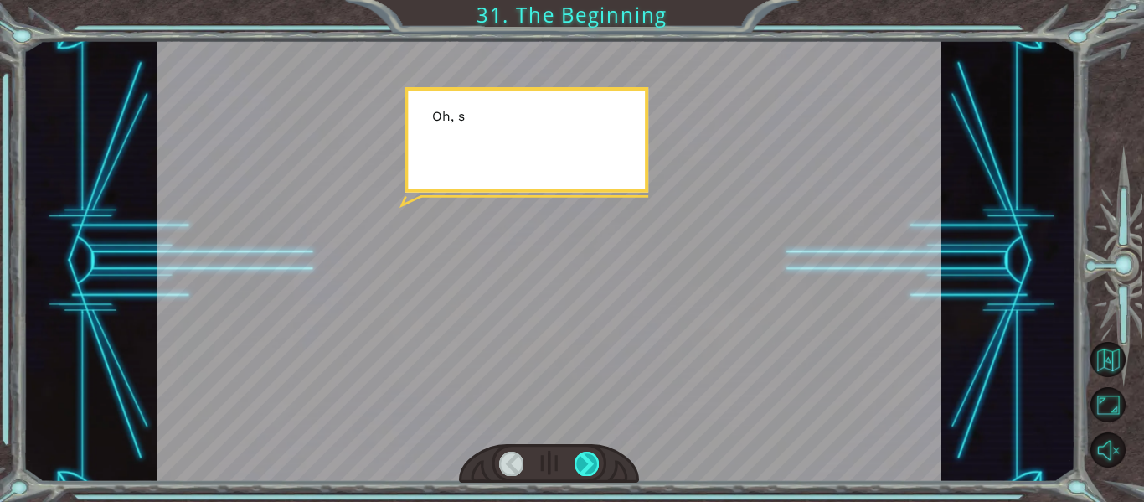
click at [585, 456] on div at bounding box center [587, 462] width 24 height 23
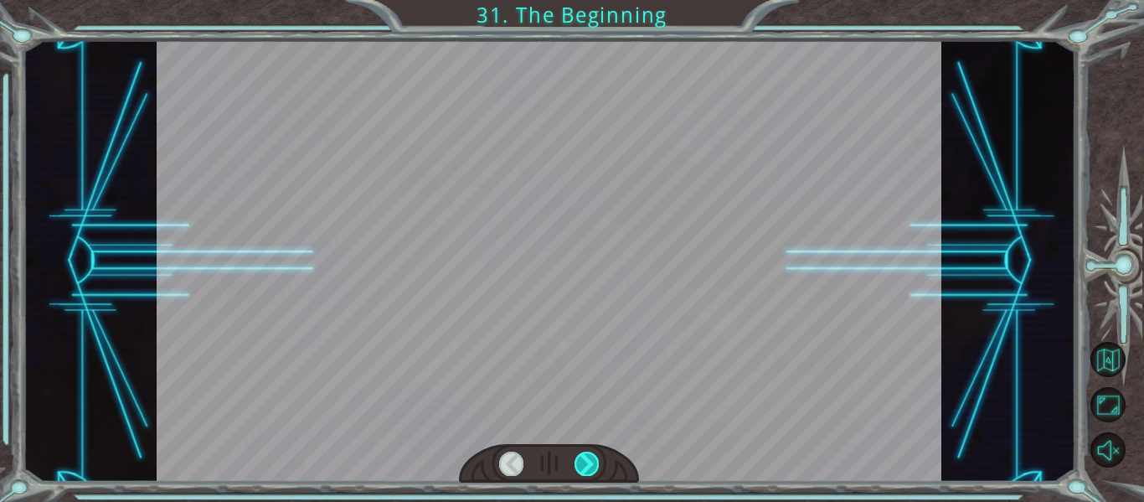
click at [585, 456] on div at bounding box center [587, 462] width 24 height 23
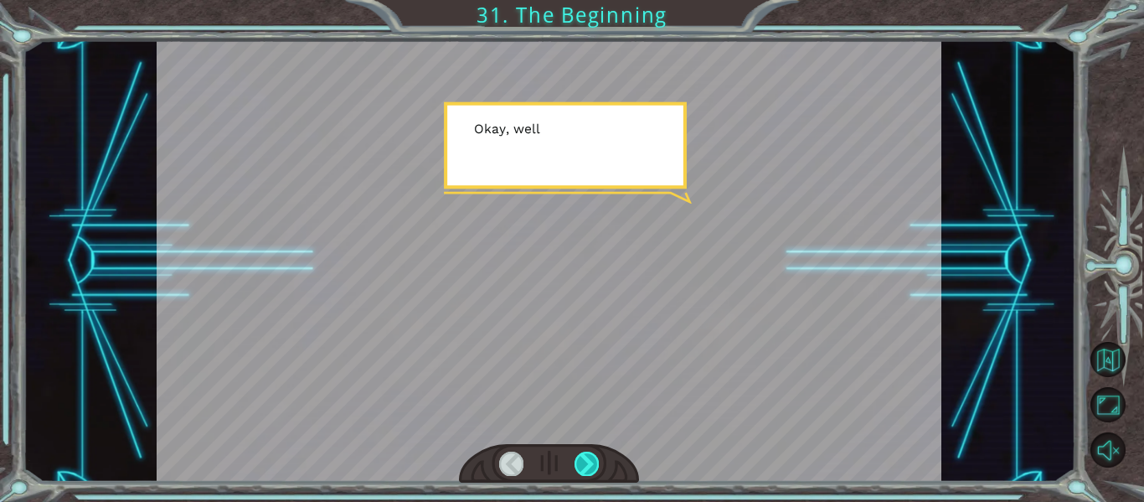
click at [585, 456] on div at bounding box center [587, 462] width 24 height 23
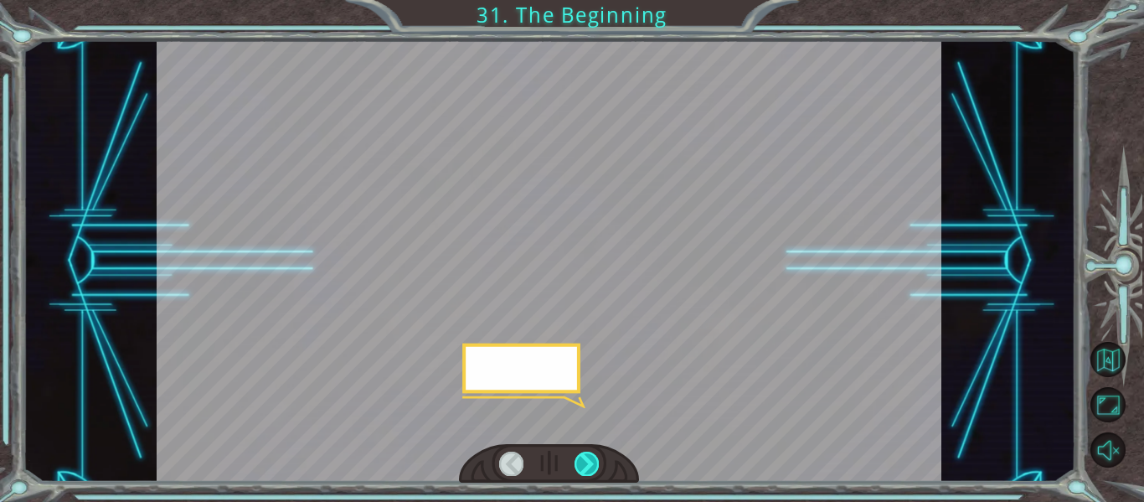
click at [585, 456] on div at bounding box center [587, 462] width 24 height 23
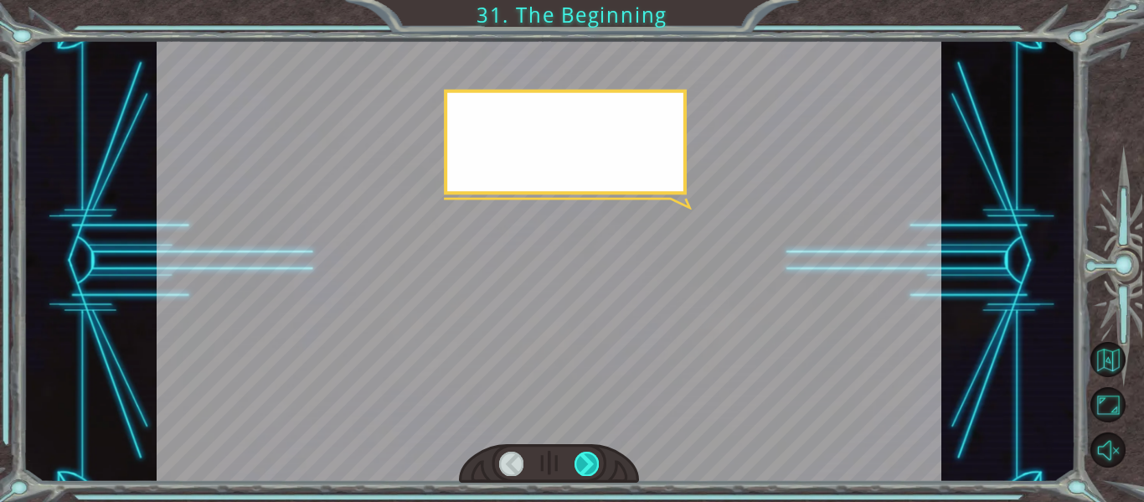
click at [585, 456] on div at bounding box center [587, 462] width 24 height 23
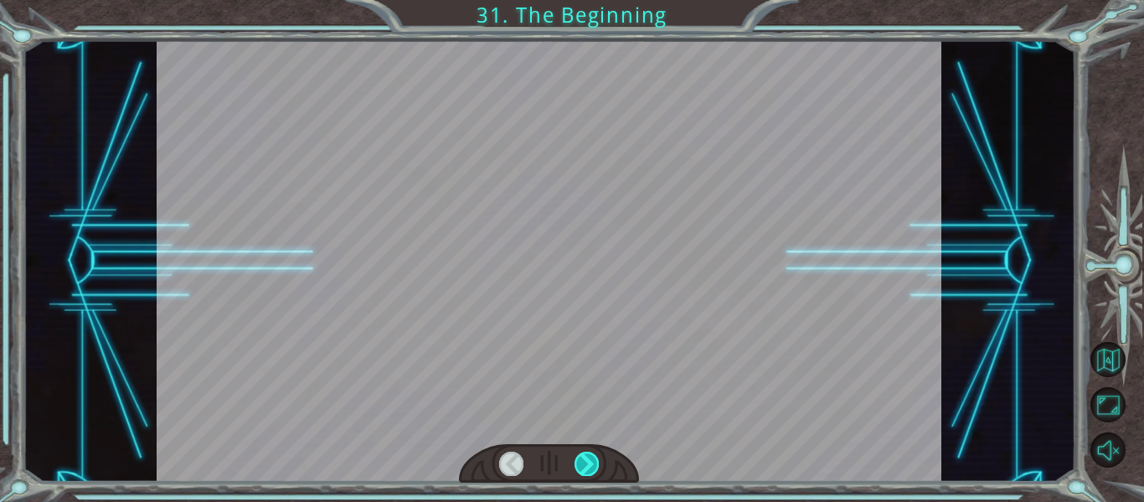
click at [585, 456] on div at bounding box center [587, 462] width 24 height 23
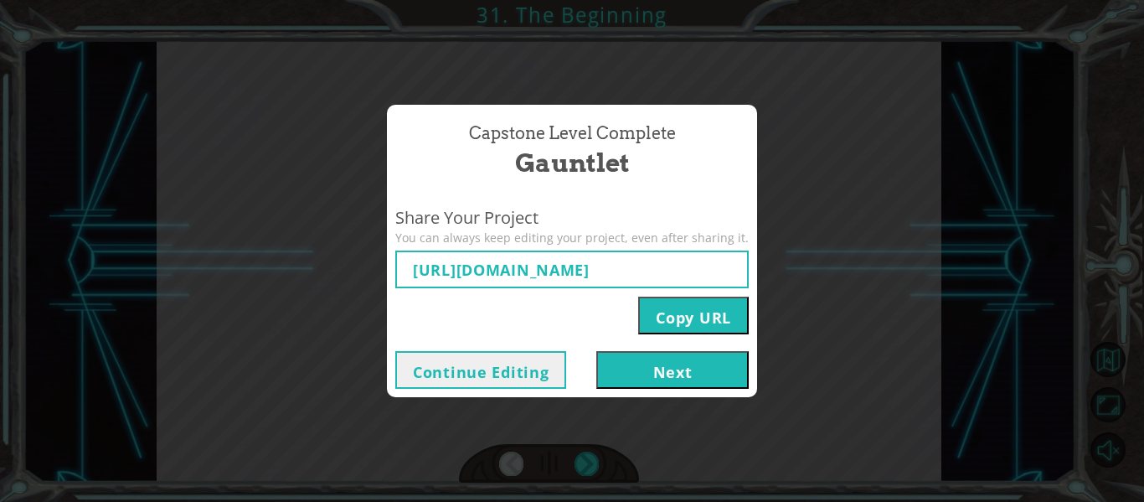
type input "[URL][DOMAIN_NAME]"
click at [688, 317] on button "Copy URL" at bounding box center [693, 315] width 111 height 38
click at [662, 377] on button "Next" at bounding box center [672, 370] width 152 height 38
